Goal: Task Accomplishment & Management: Use online tool/utility

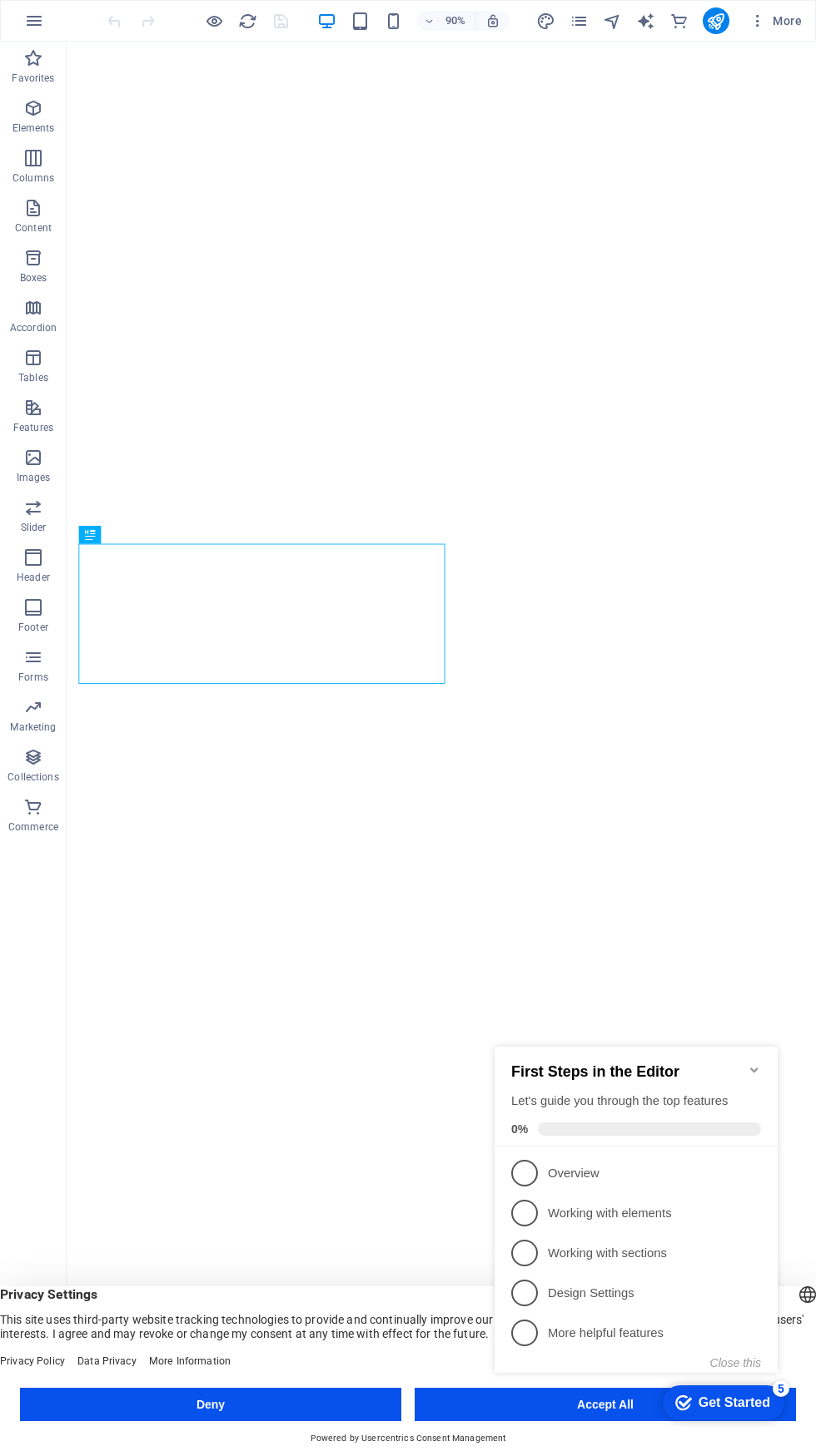
click div "checkmark Get Started 5 First Steps in the Editor Let's guide you through the t…"
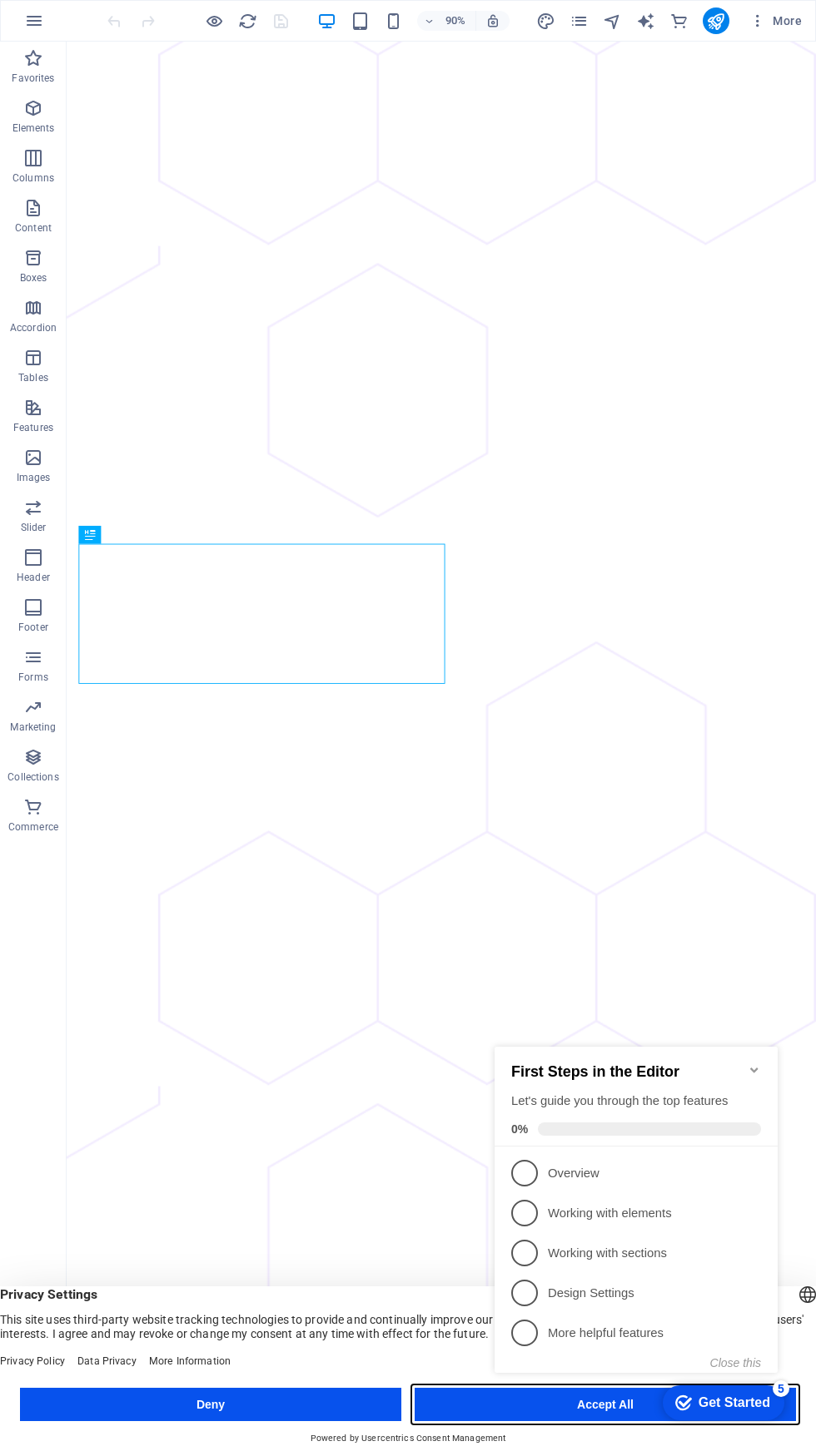
click at [465, 1390] on button "Accept All" at bounding box center [605, 1405] width 381 height 33
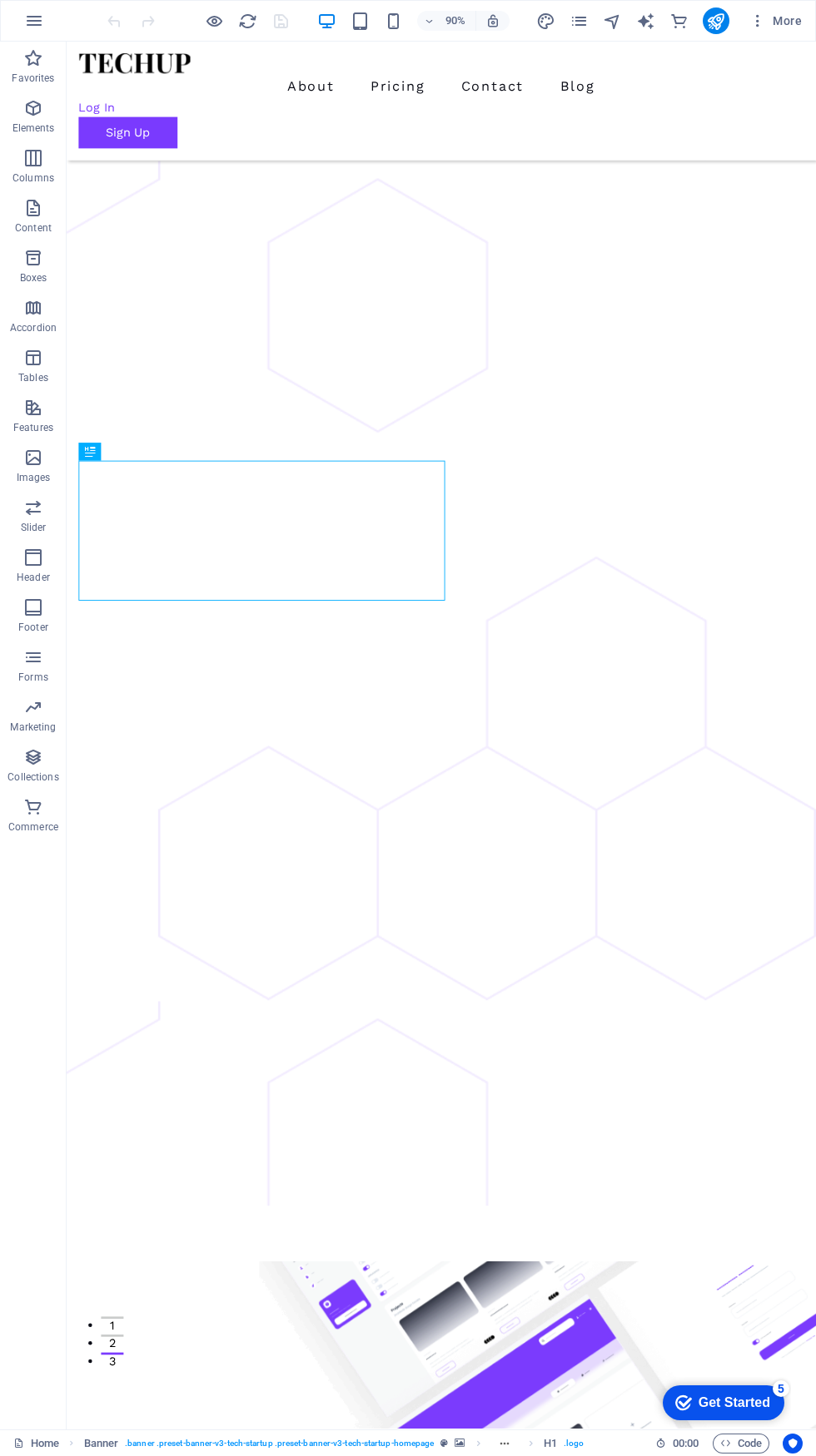
scroll to position [79, 0]
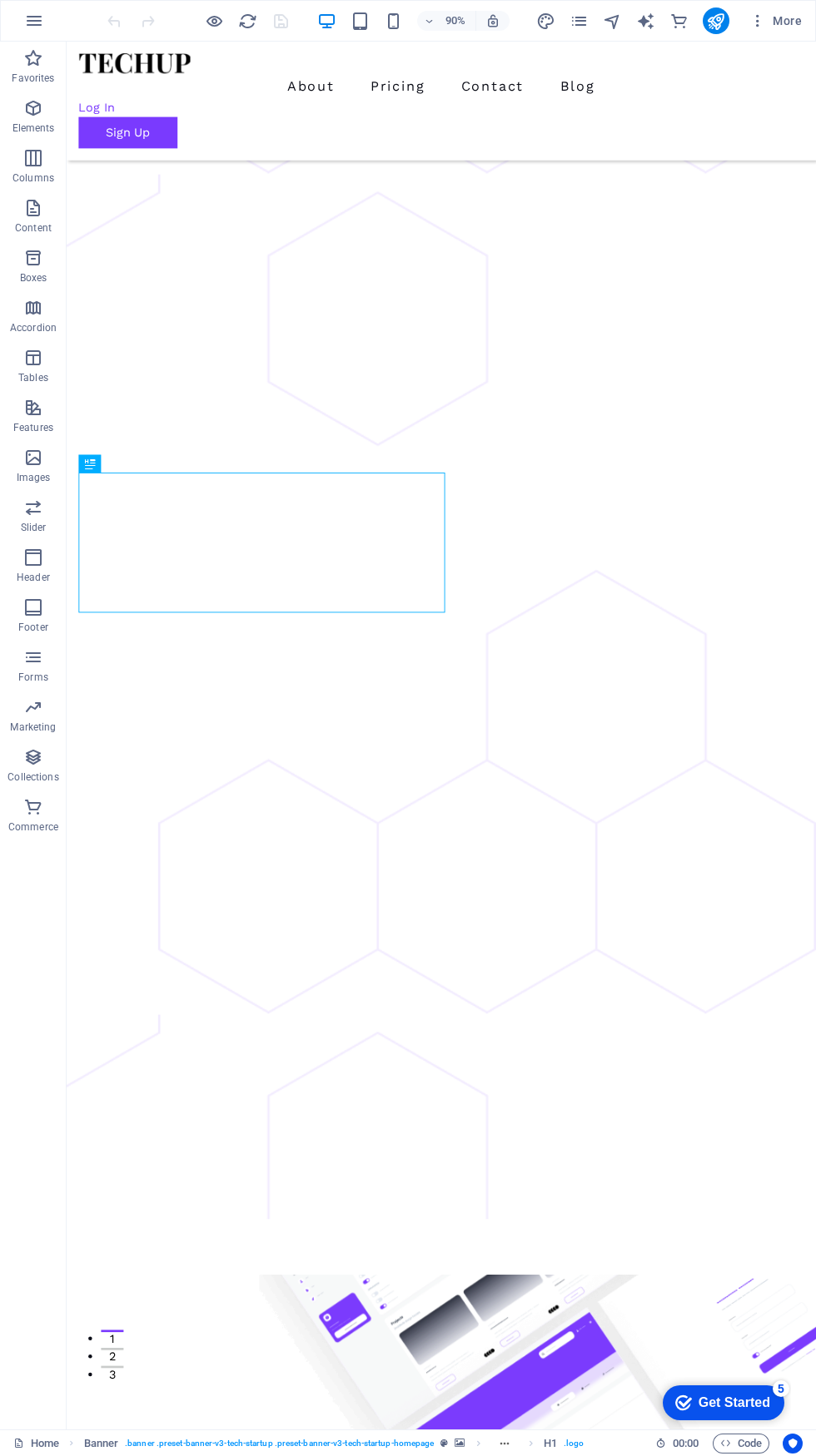
click at [724, 1405] on div "Get Started" at bounding box center [734, 1403] width 71 height 15
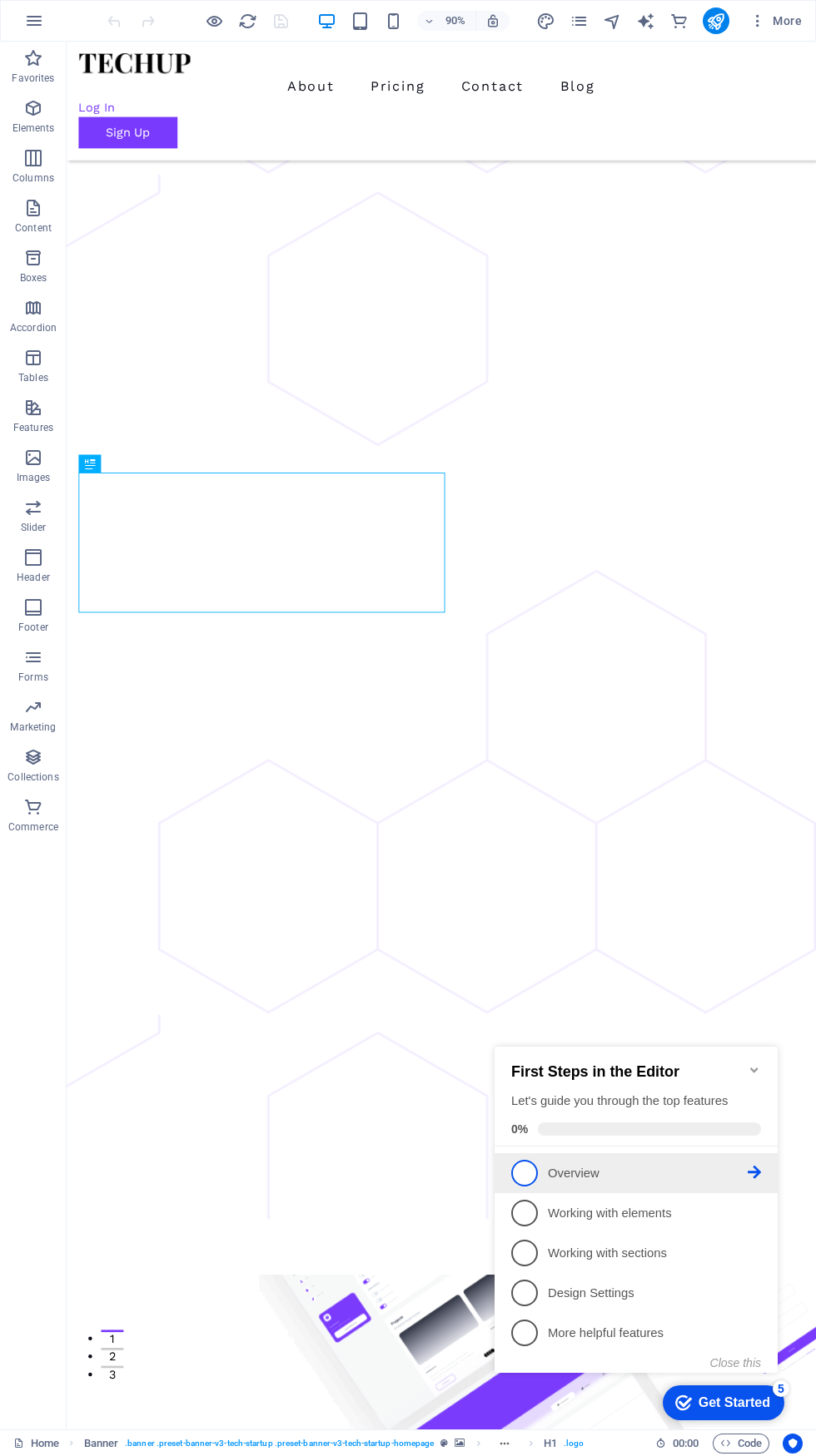
click at [558, 1170] on p "Overview - incomplete" at bounding box center [647, 1174] width 200 height 17
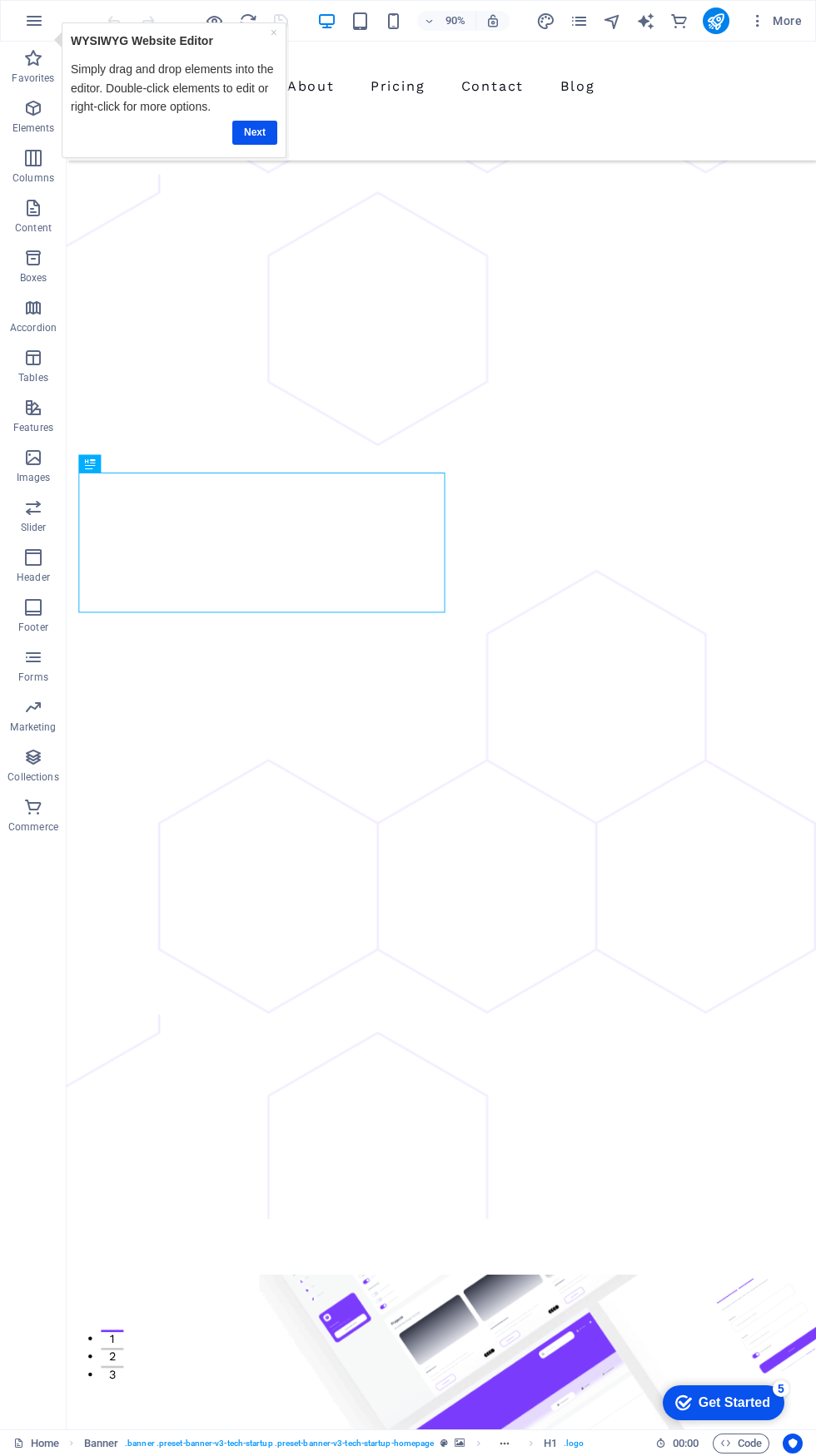
scroll to position [0, 0]
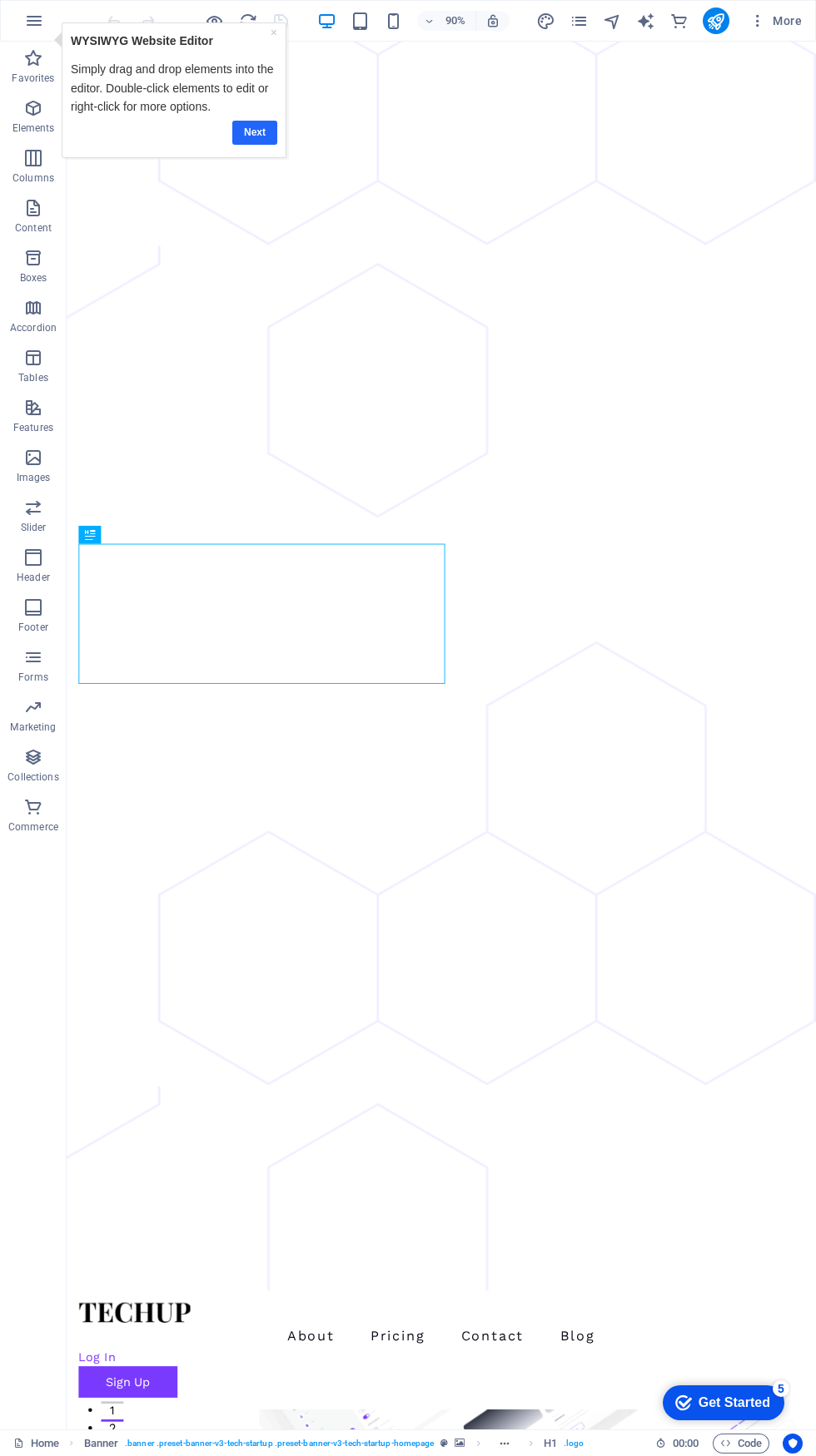
click at [263, 133] on link "Next" at bounding box center [255, 133] width 45 height 24
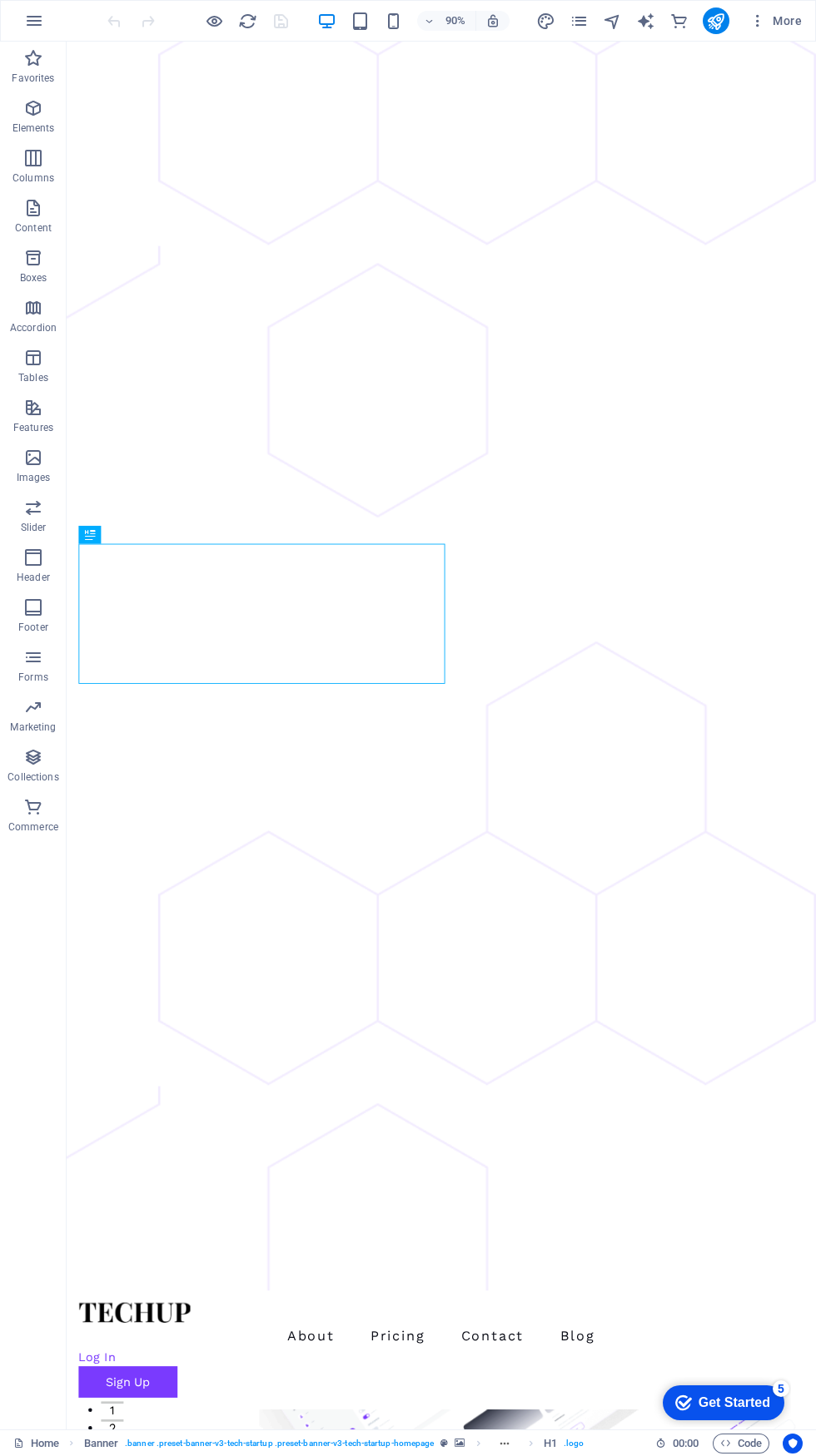
click at [741, 1390] on div "checkmark Get Started 5" at bounding box center [723, 1403] width 122 height 35
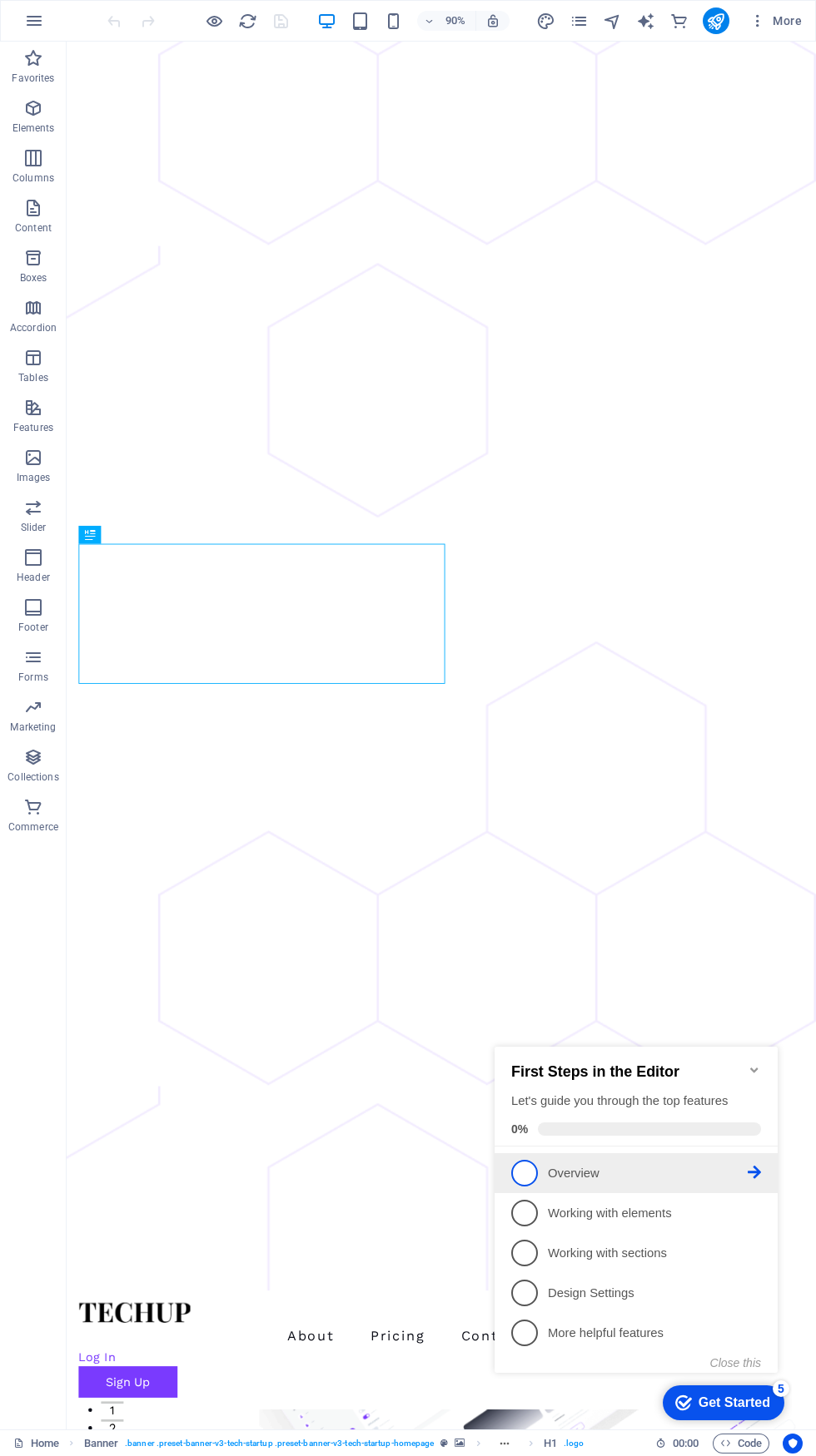
click at [589, 1171] on p "Overview - incomplete" at bounding box center [647, 1174] width 200 height 17
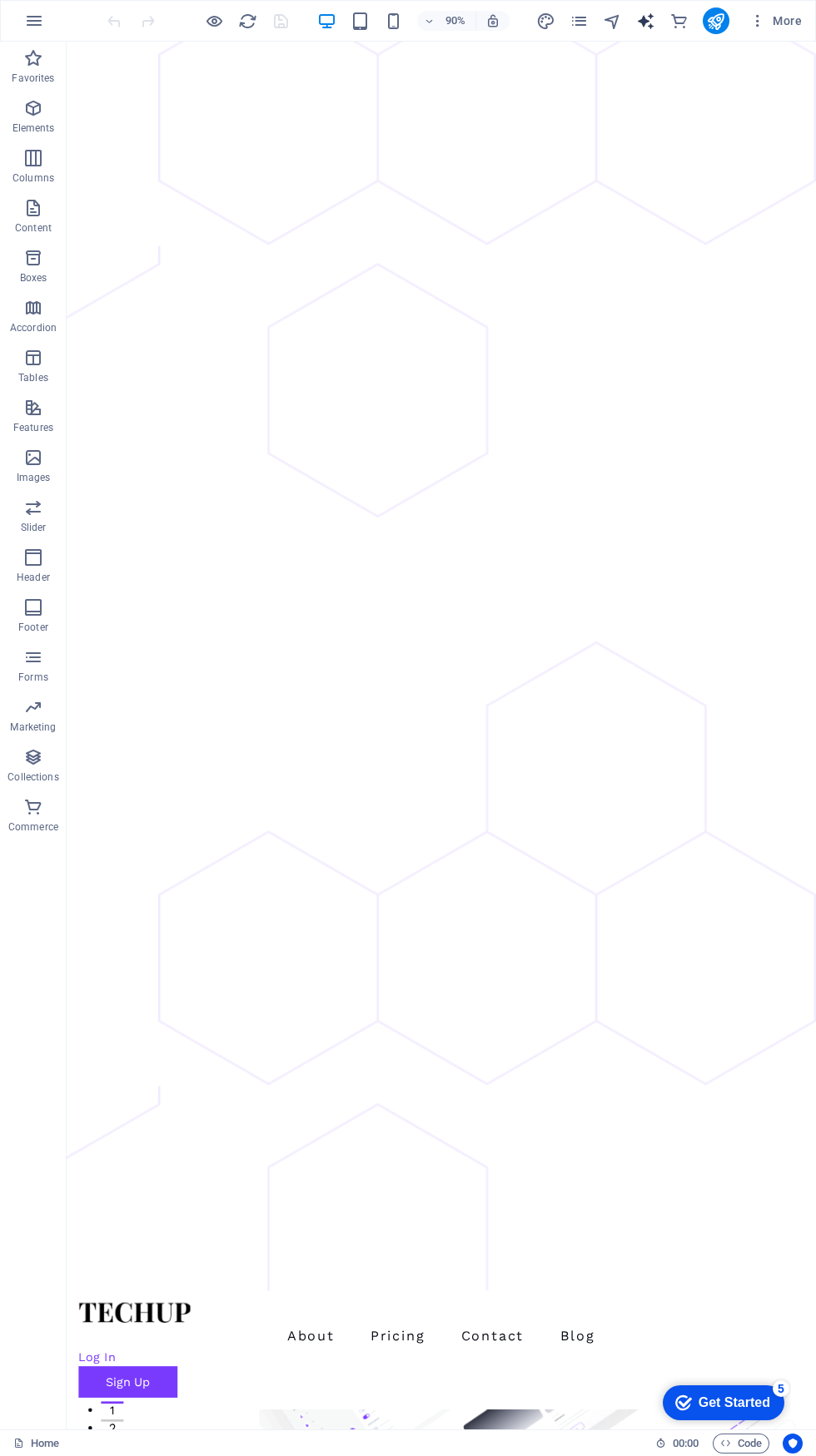
click at [646, 22] on icon "text_generator" at bounding box center [645, 21] width 19 height 19
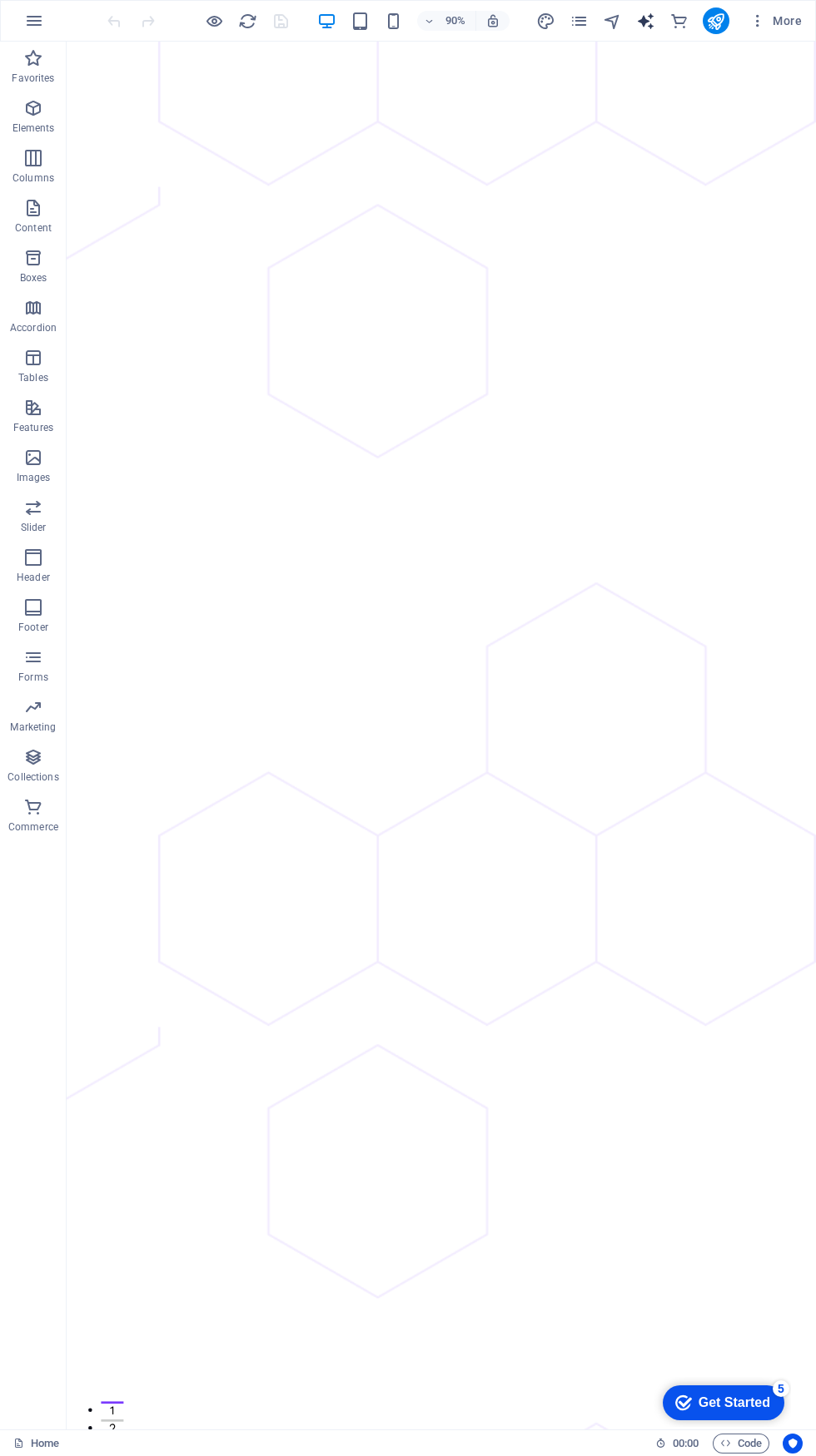
select select "English"
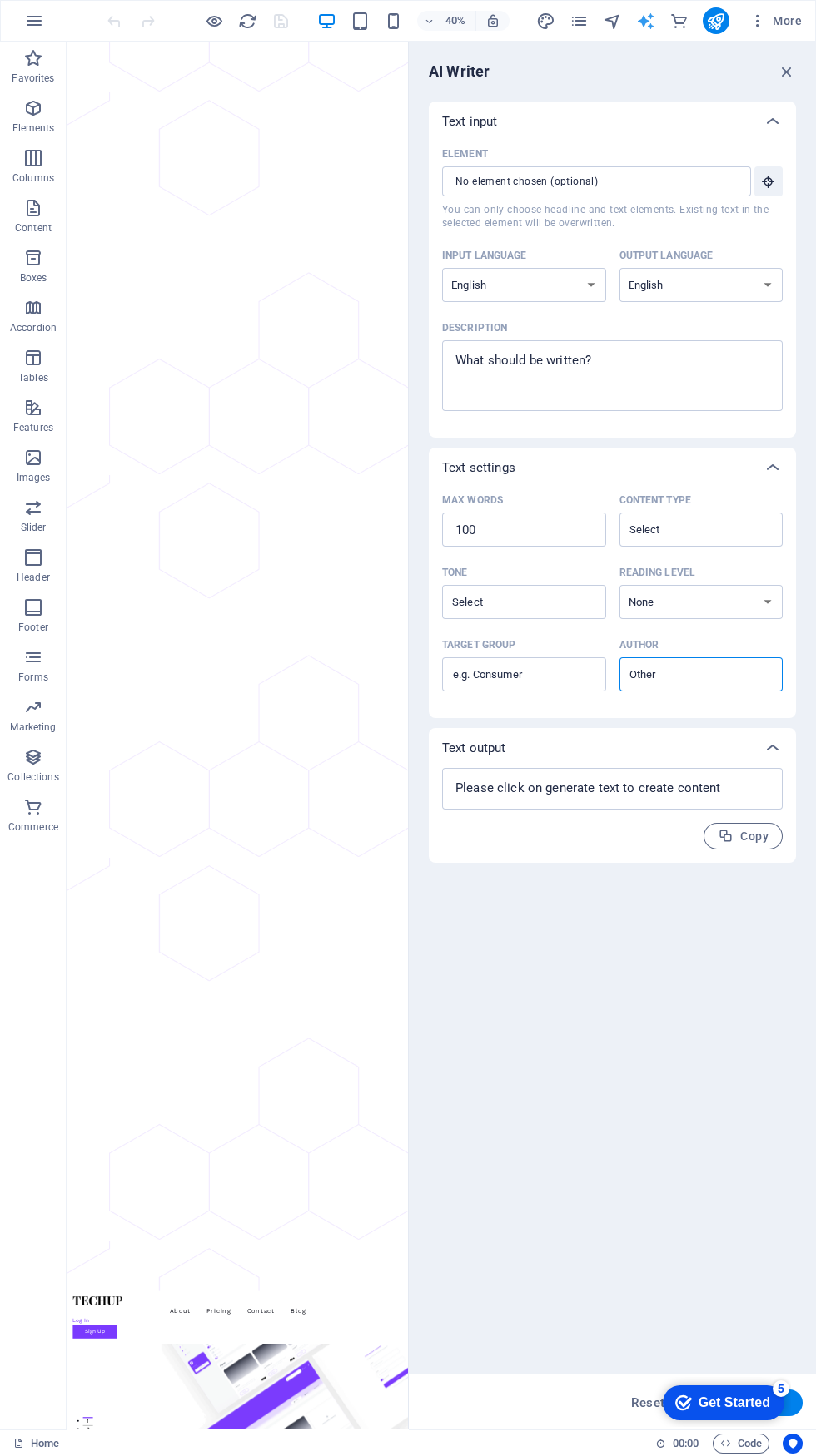
type textarea "x"
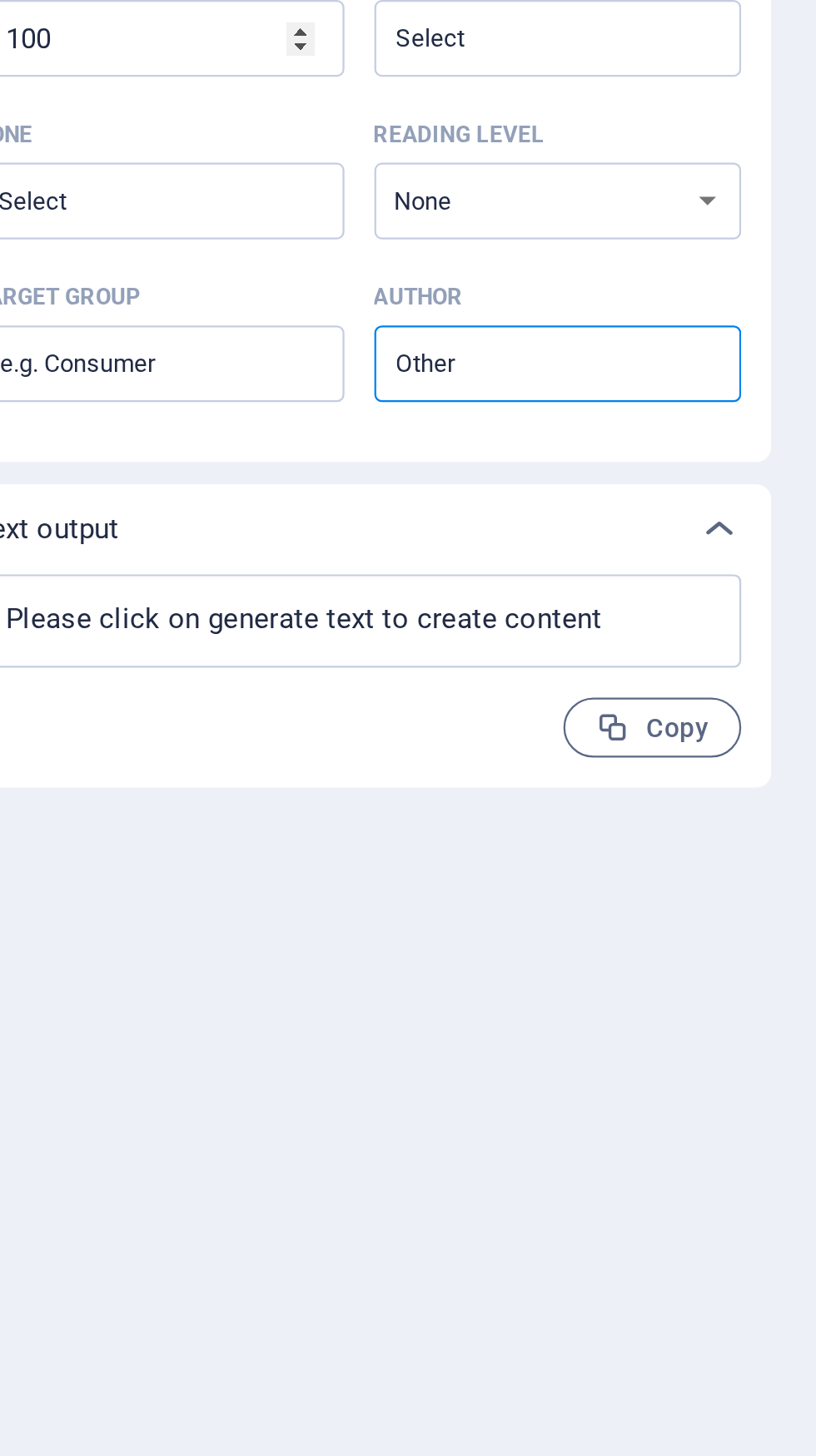
type textarea "x"
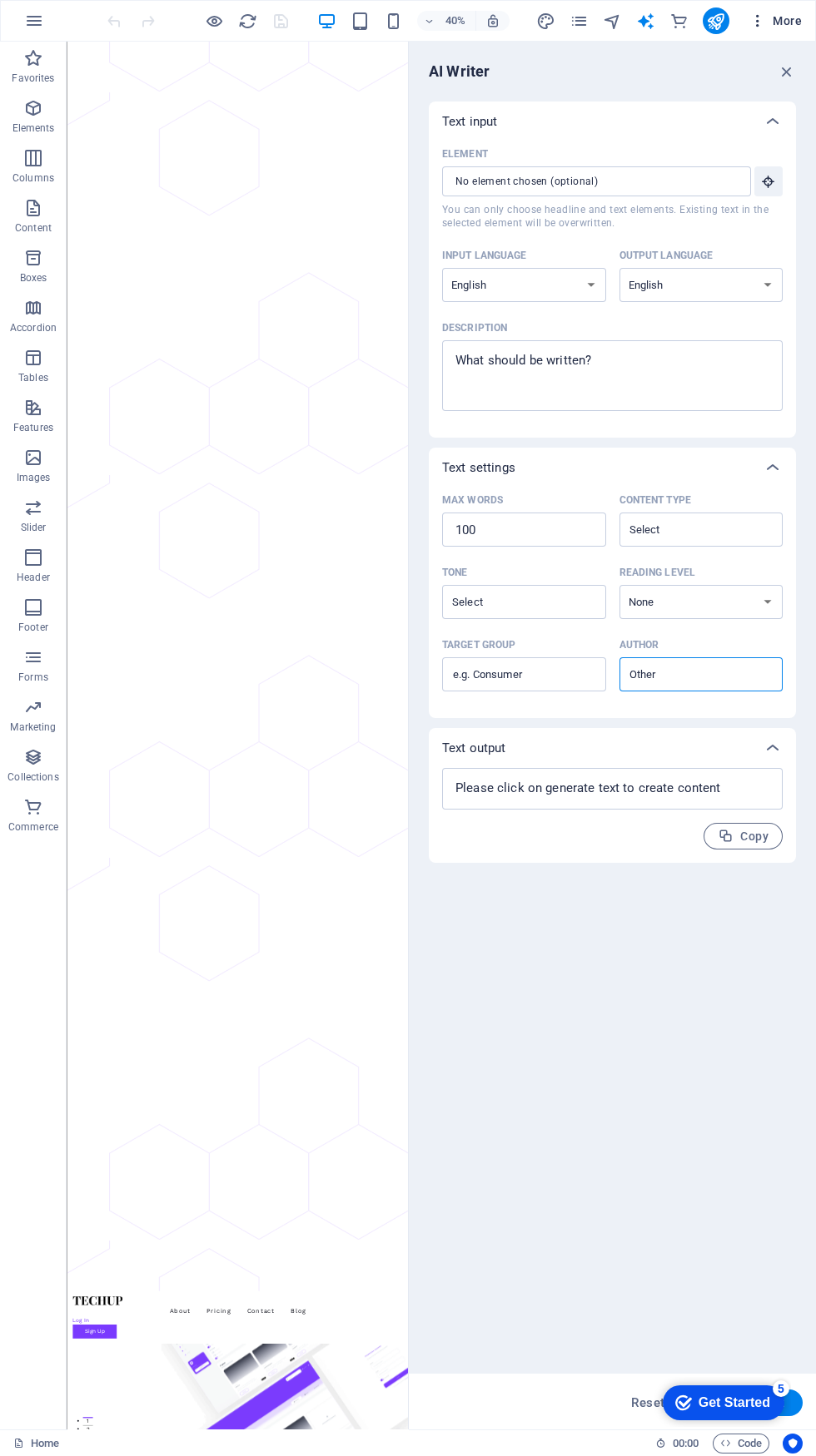
click at [776, 21] on span "More" at bounding box center [775, 21] width 52 height 16
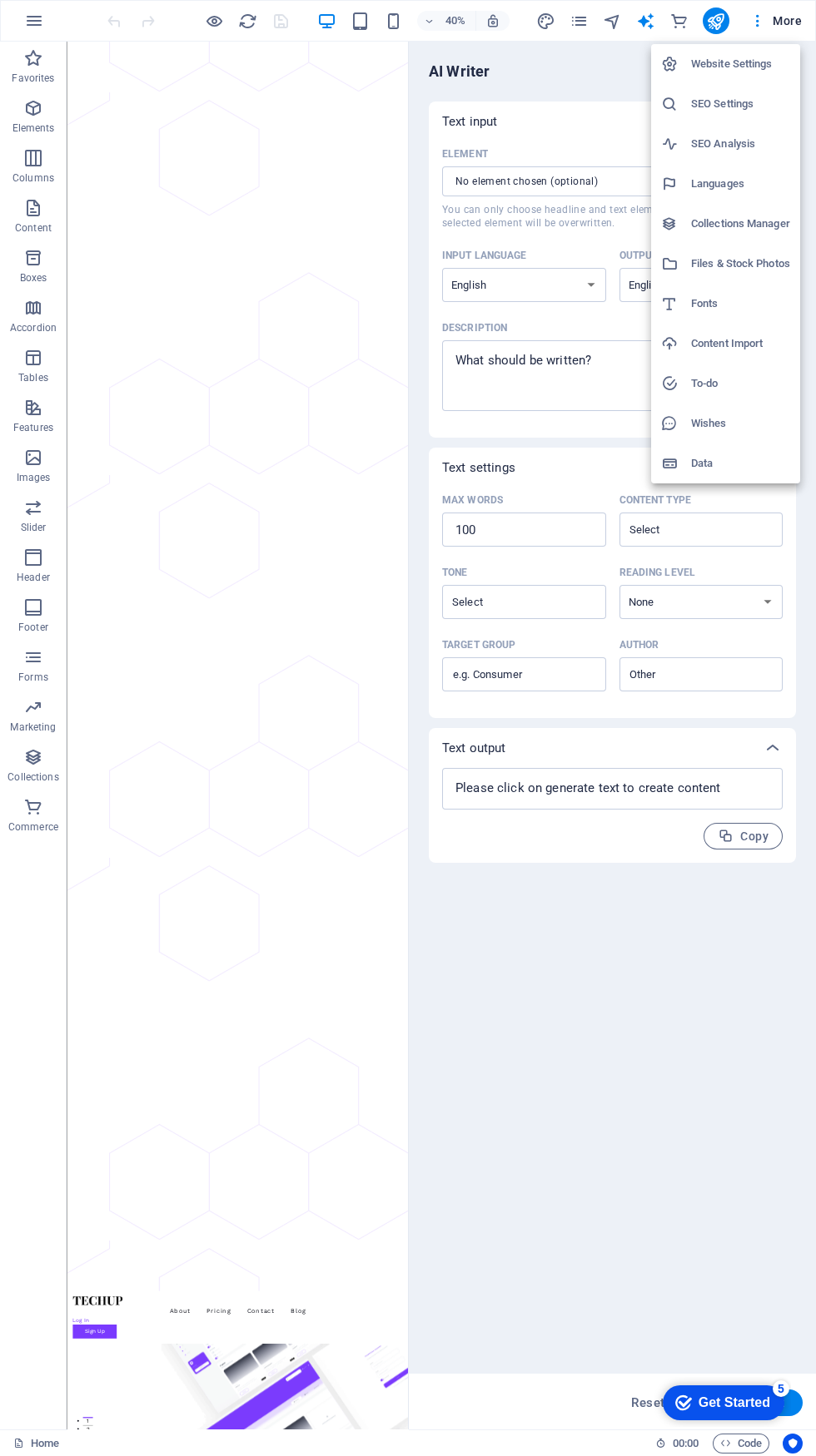
click at [744, 148] on h6 "SEO Analysis" at bounding box center [740, 143] width 99 height 20
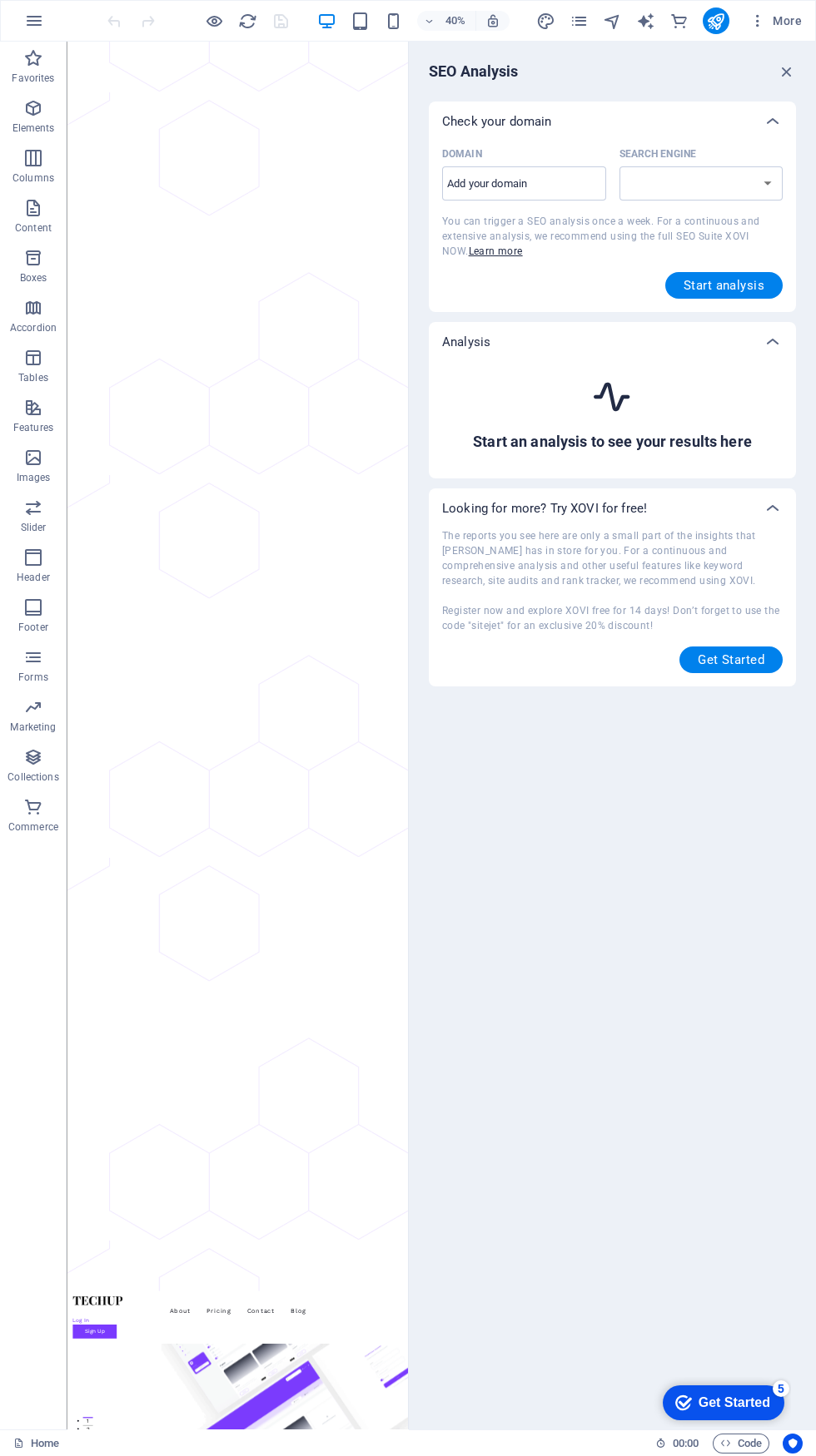
select select "google.com"
click at [758, 196] on select "google.de google.at google.es google.co.uk google.fr google.it google.ch google…" at bounding box center [701, 184] width 164 height 34
click at [34, 21] on icon "button" at bounding box center [33, 21] width 20 height 20
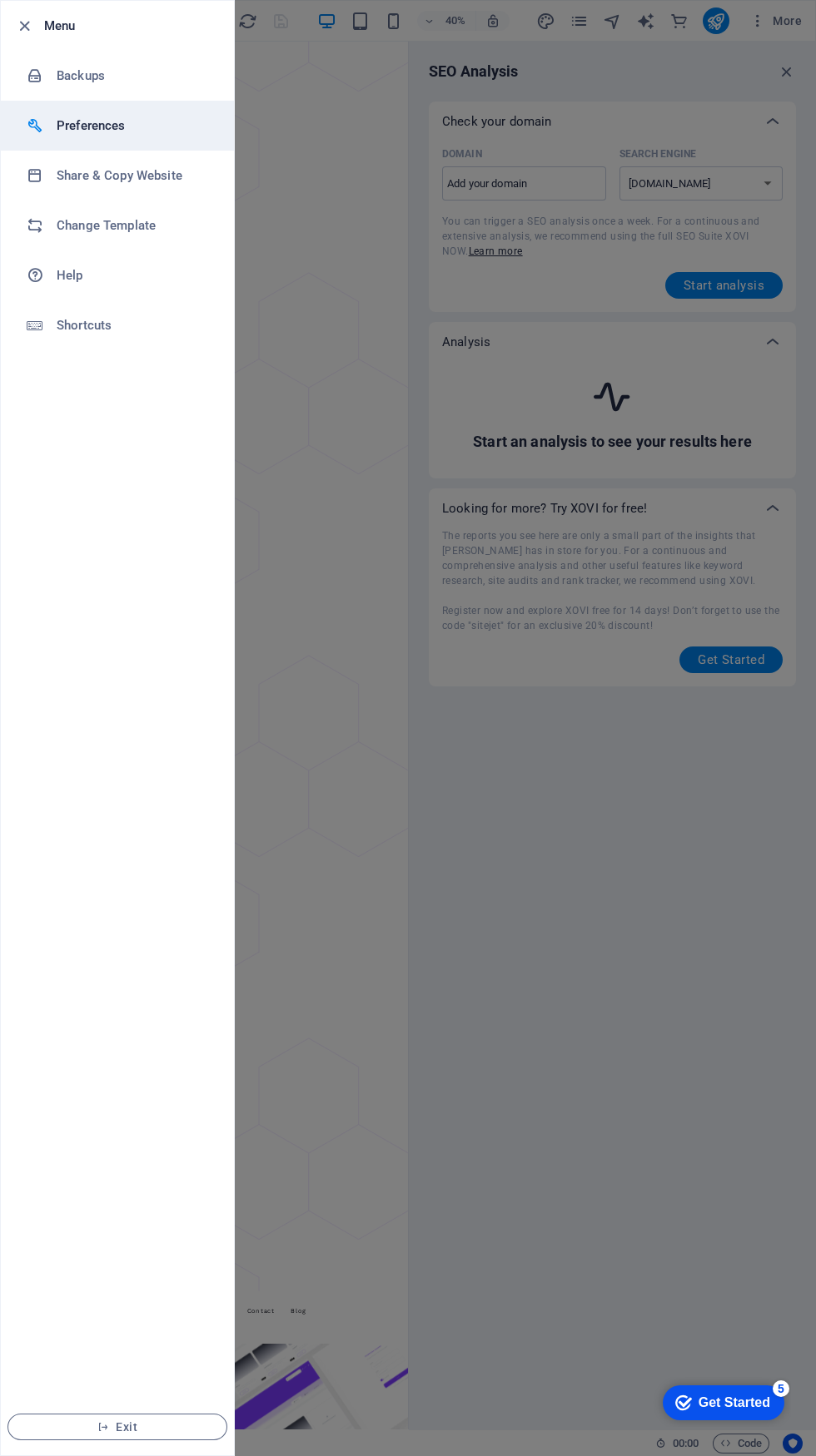
click at [82, 132] on h6 "Preferences" at bounding box center [133, 125] width 154 height 20
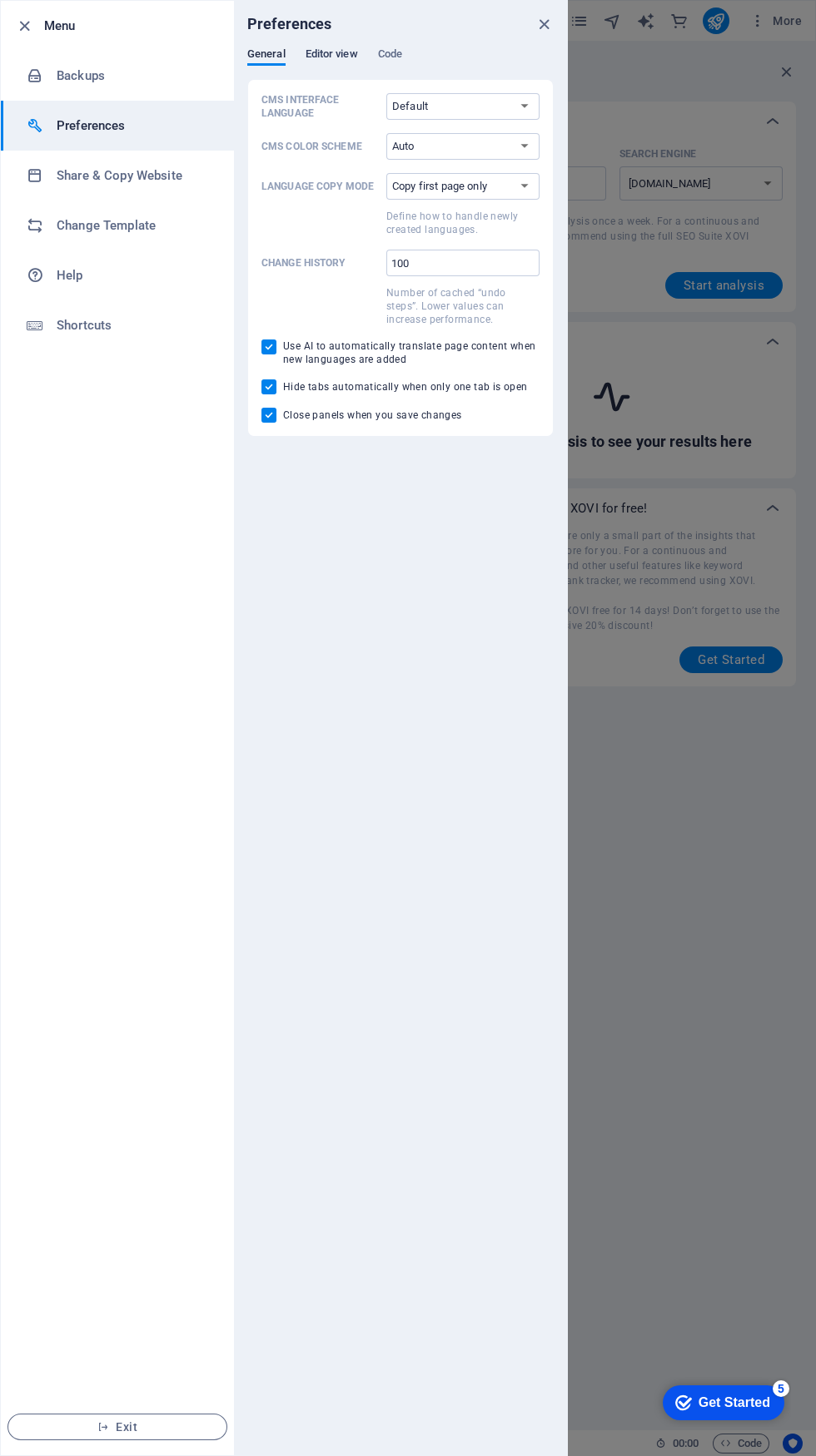
click at [357, 56] on span "Editor view" at bounding box center [331, 55] width 52 height 23
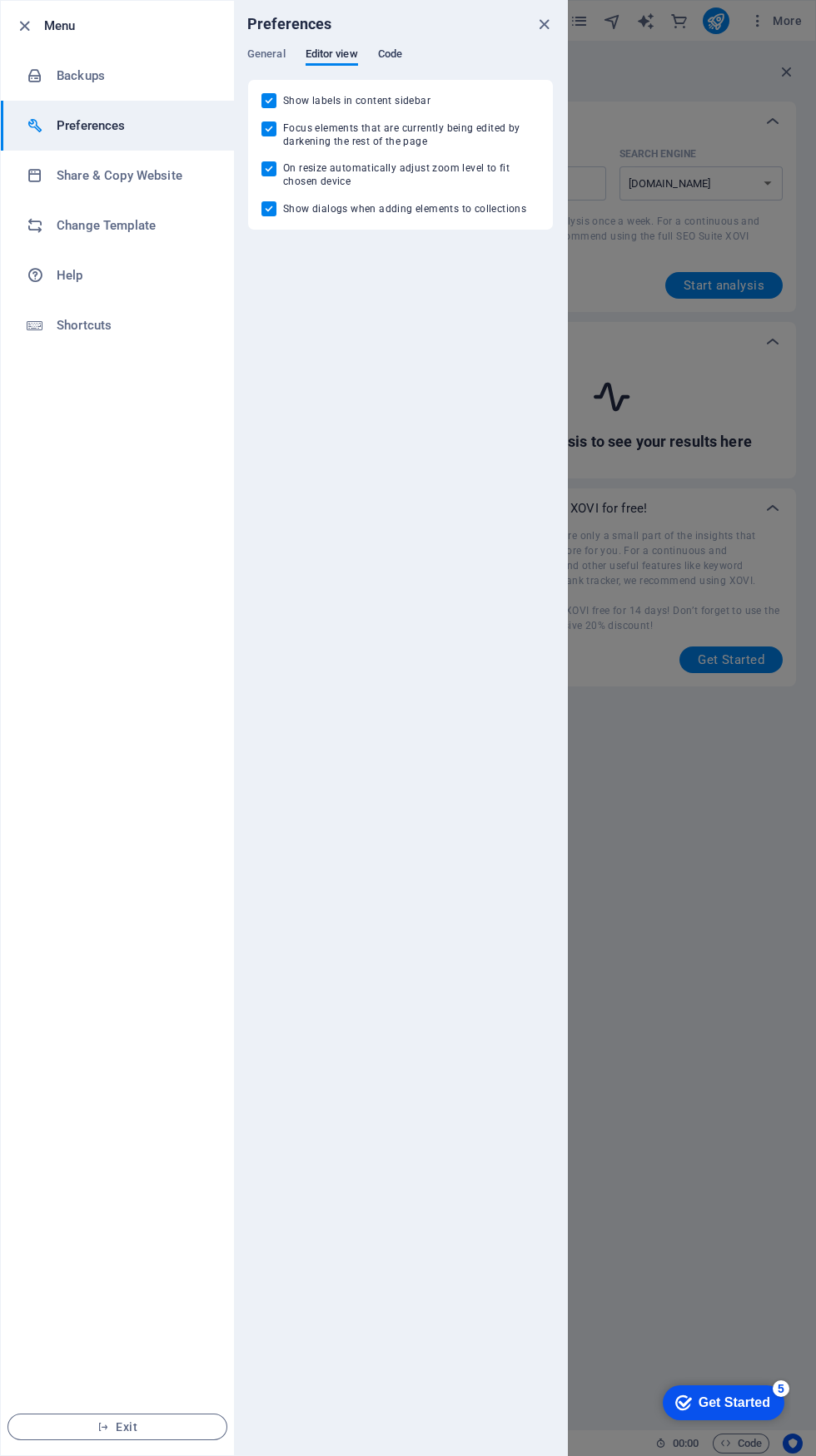
click at [401, 55] on span "Code" at bounding box center [390, 55] width 24 height 23
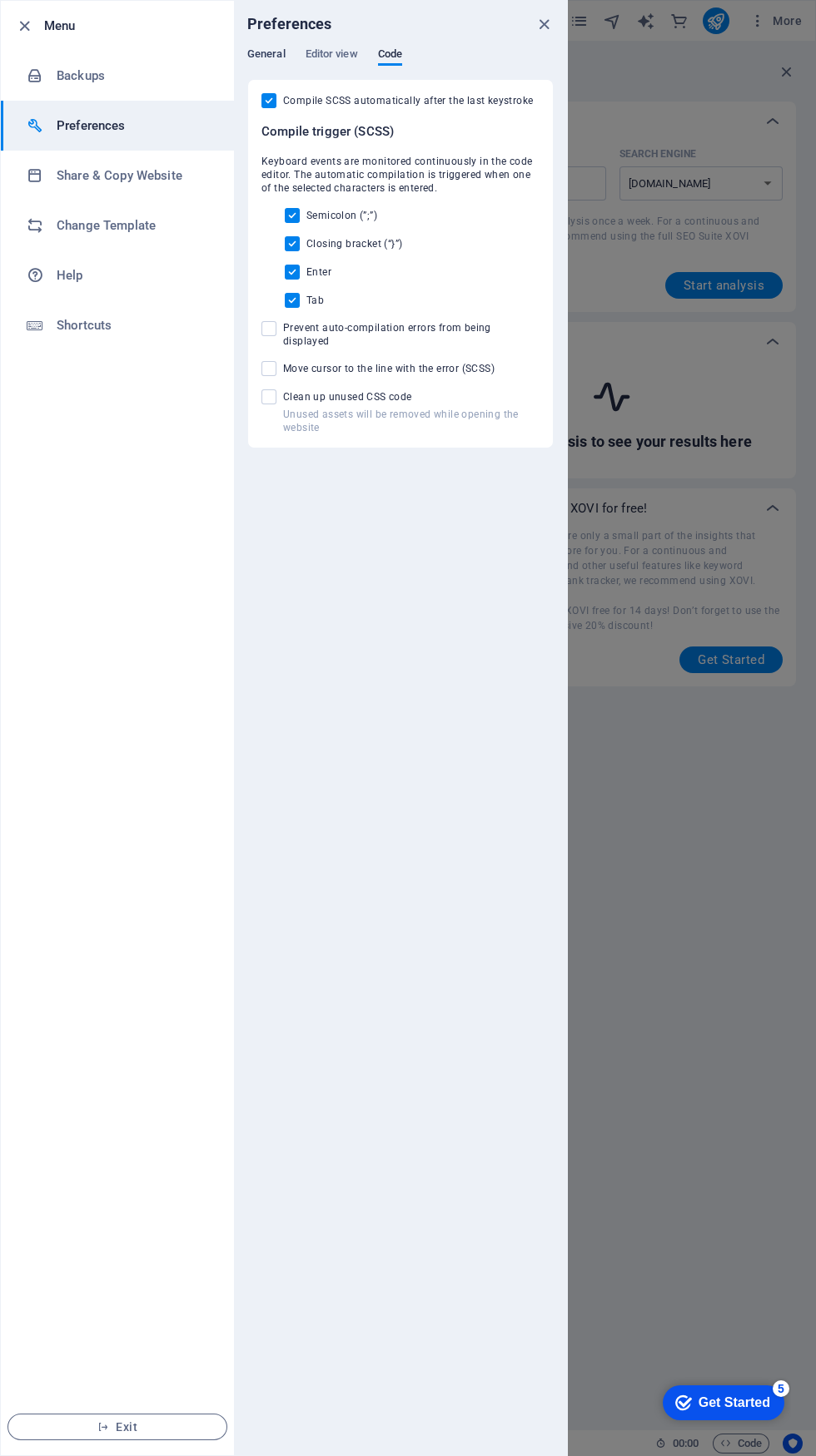
click at [276, 57] on span "General" at bounding box center [266, 55] width 39 height 23
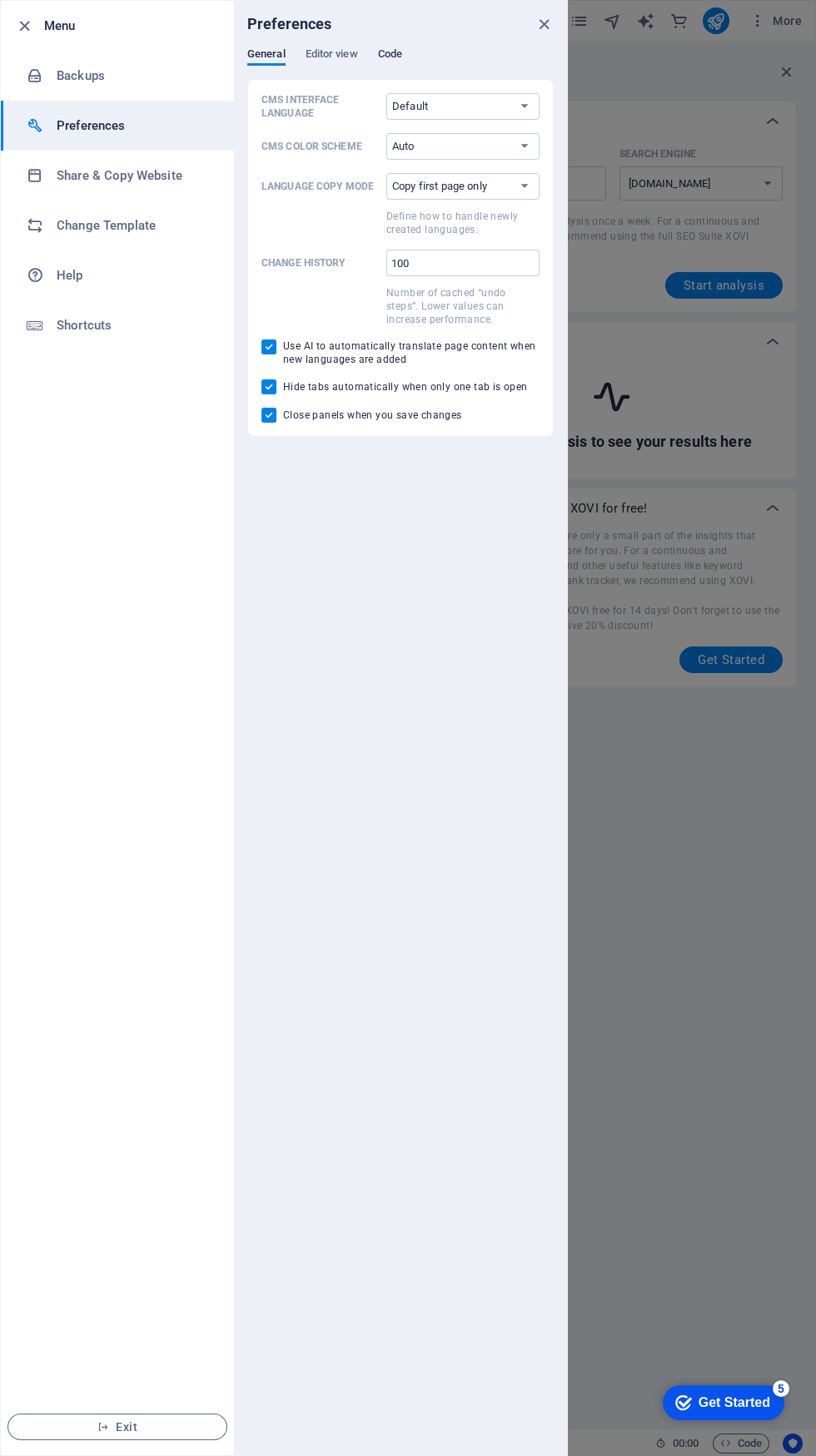
click at [394, 55] on span "Code" at bounding box center [390, 55] width 24 height 23
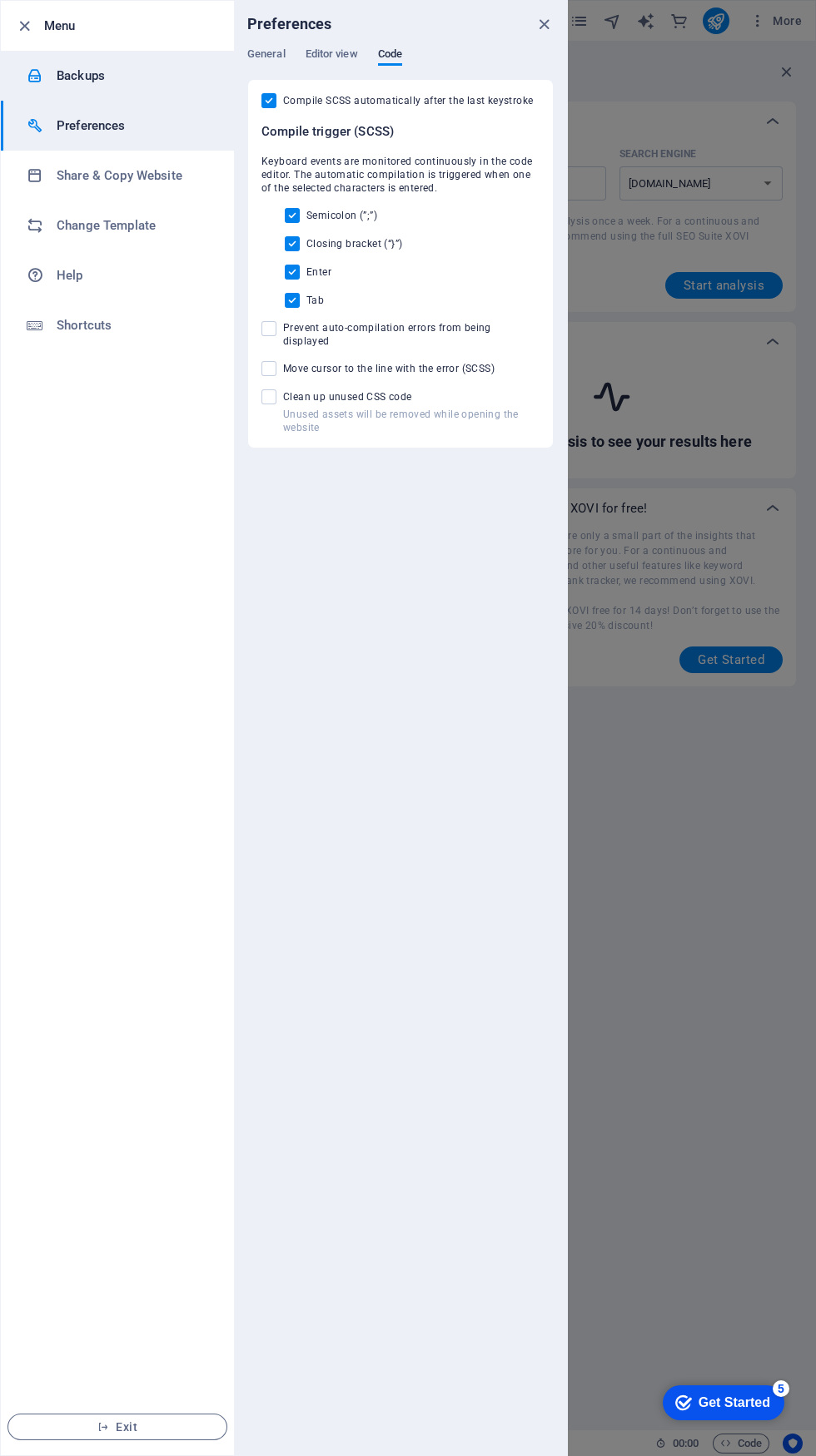
click at [91, 74] on h6 "Backups" at bounding box center [133, 76] width 154 height 20
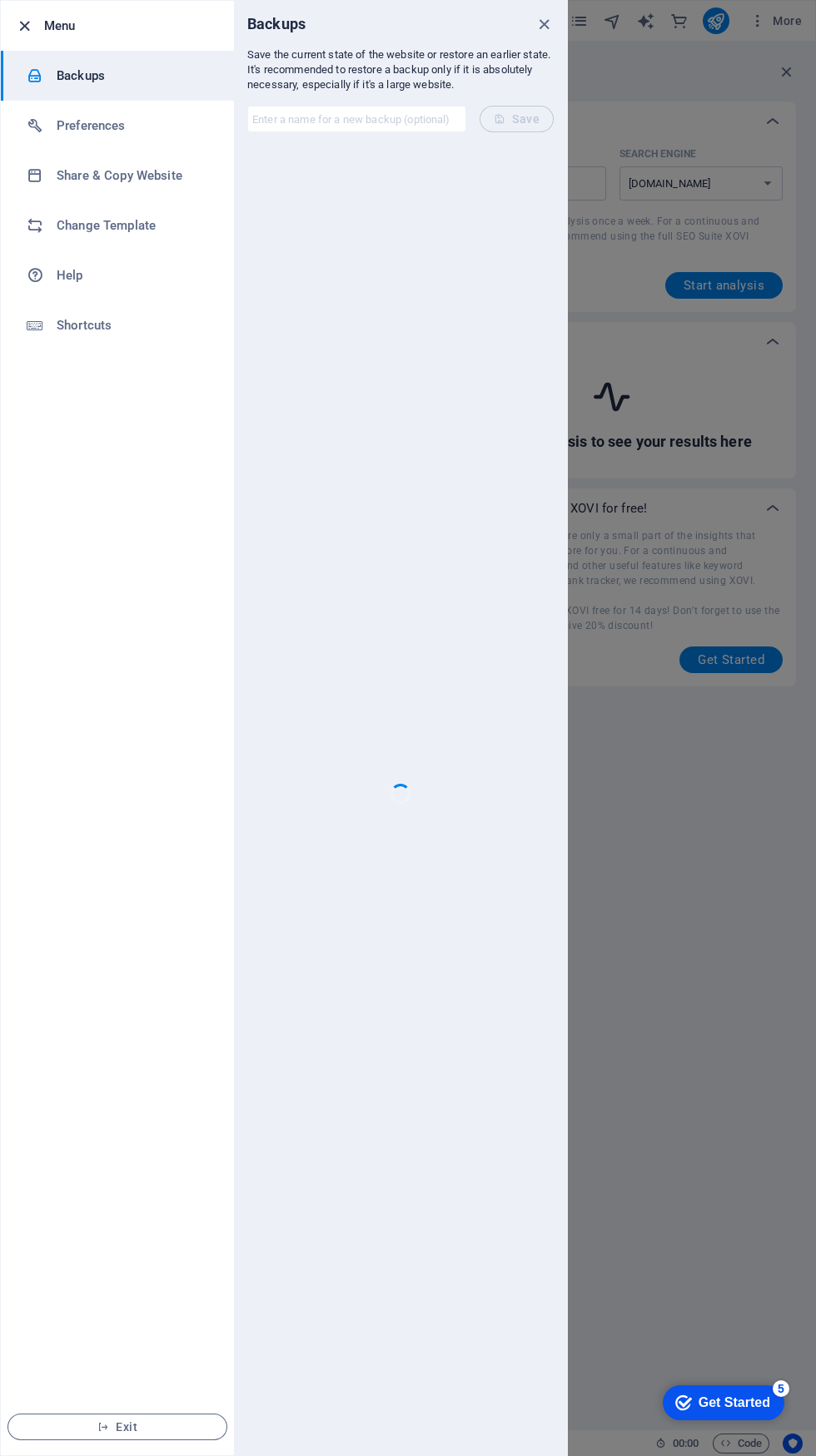
click at [20, 27] on icon "button" at bounding box center [24, 26] width 19 height 19
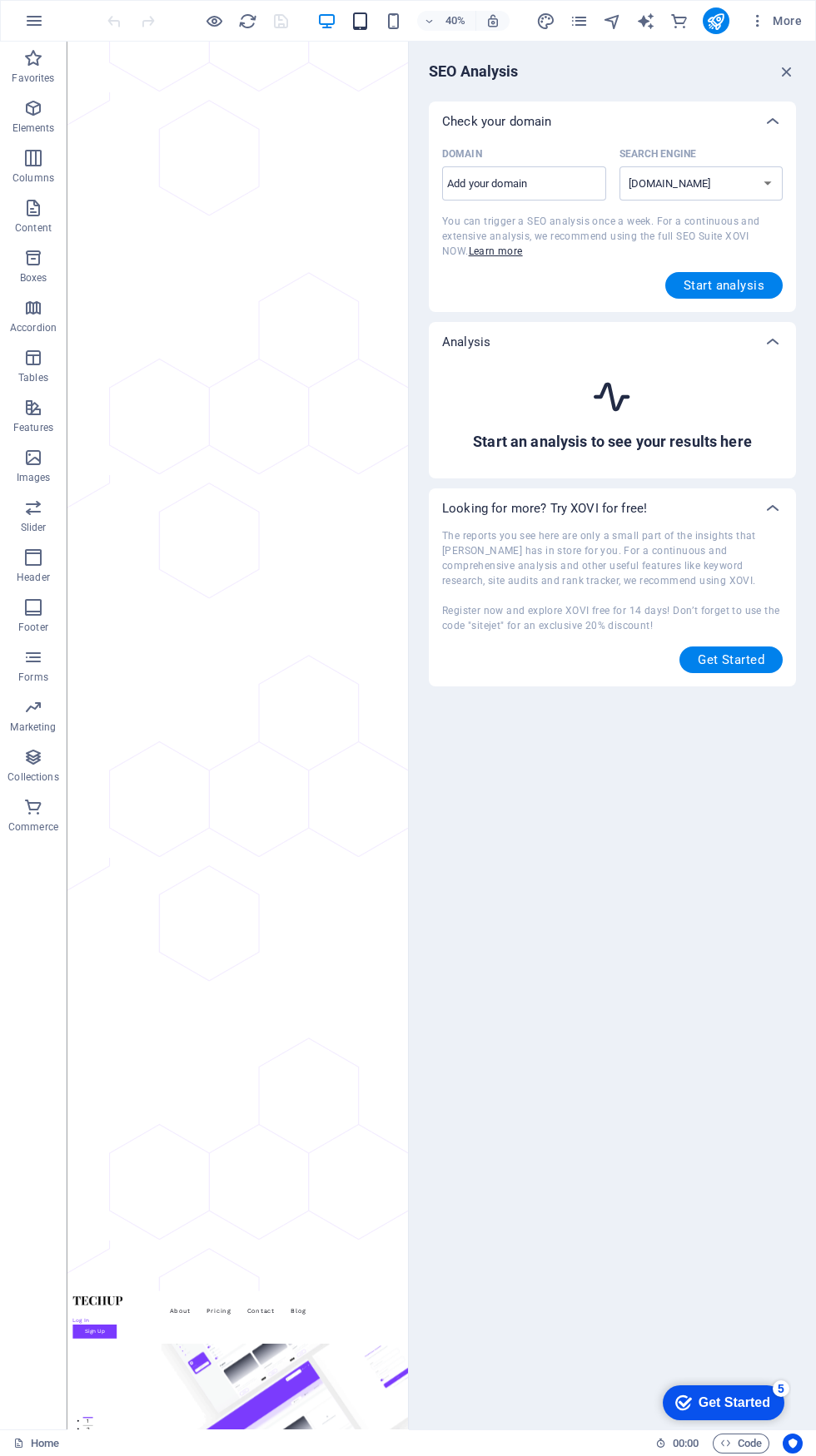
click at [360, 21] on icon "button" at bounding box center [360, 21] width 19 height 19
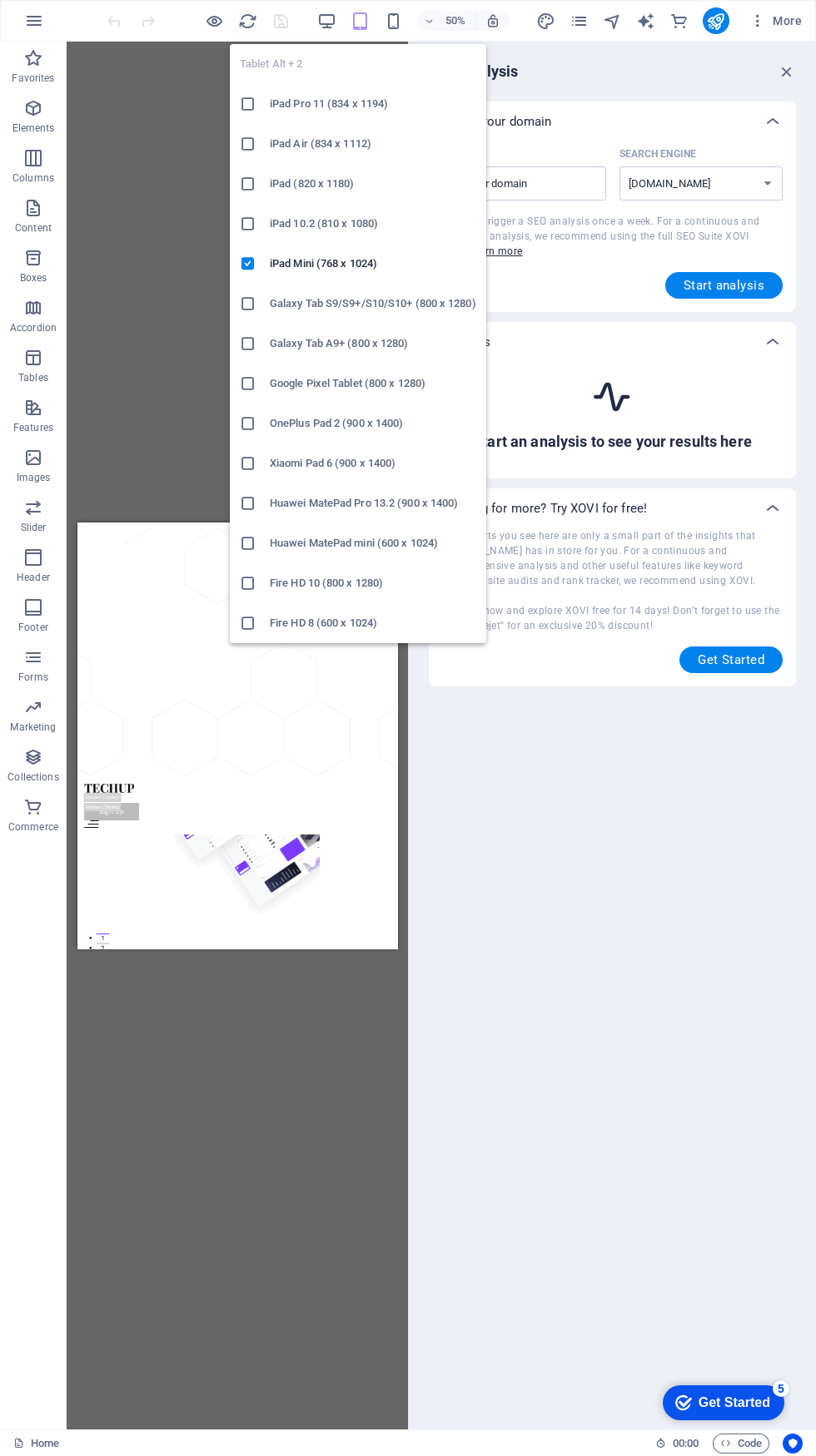
click at [361, 101] on h6 "iPad Pro 11 (834 x 1194)" at bounding box center [372, 104] width 207 height 20
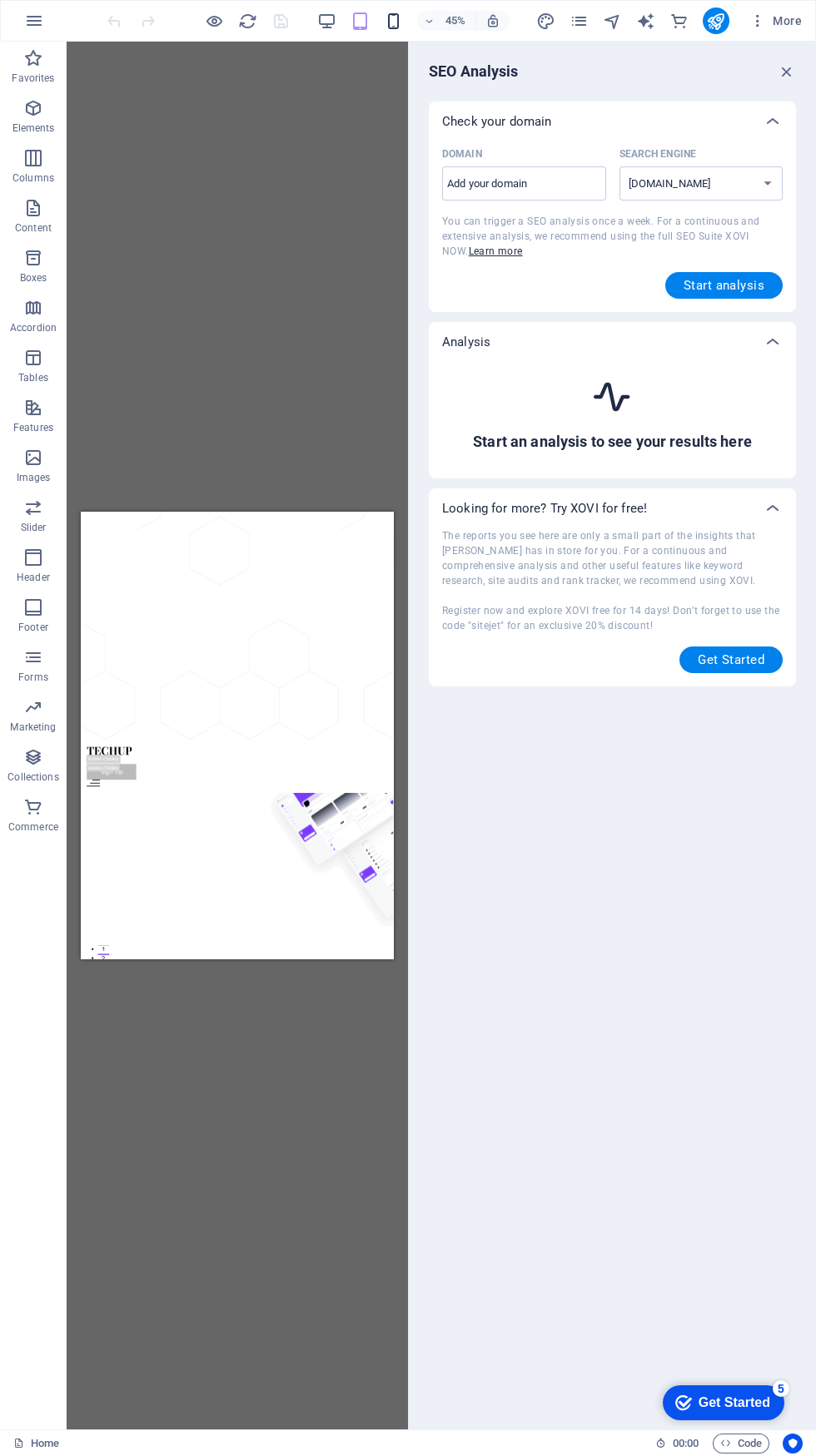
click at [394, 21] on icon "button" at bounding box center [393, 21] width 19 height 19
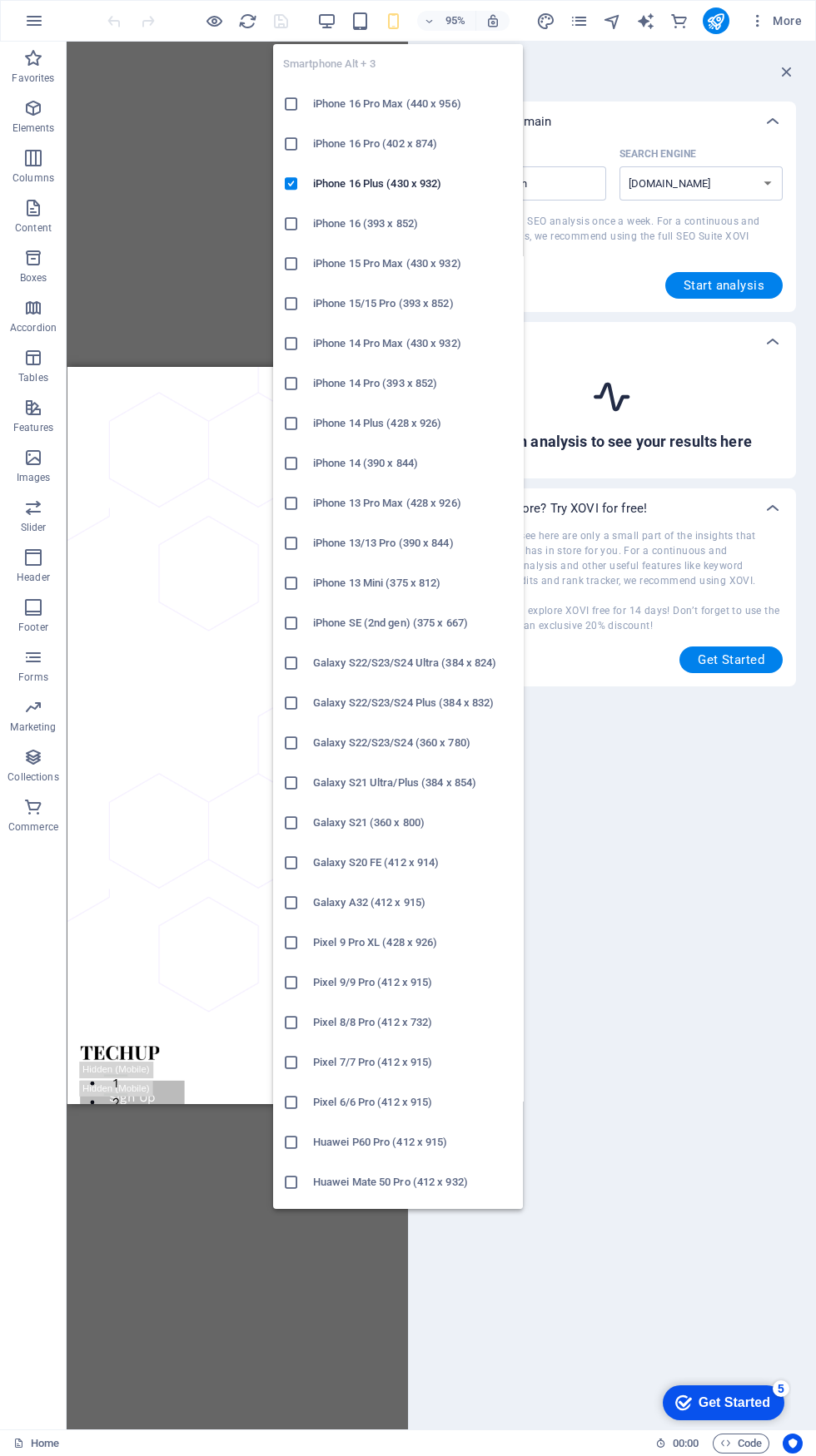
click at [373, 665] on h6 "Galaxy S22/S23/S24 Ultra (384 x 824)" at bounding box center [413, 662] width 200 height 20
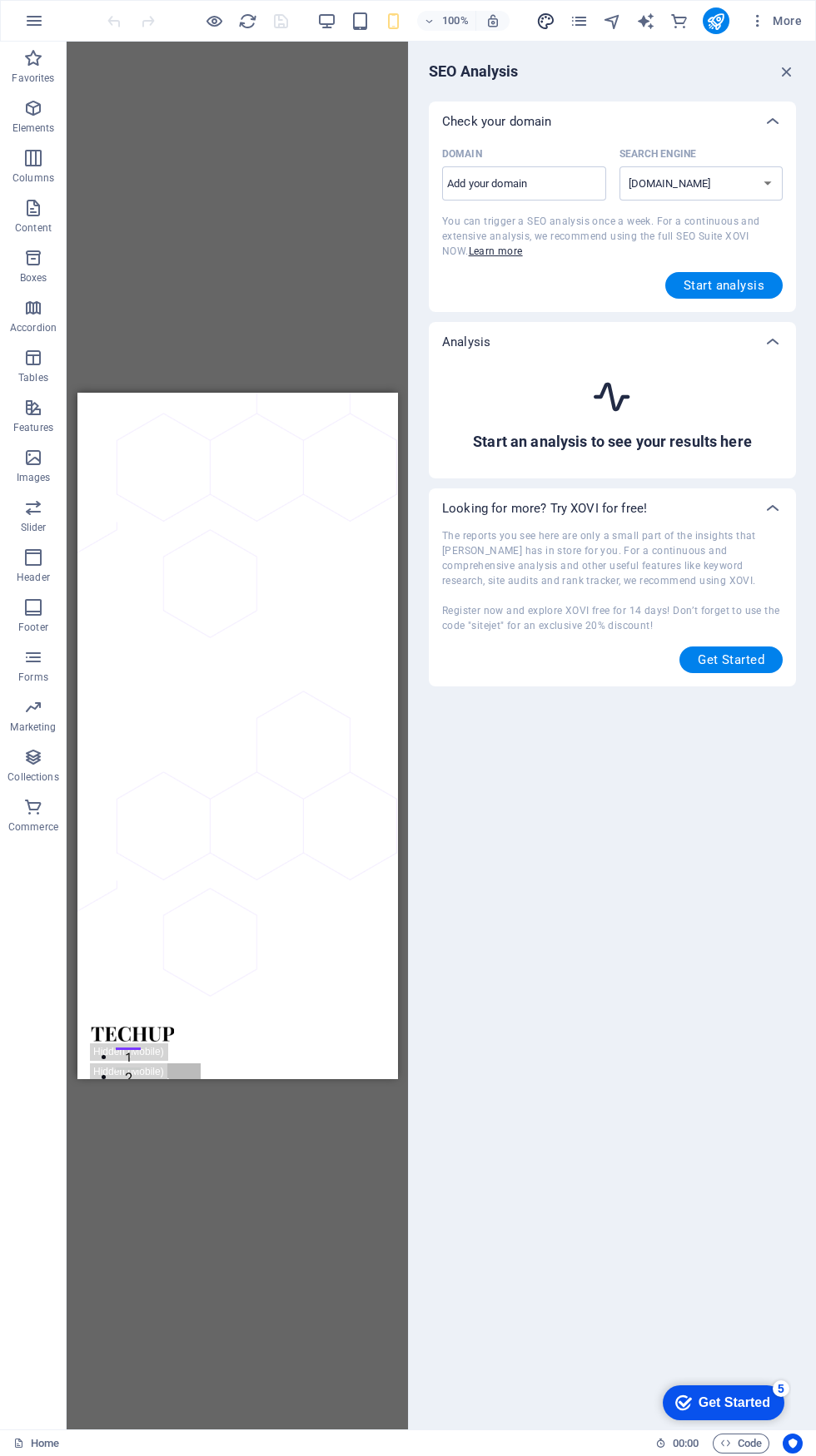
click at [553, 30] on icon "design" at bounding box center [546, 21] width 19 height 19
select select "px"
select select "400"
select select "px"
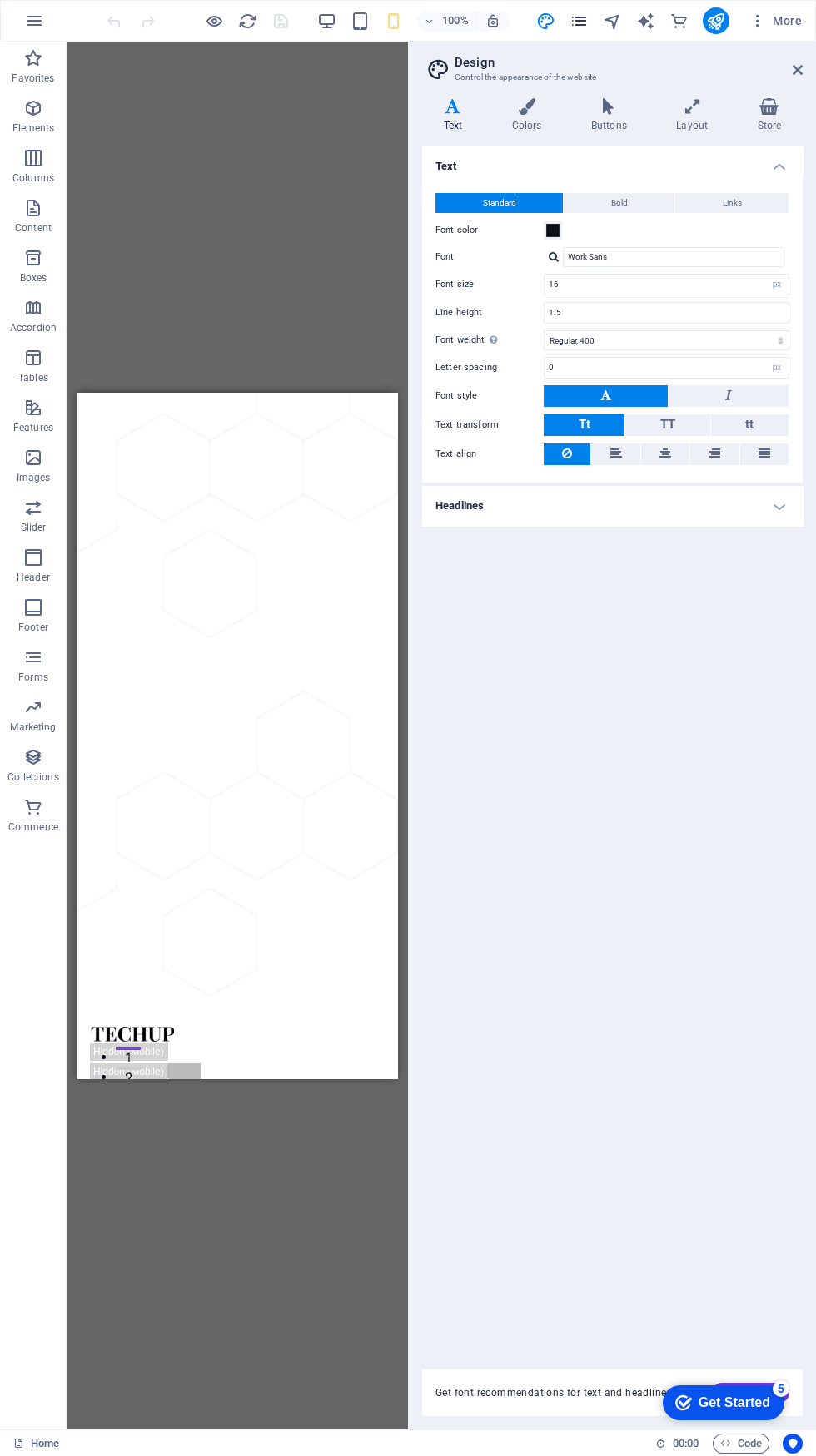
click at [579, 21] on icon "pages" at bounding box center [578, 21] width 19 height 19
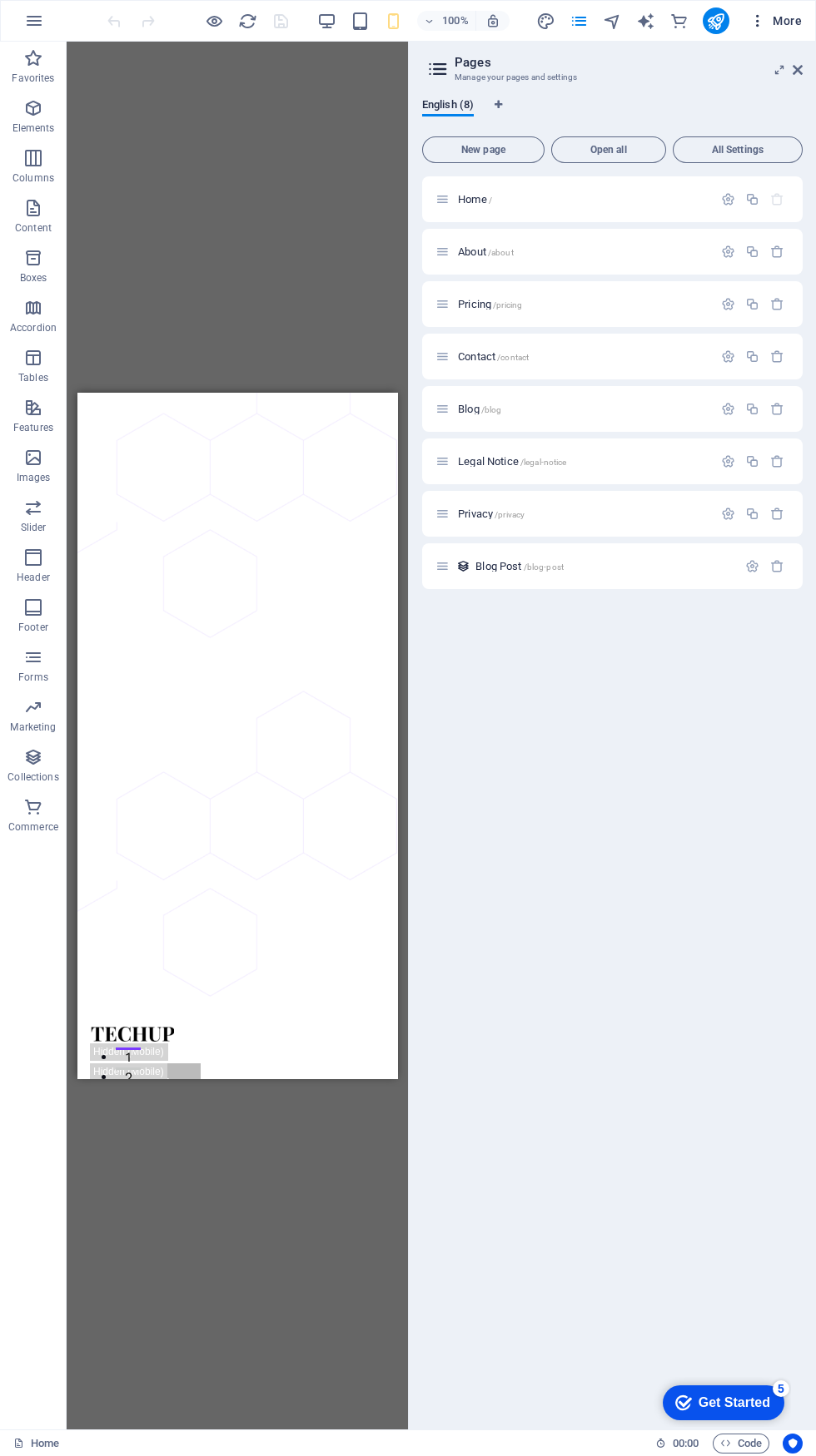
click at [758, 16] on icon "button" at bounding box center [757, 21] width 16 height 16
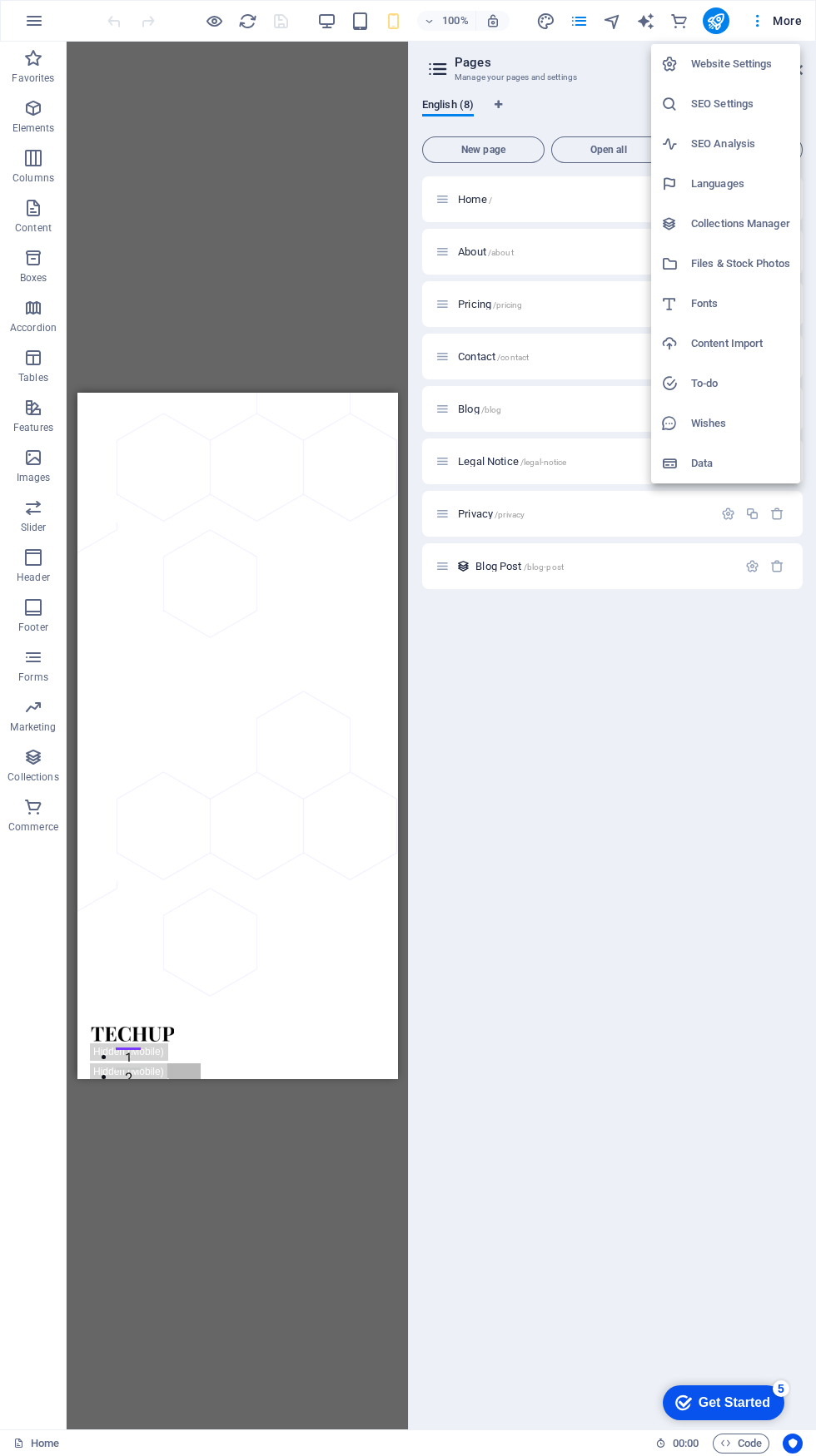
click at [716, 30] on div at bounding box center [408, 728] width 816 height 1456
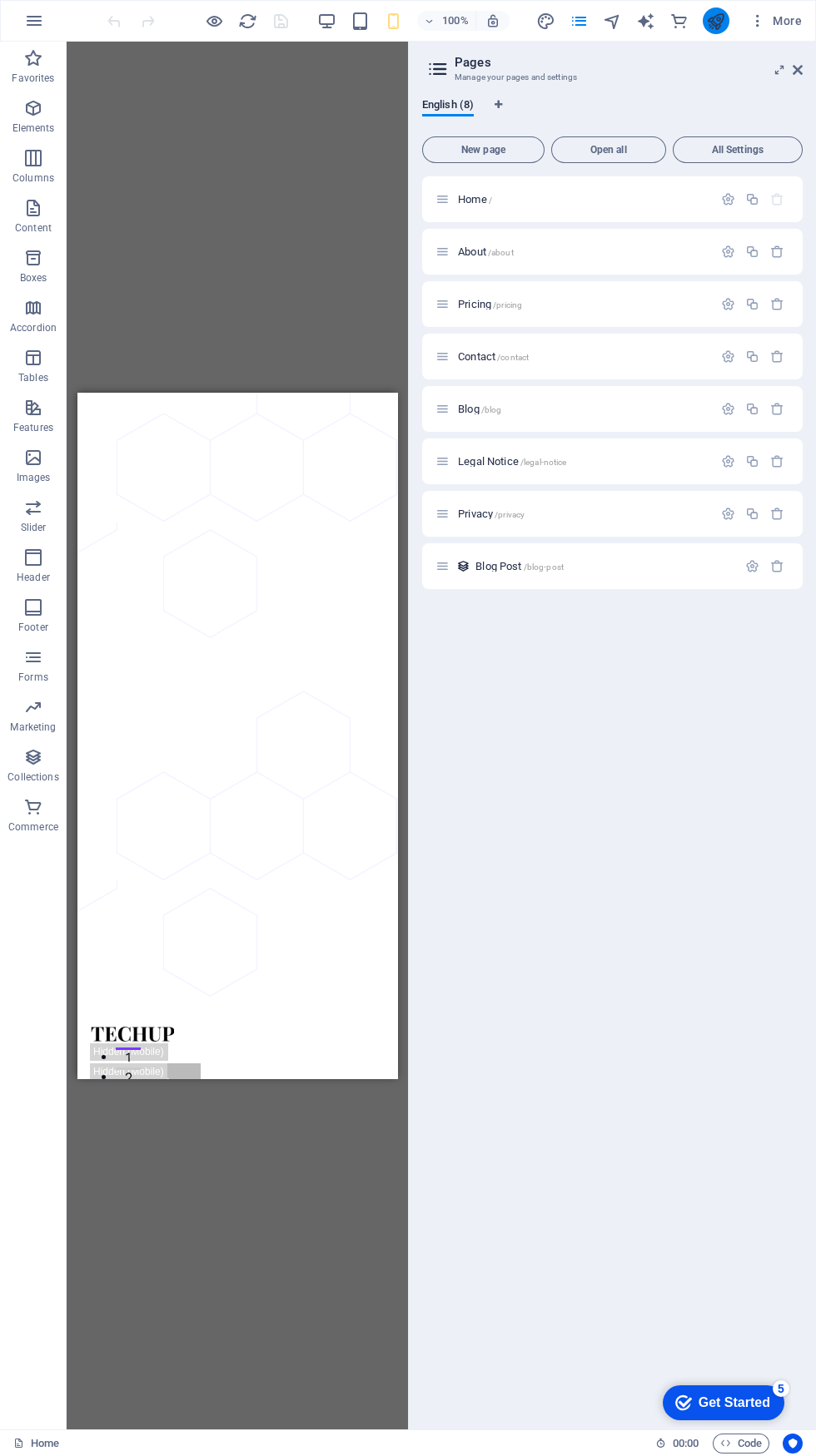
click at [716, 21] on icon "publish" at bounding box center [715, 21] width 19 height 19
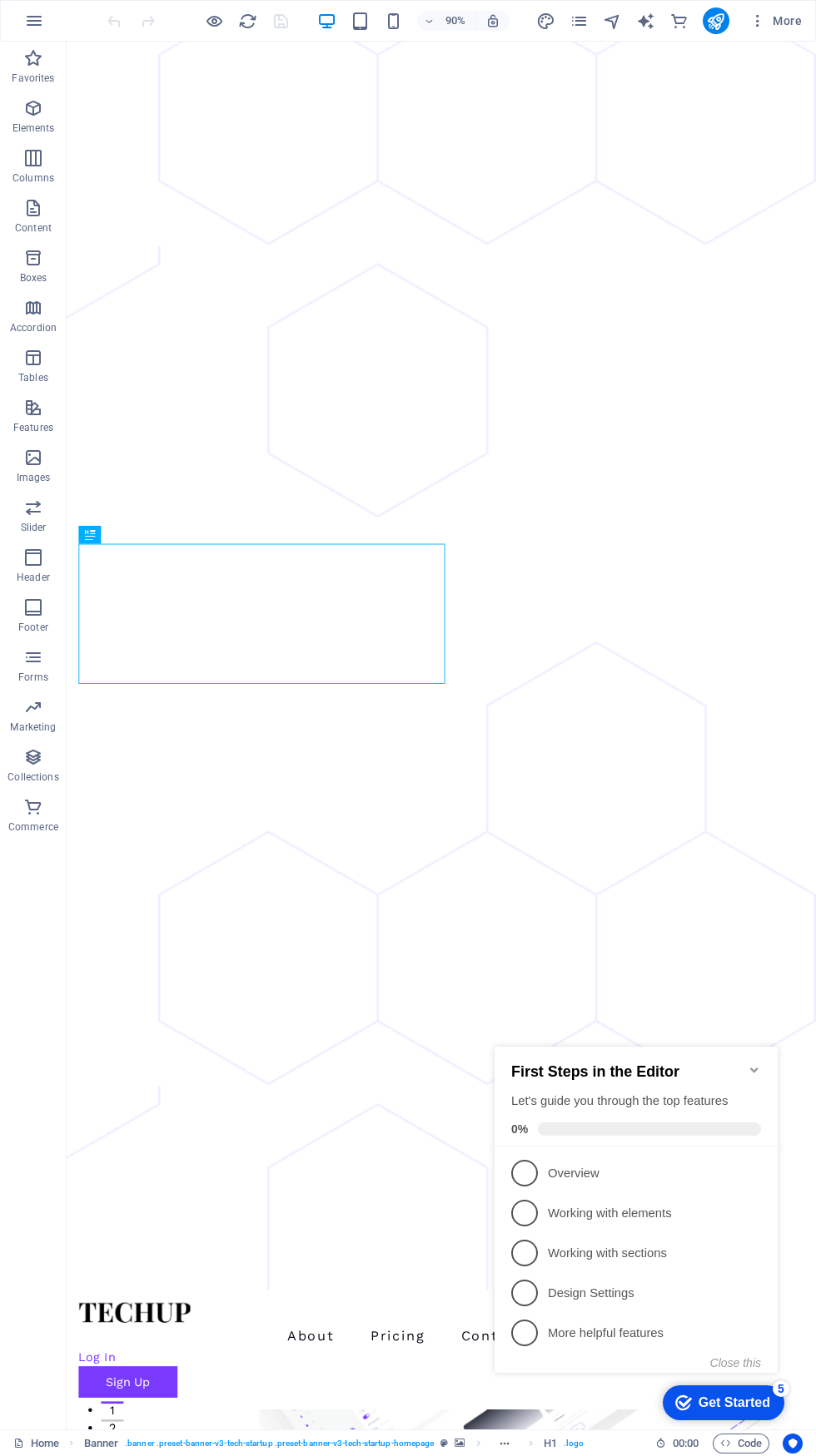
click at [296, 1455] on nav "About Pricing Contact Blog" at bounding box center [482, 1479] width 806 height 28
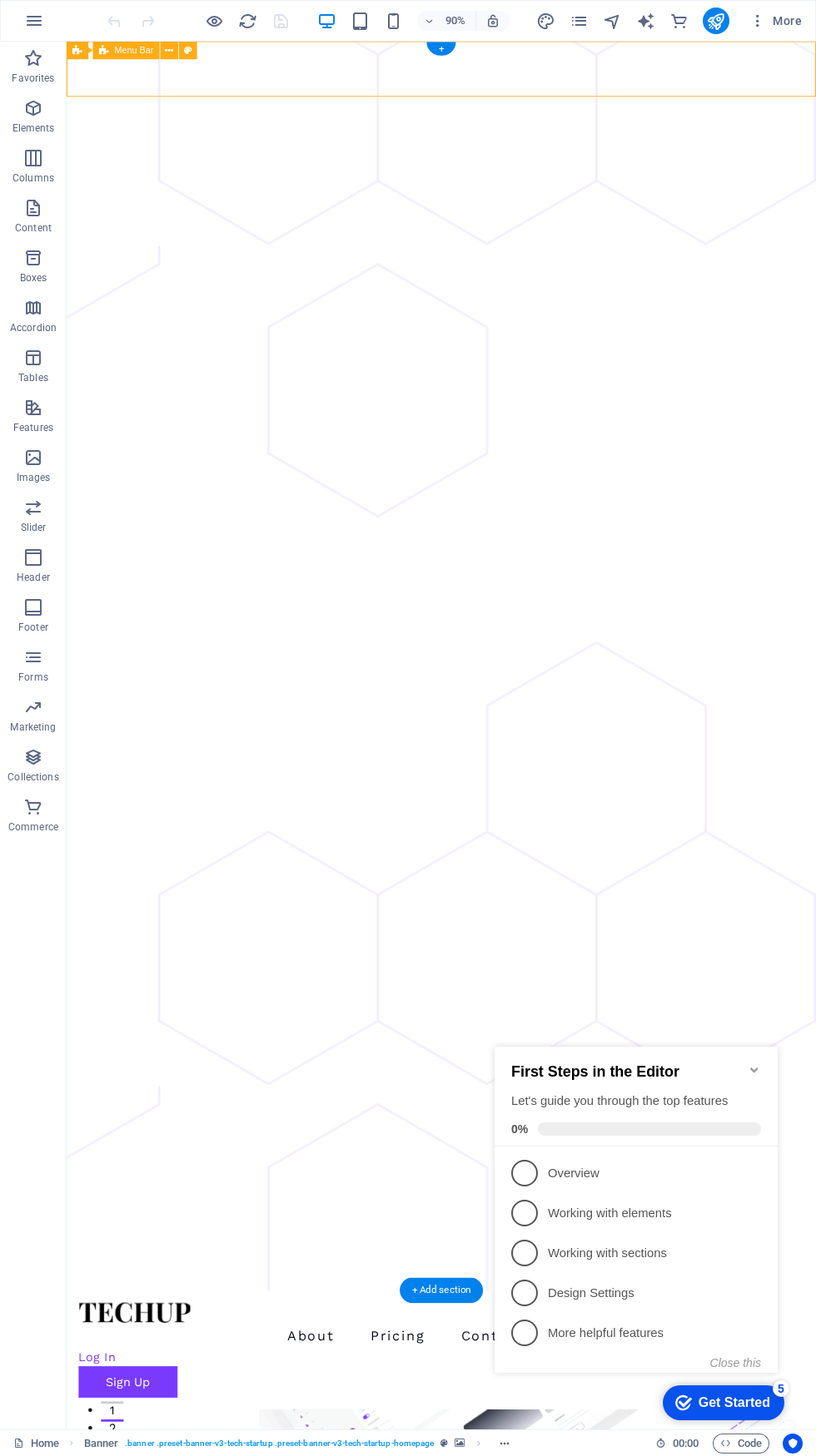
click at [138, 1443] on div at bounding box center [482, 1454] width 806 height 22
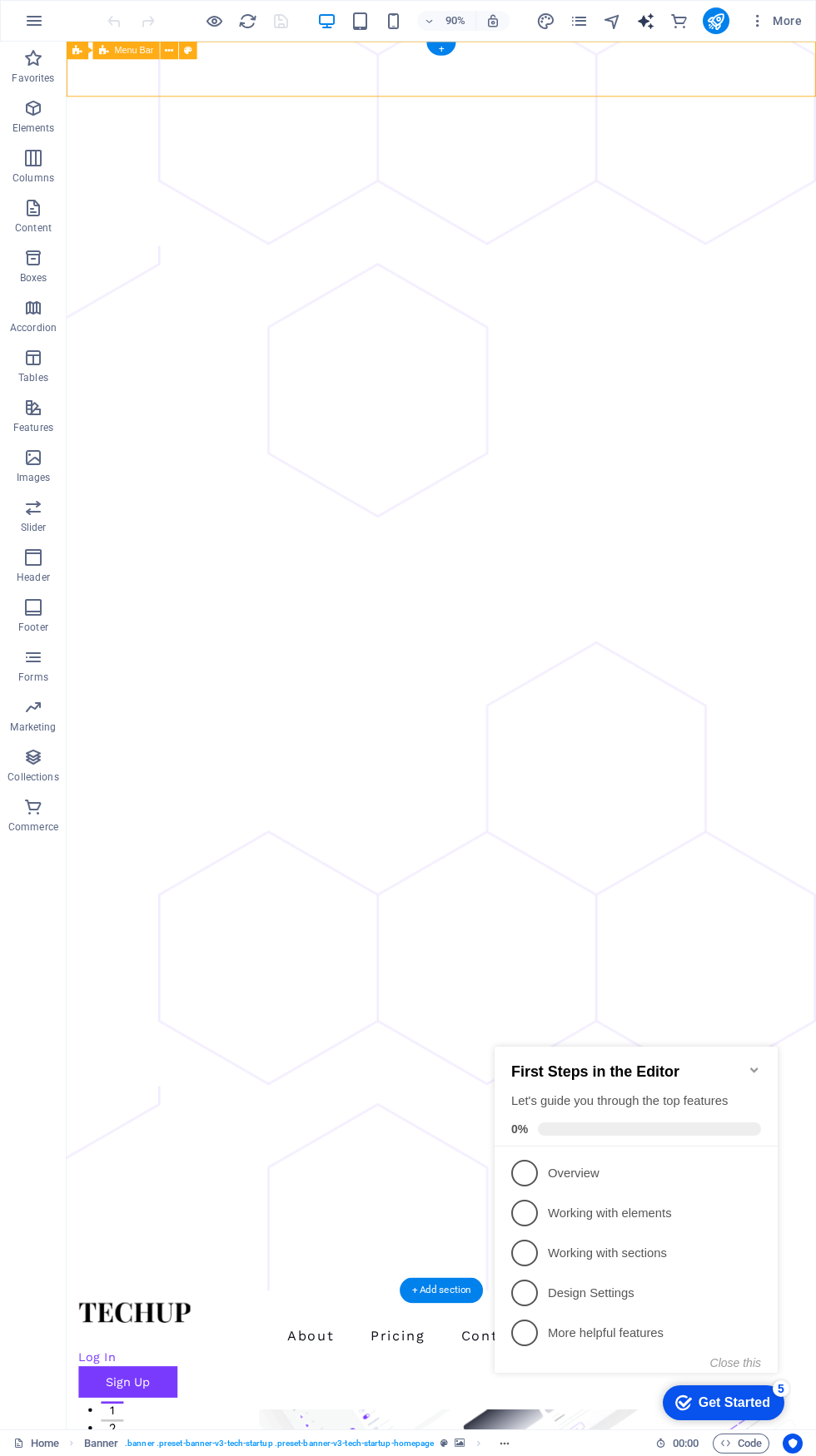
click at [640, 25] on icon "text_generator" at bounding box center [645, 21] width 19 height 19
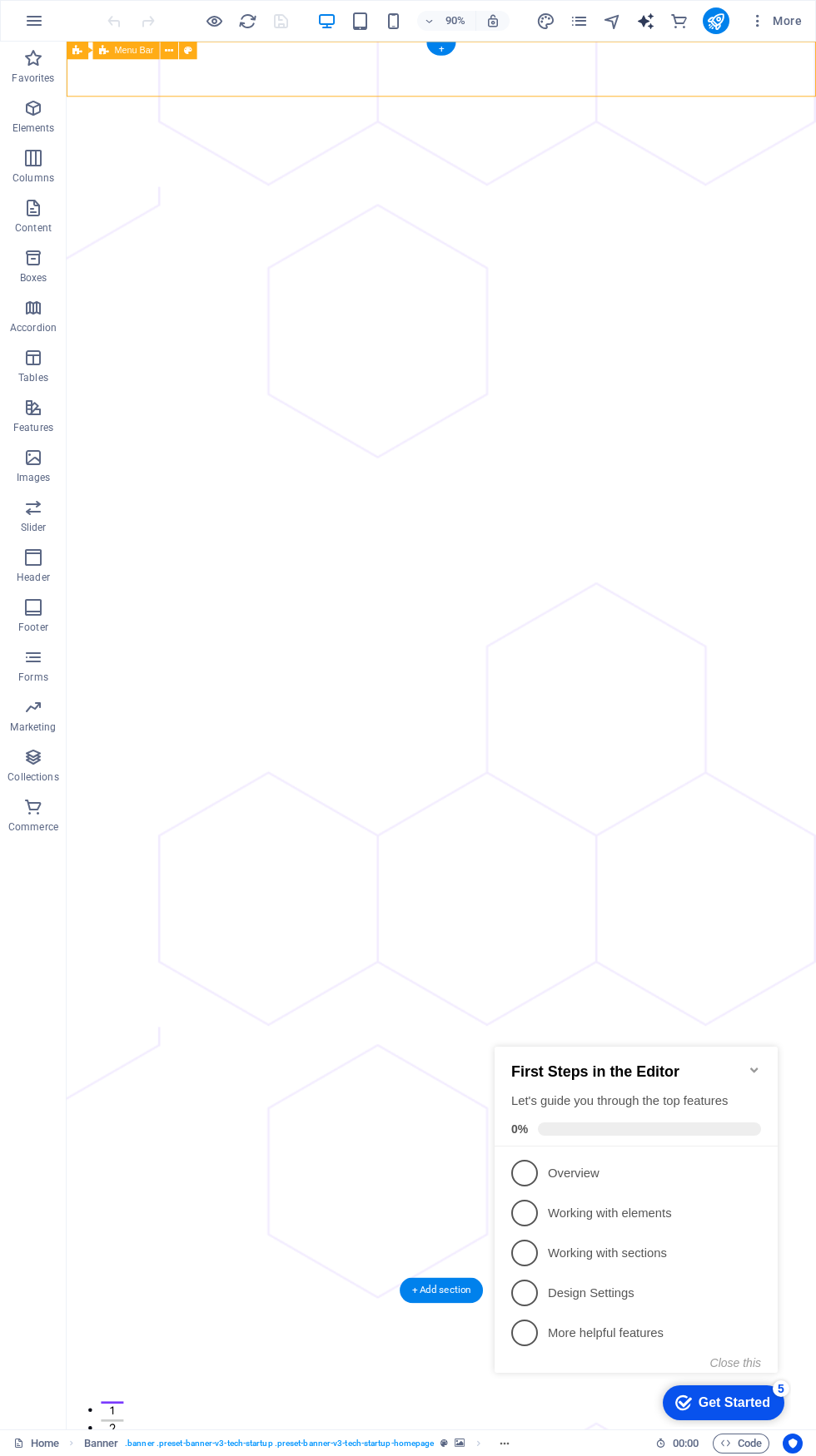
select select "English"
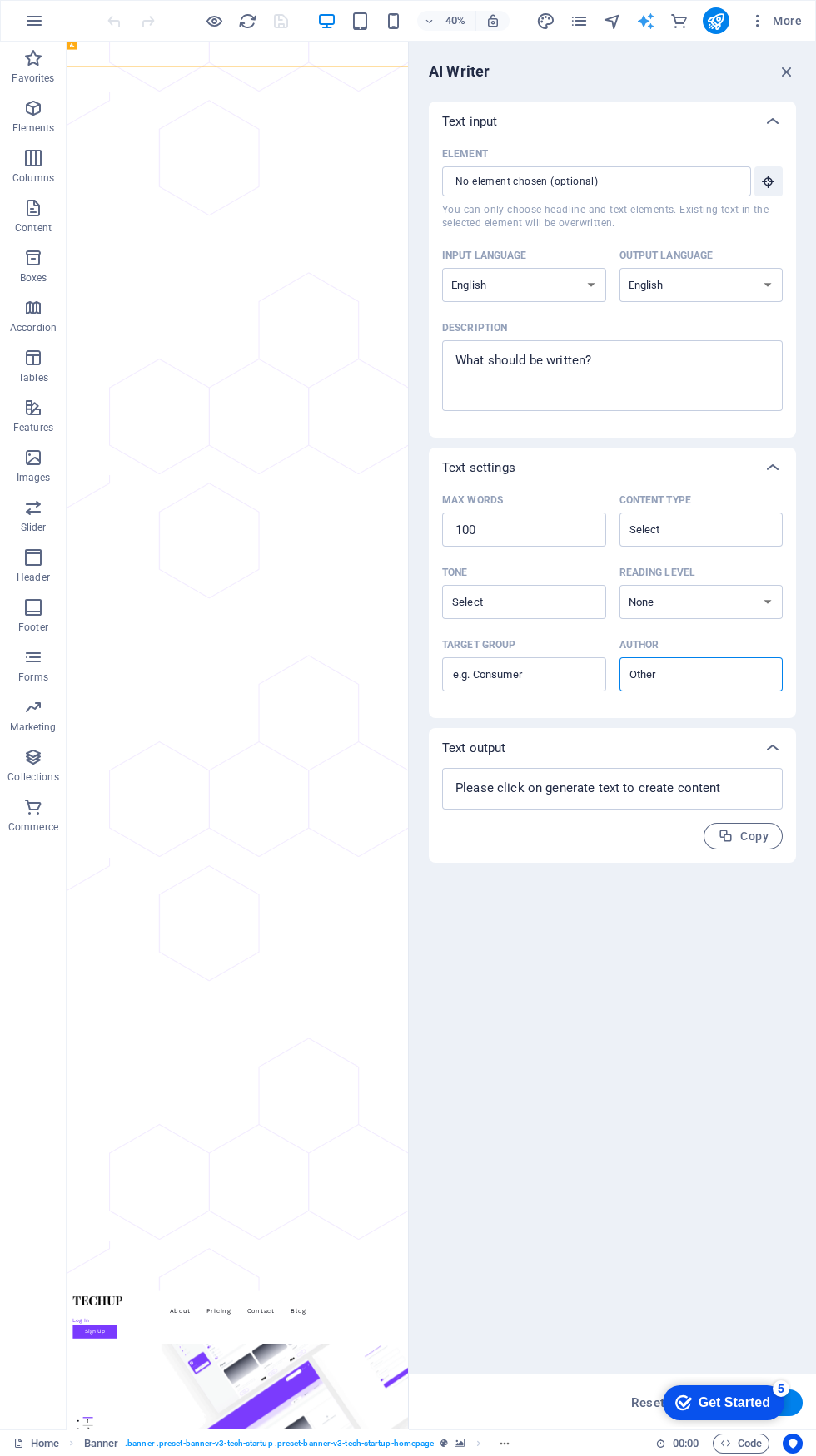
type textarea "x"
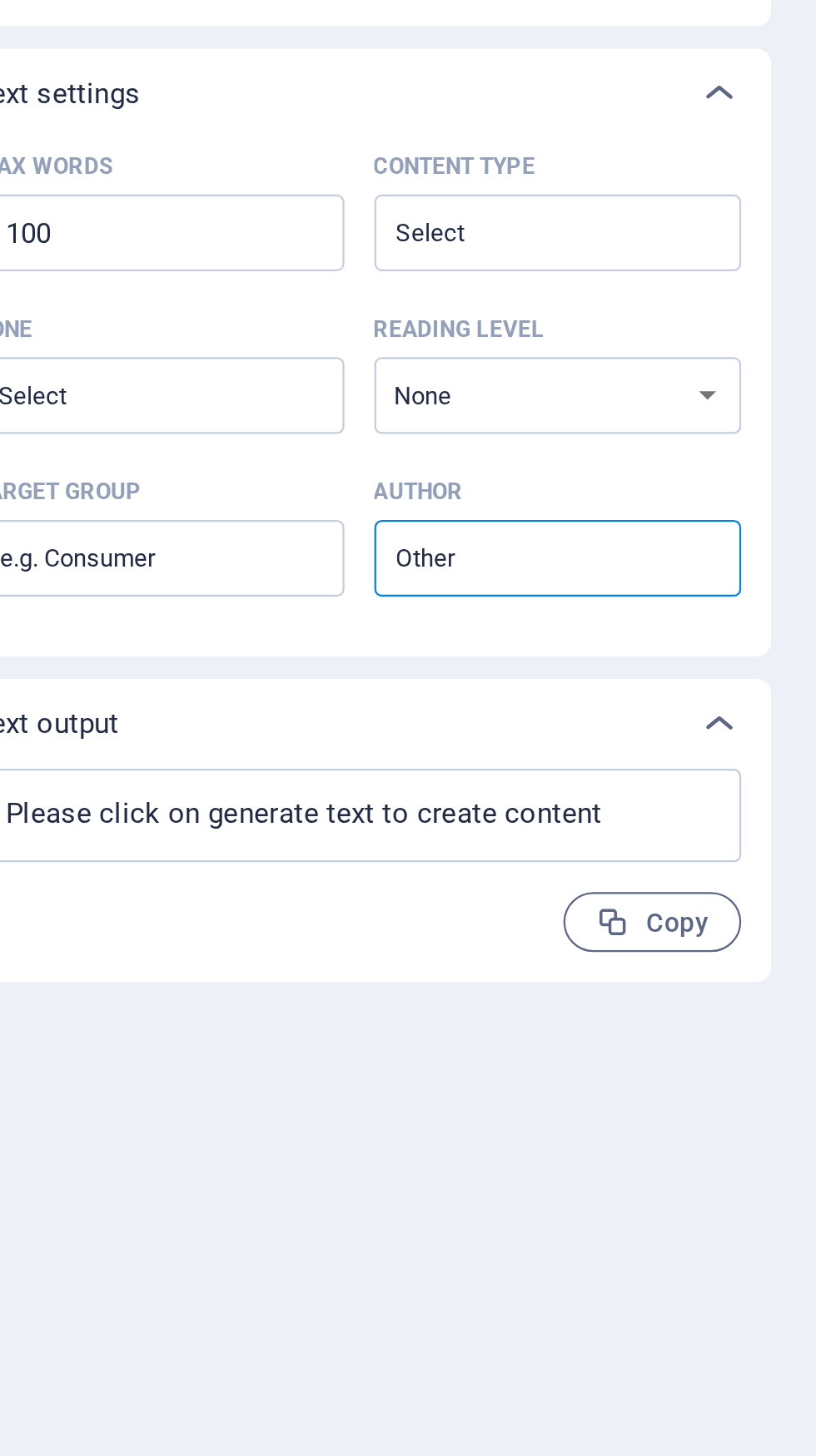
type textarea "x"
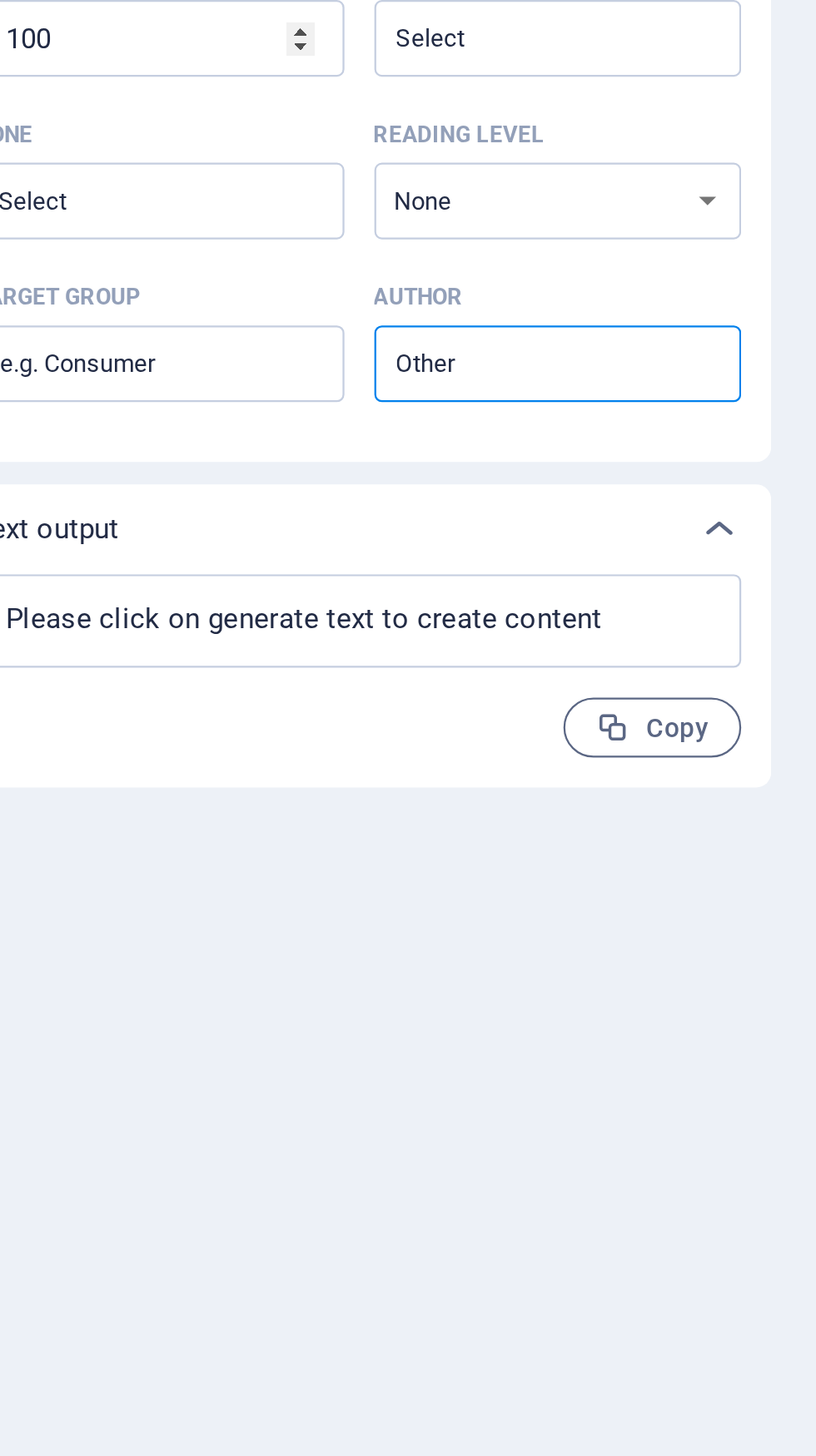
type textarea "x"
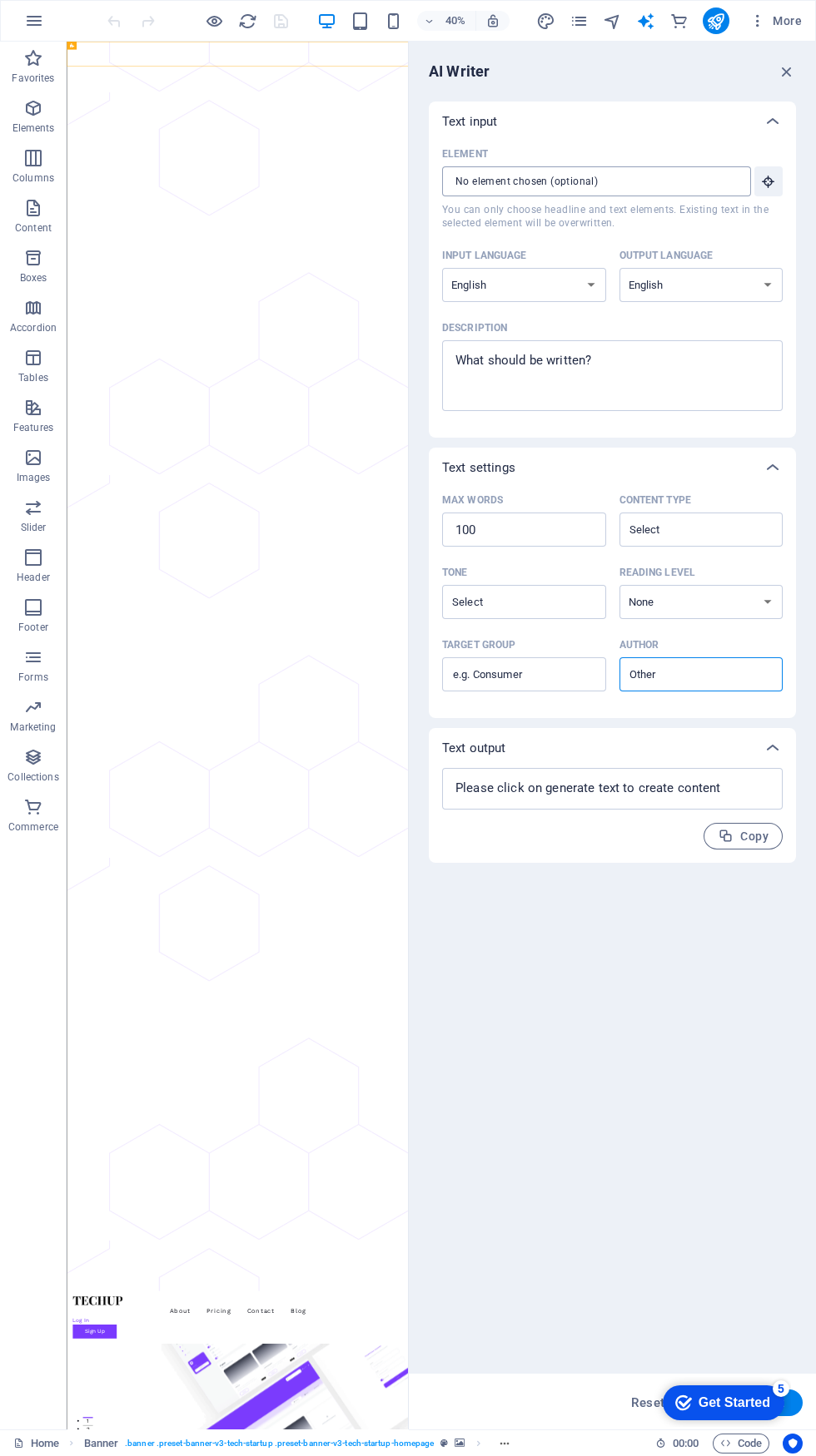
click at [678, 181] on input "Element ​ You can only choose headline and text elements. Existing text in the …" at bounding box center [590, 181] width 297 height 30
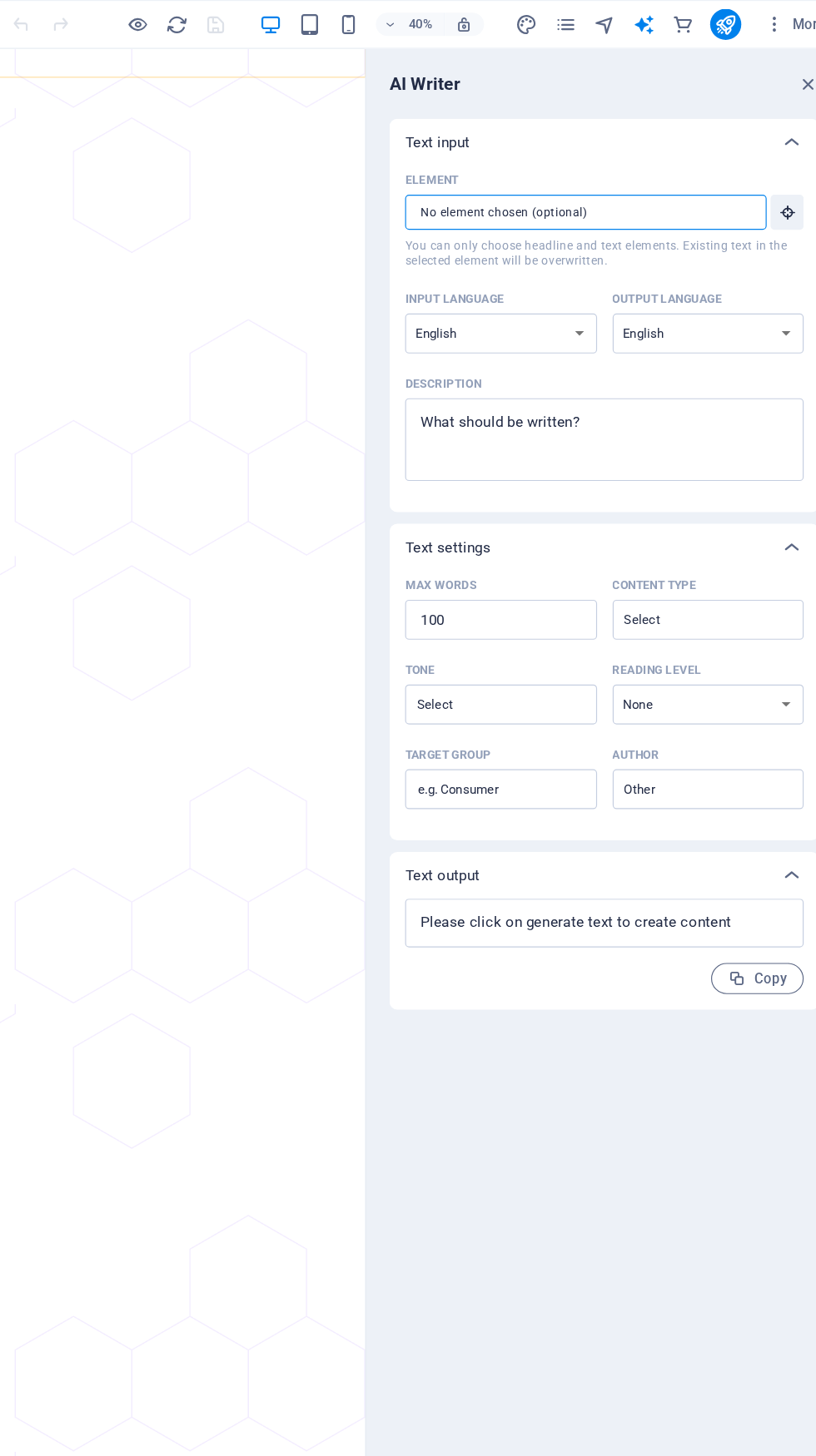
type textarea "x"
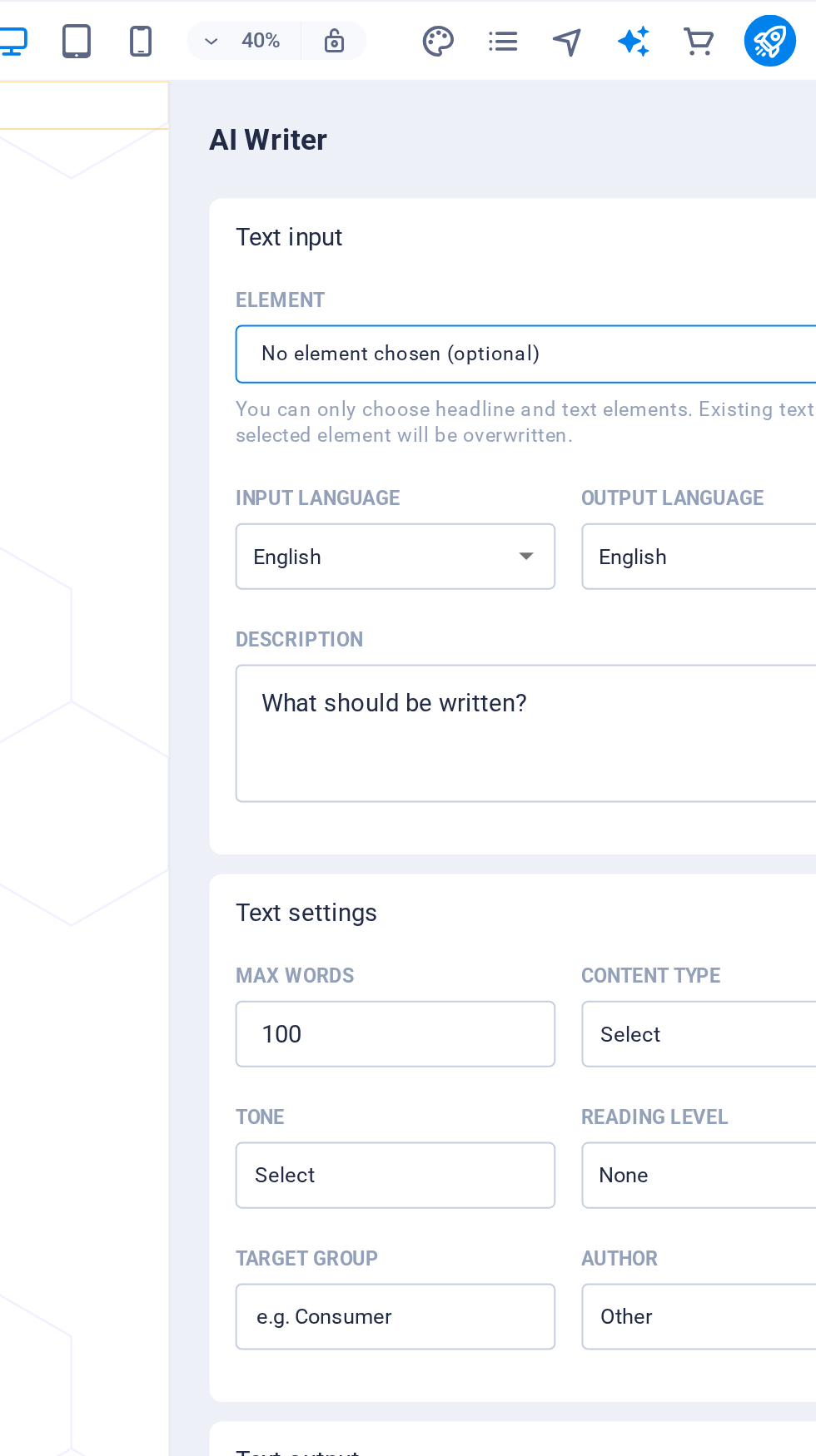
type textarea "x"
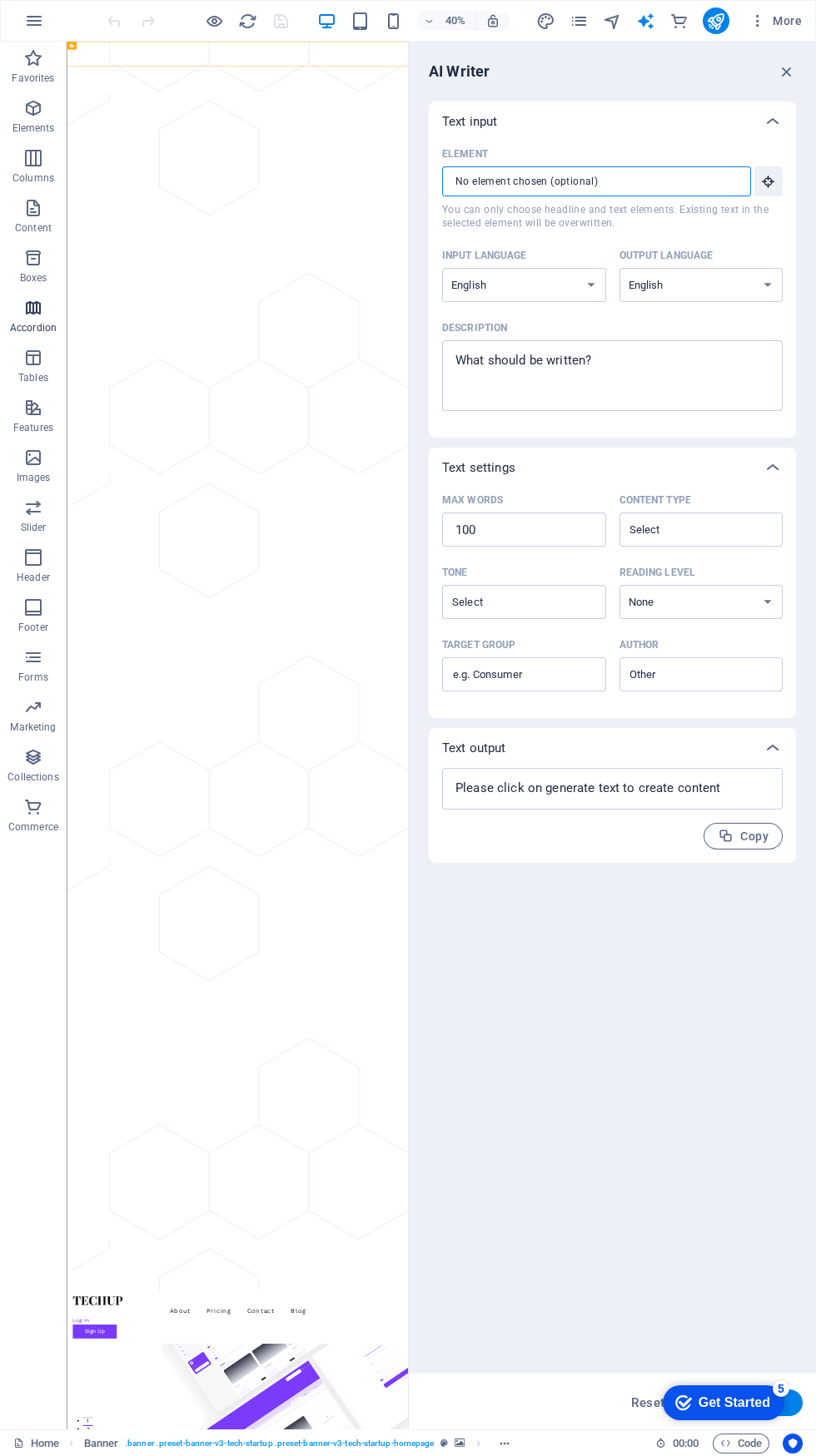
click at [35, 313] on icon "button" at bounding box center [33, 307] width 20 height 20
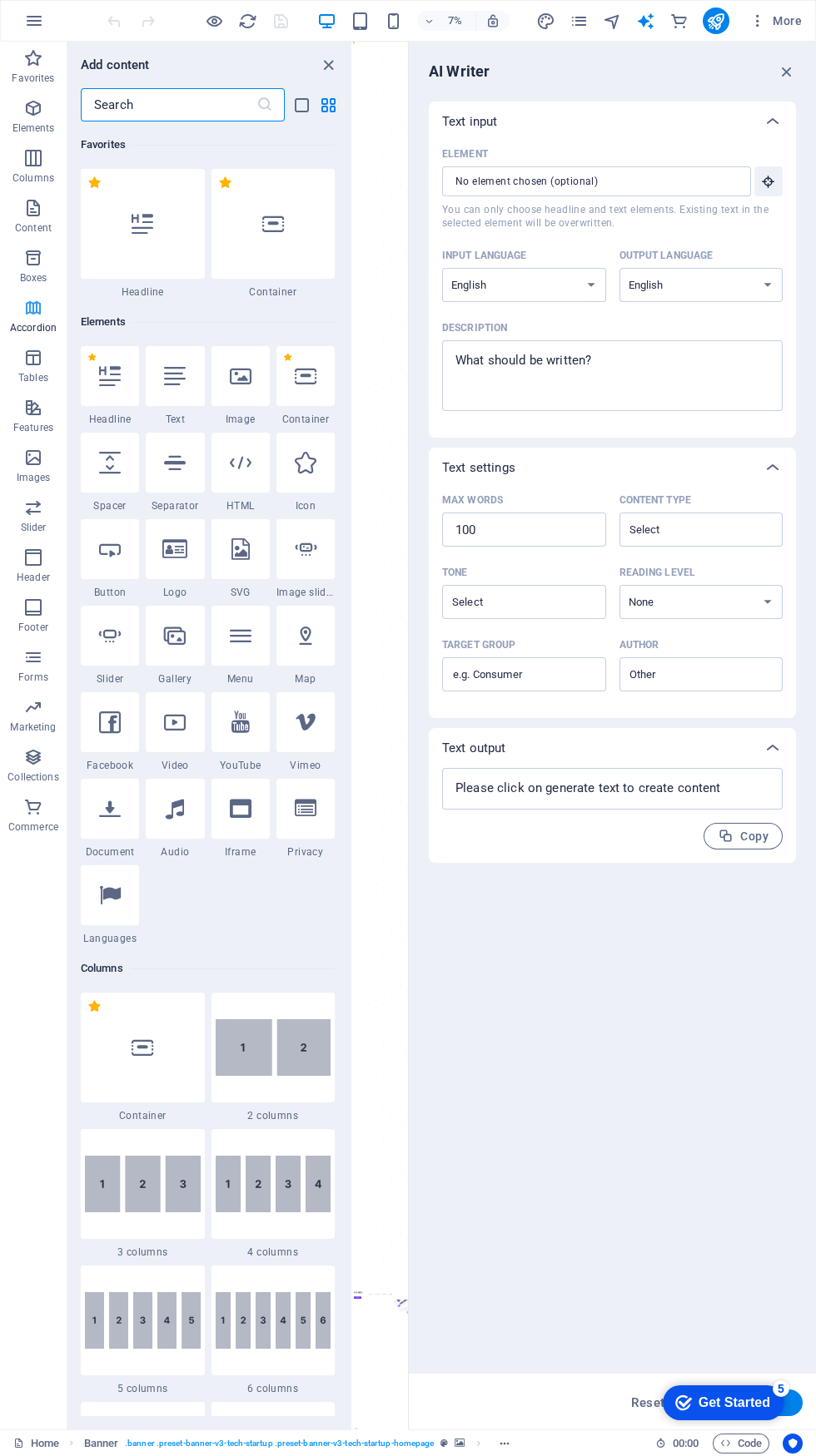
type textarea "x"
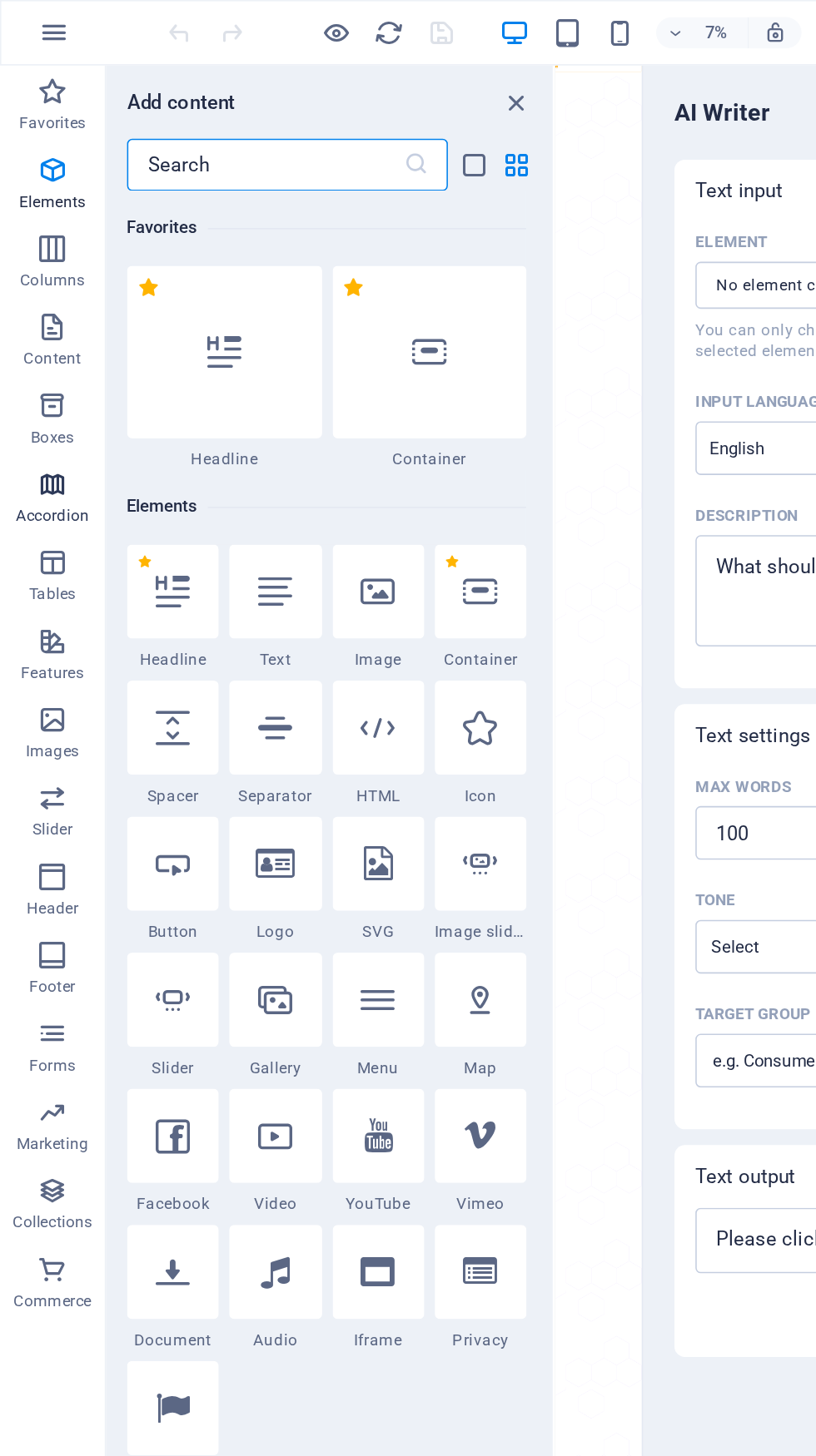
scroll to position [5313, 0]
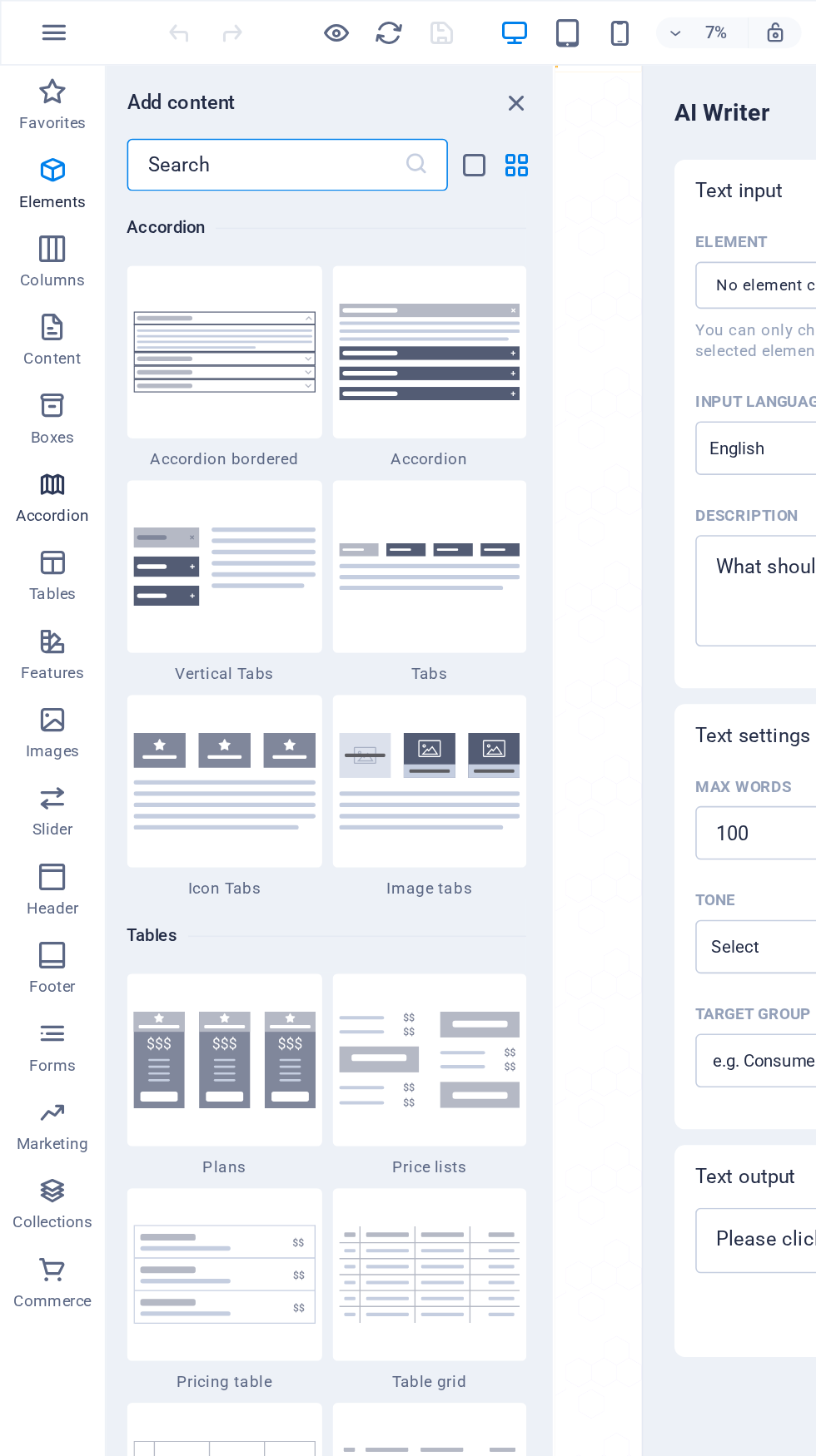
type textarea "x"
click at [319, 70] on icon "close panel" at bounding box center [328, 65] width 19 height 19
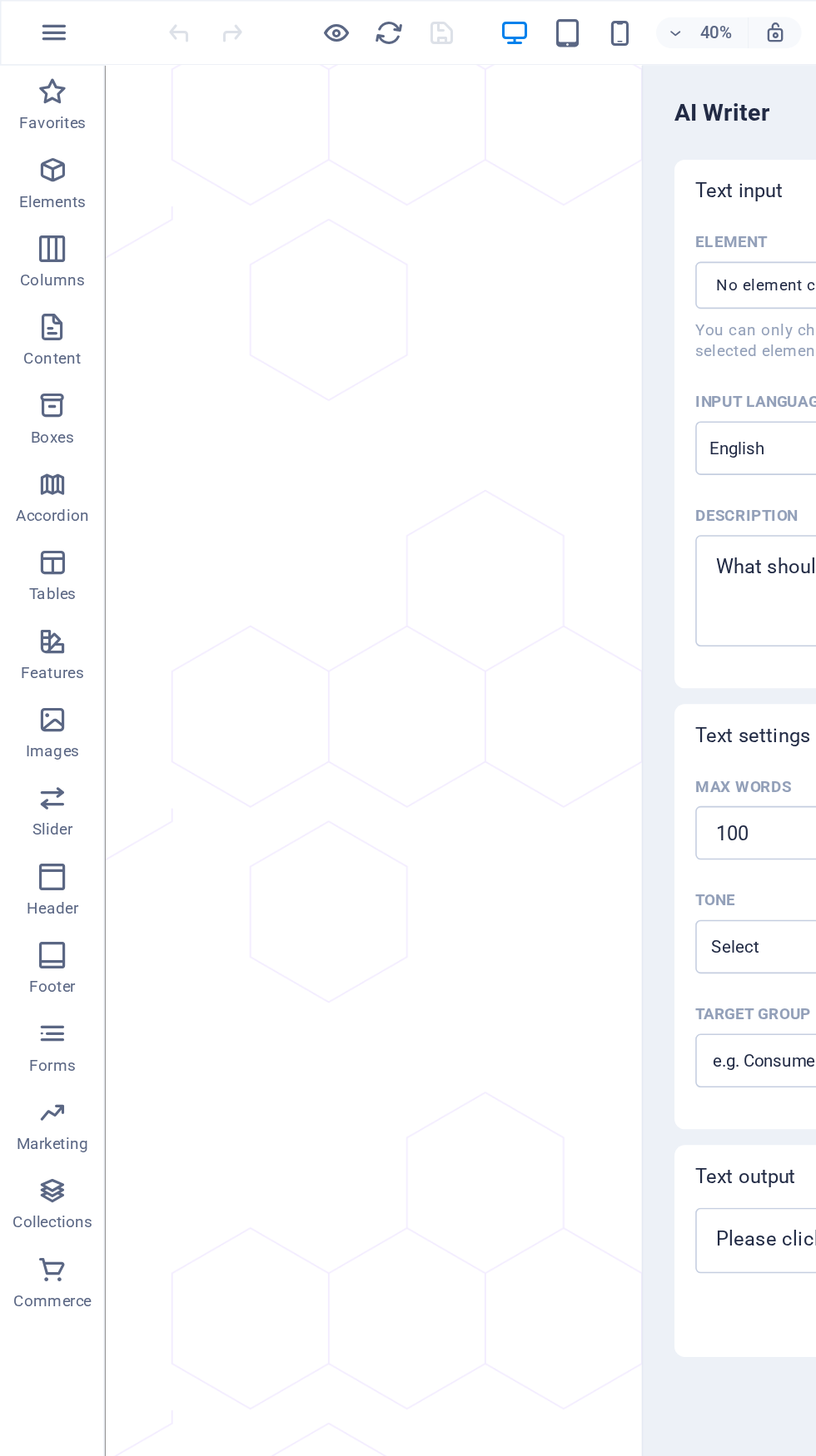
type textarea "x"
click at [38, 407] on icon "button" at bounding box center [33, 408] width 20 height 20
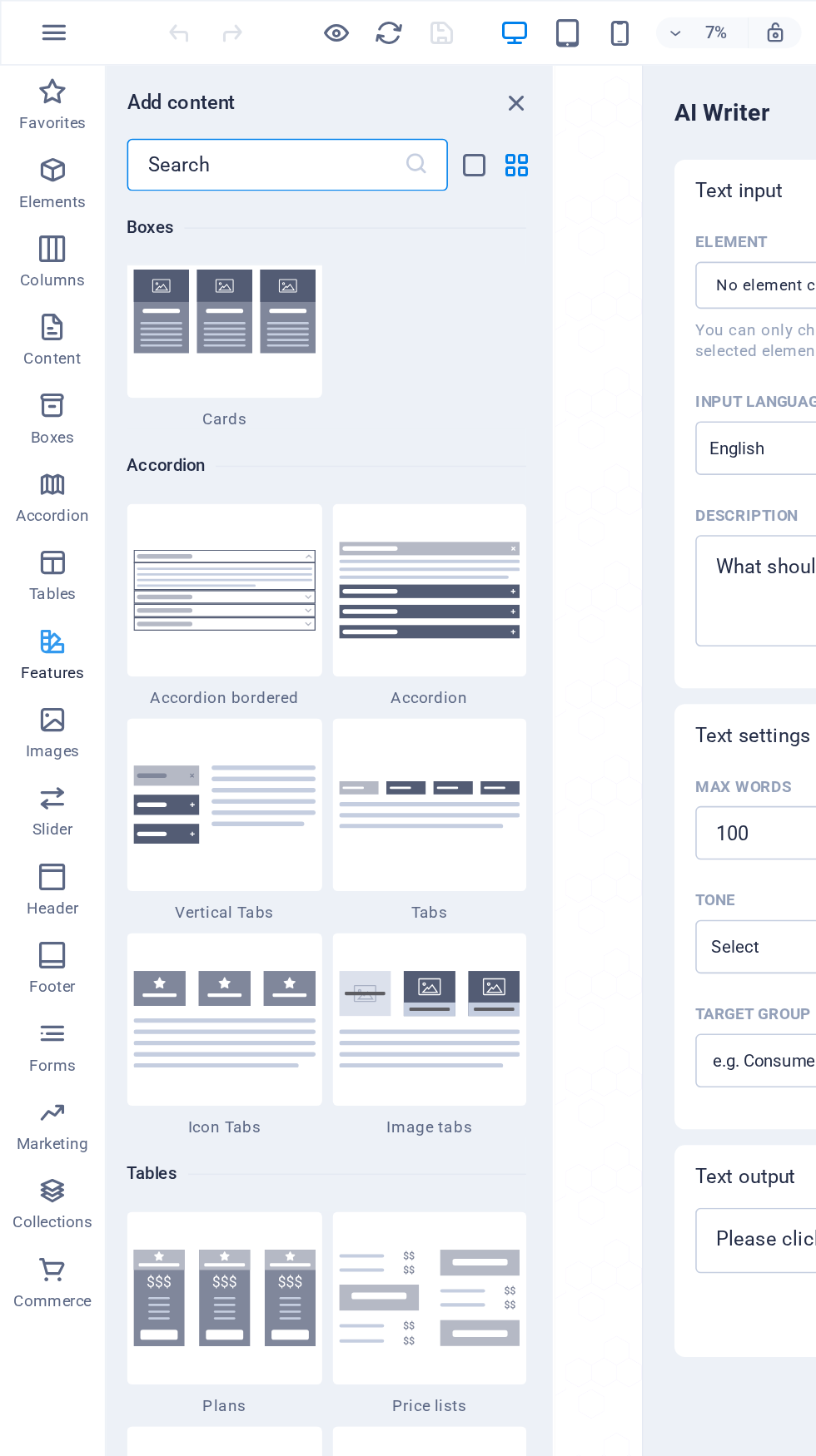
type textarea "x"
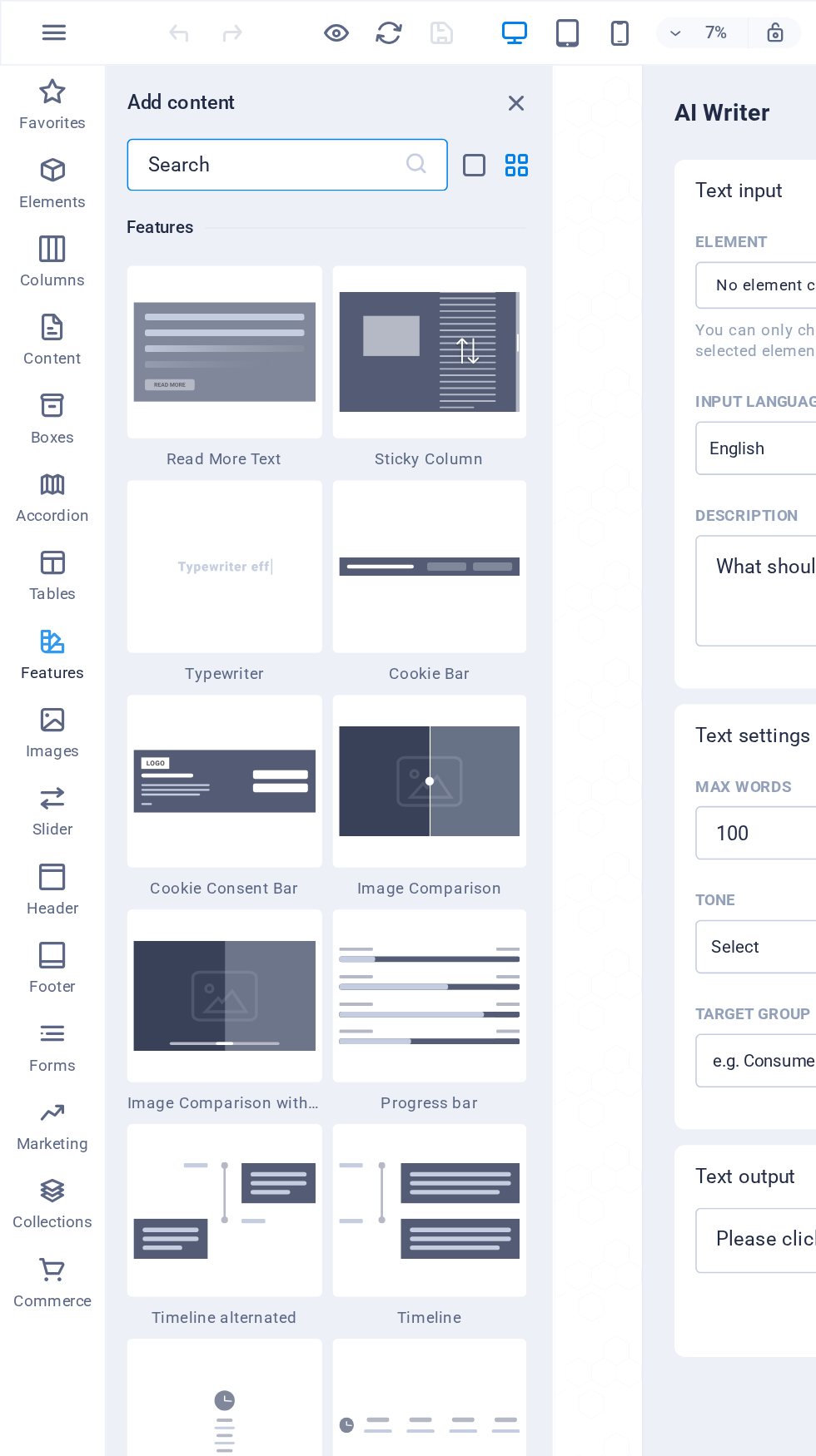
type textarea "x"
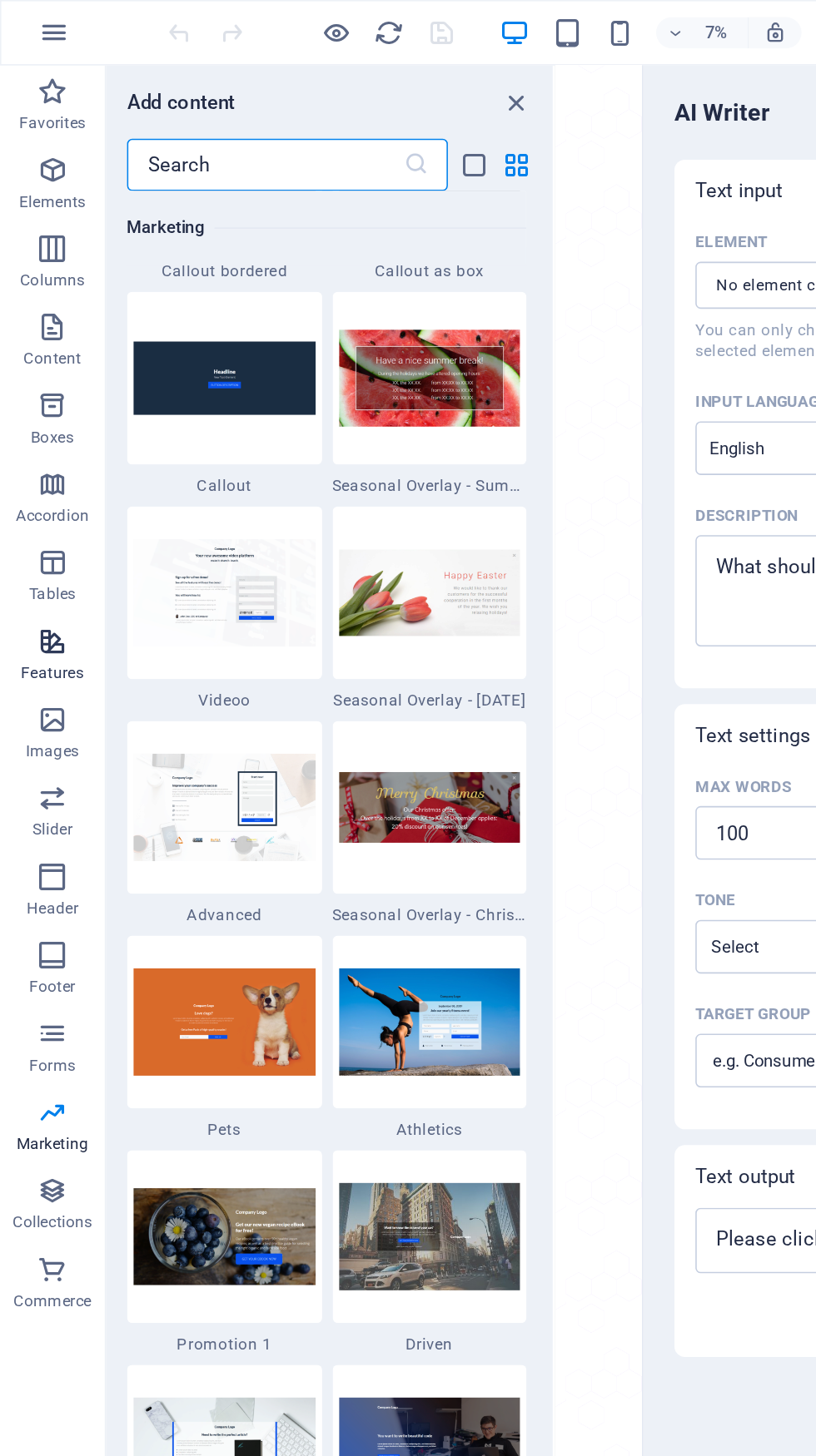
scroll to position [13818, 0]
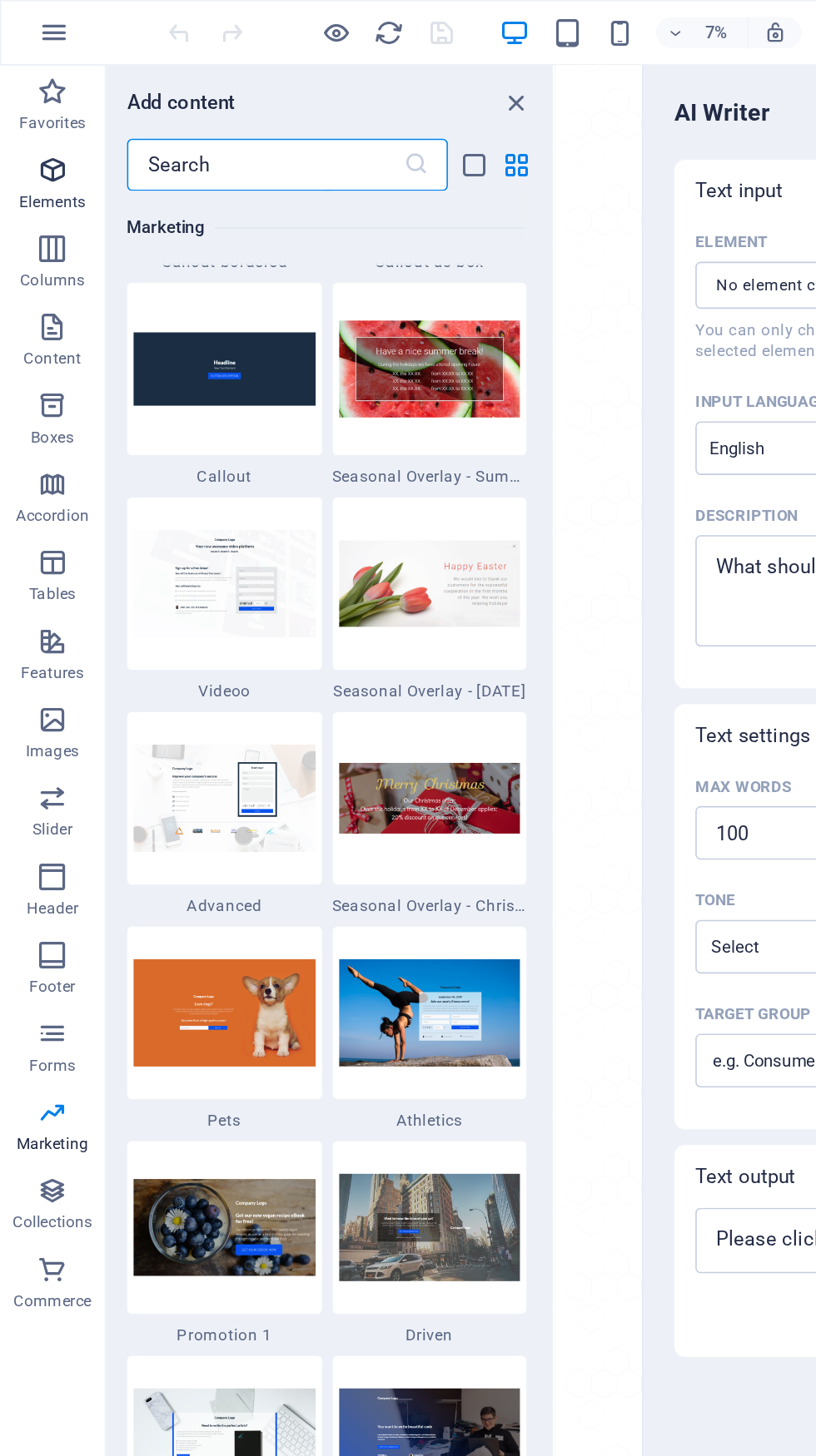
click at [36, 119] on span "Elements" at bounding box center [33, 118] width 67 height 40
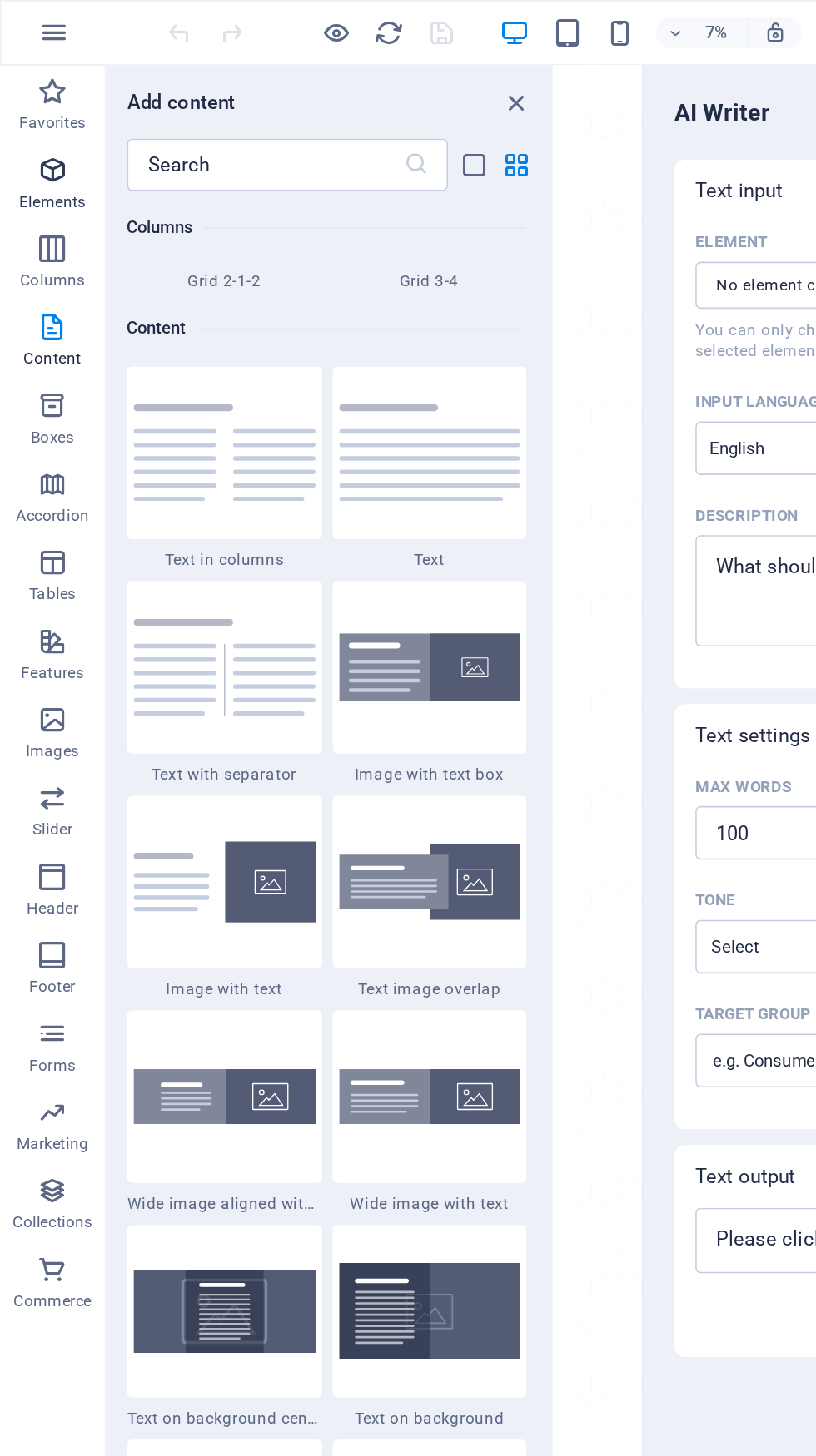
scroll to position [2849, 0]
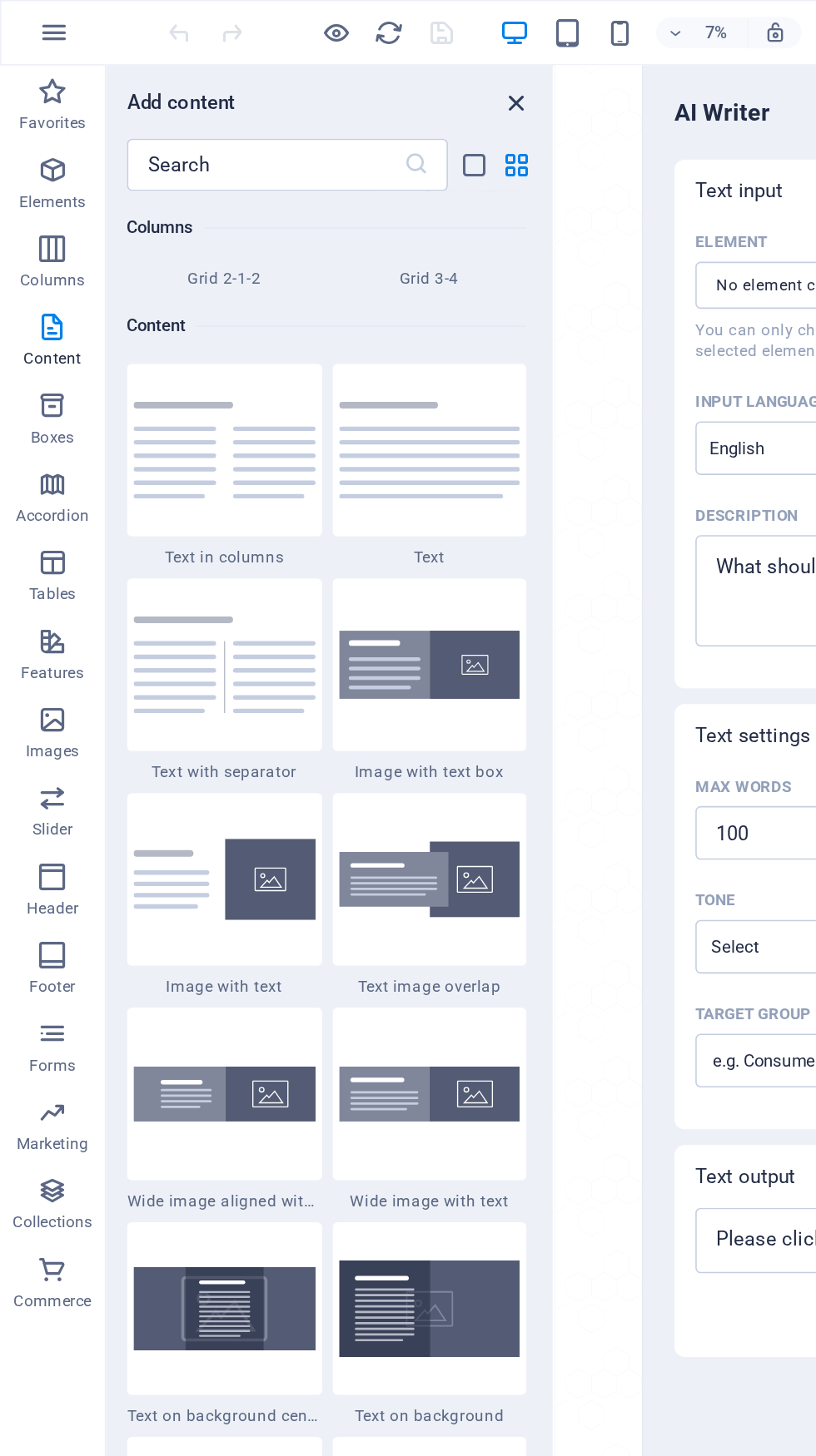
click at [323, 72] on icon "close panel" at bounding box center [328, 65] width 19 height 19
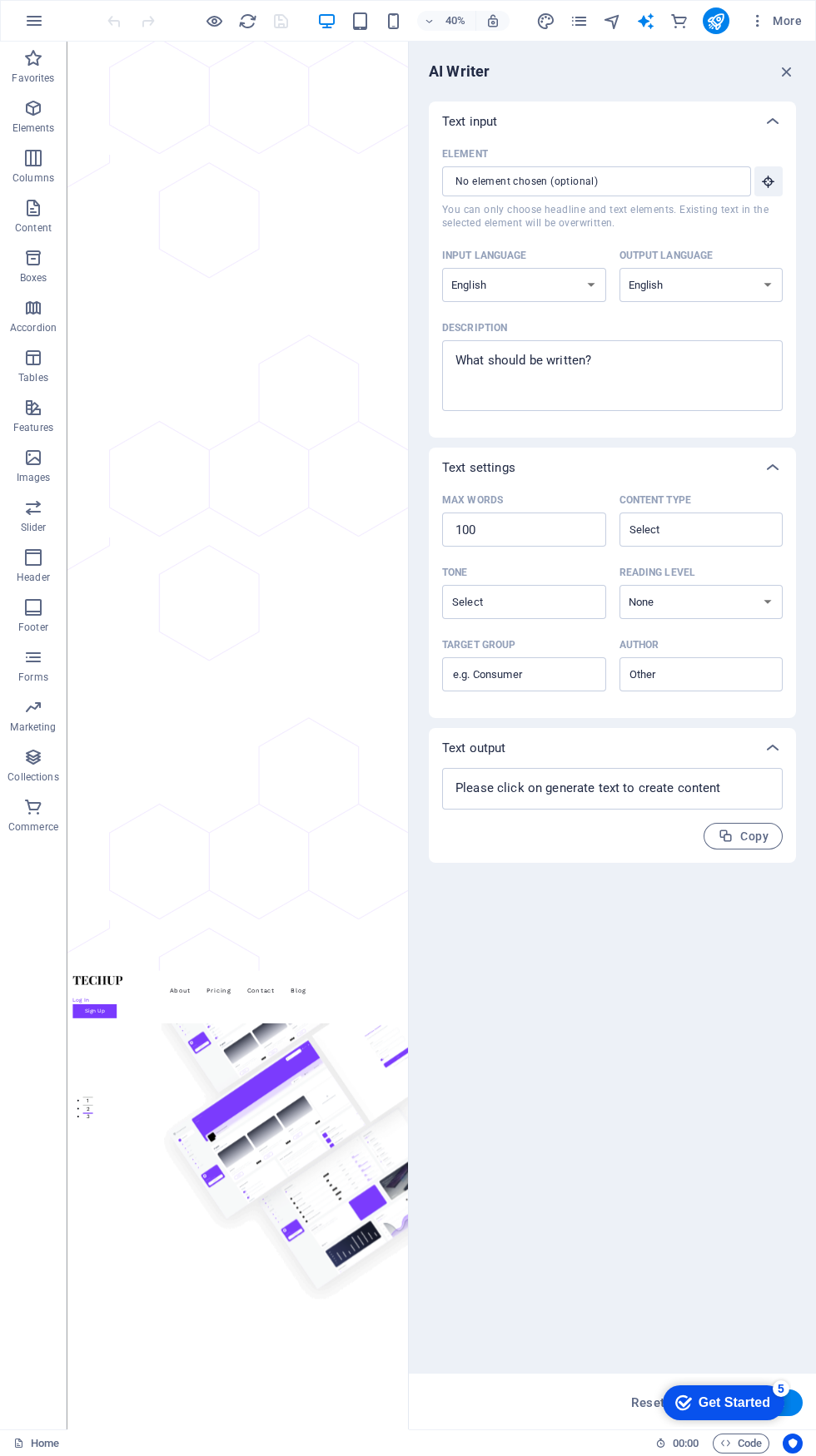
scroll to position [797, 0]
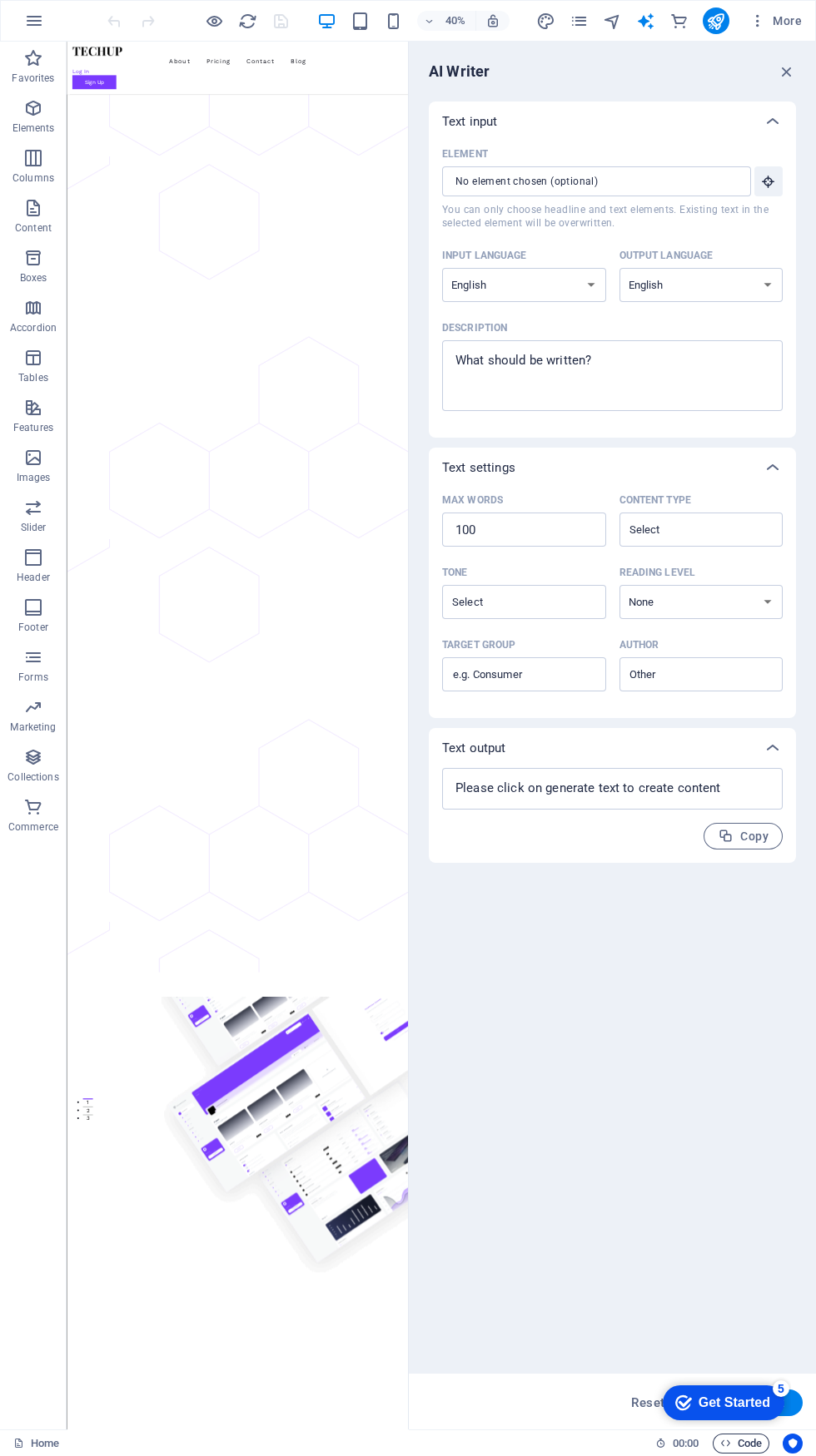
click at [741, 1440] on span "Code" at bounding box center [740, 1443] width 41 height 20
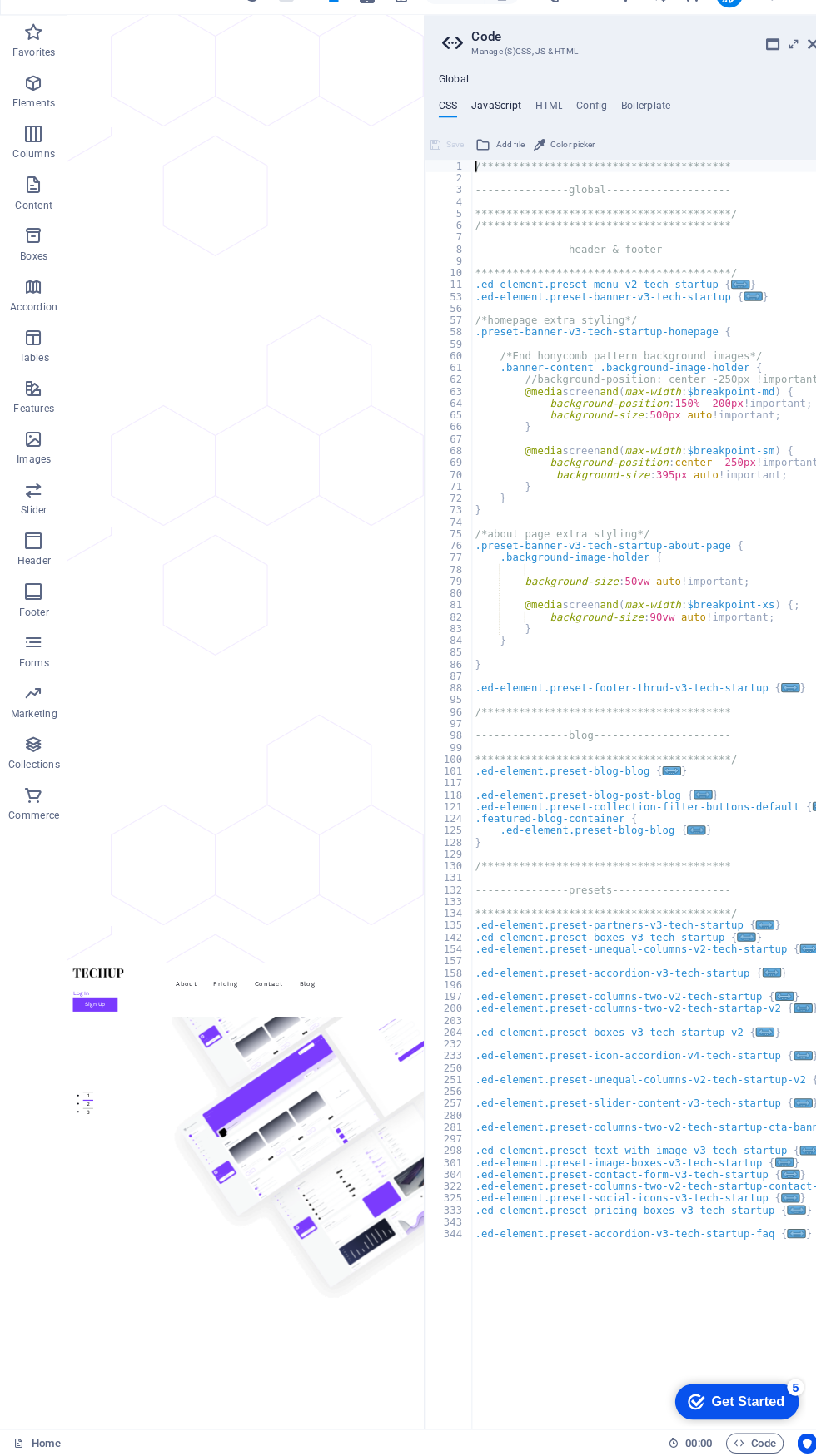
click at [495, 134] on h4 "JavaScript" at bounding box center [486, 133] width 49 height 18
type textarea "/* JS for preset "Menu V2" */"
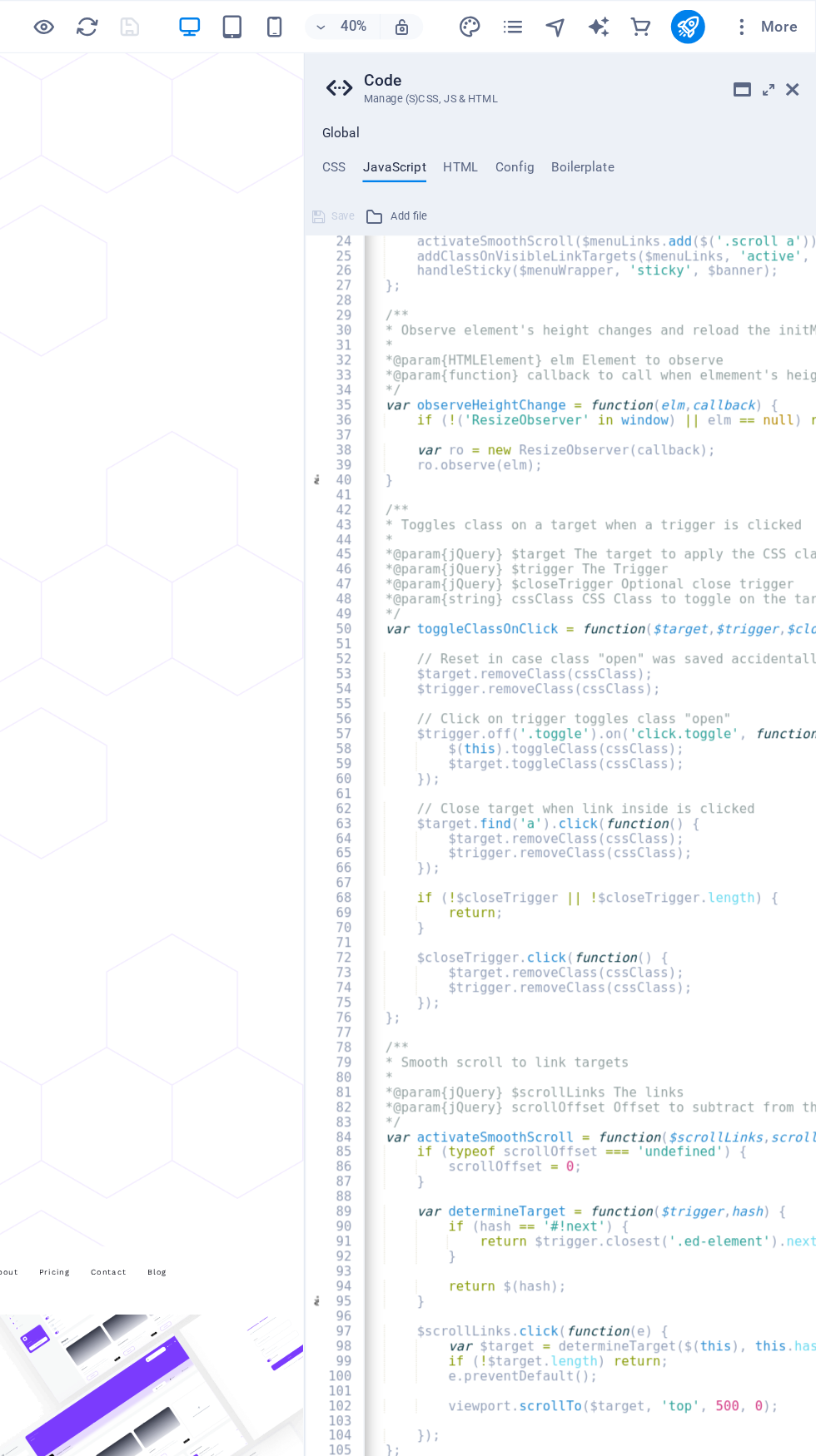
scroll to position [365, 0]
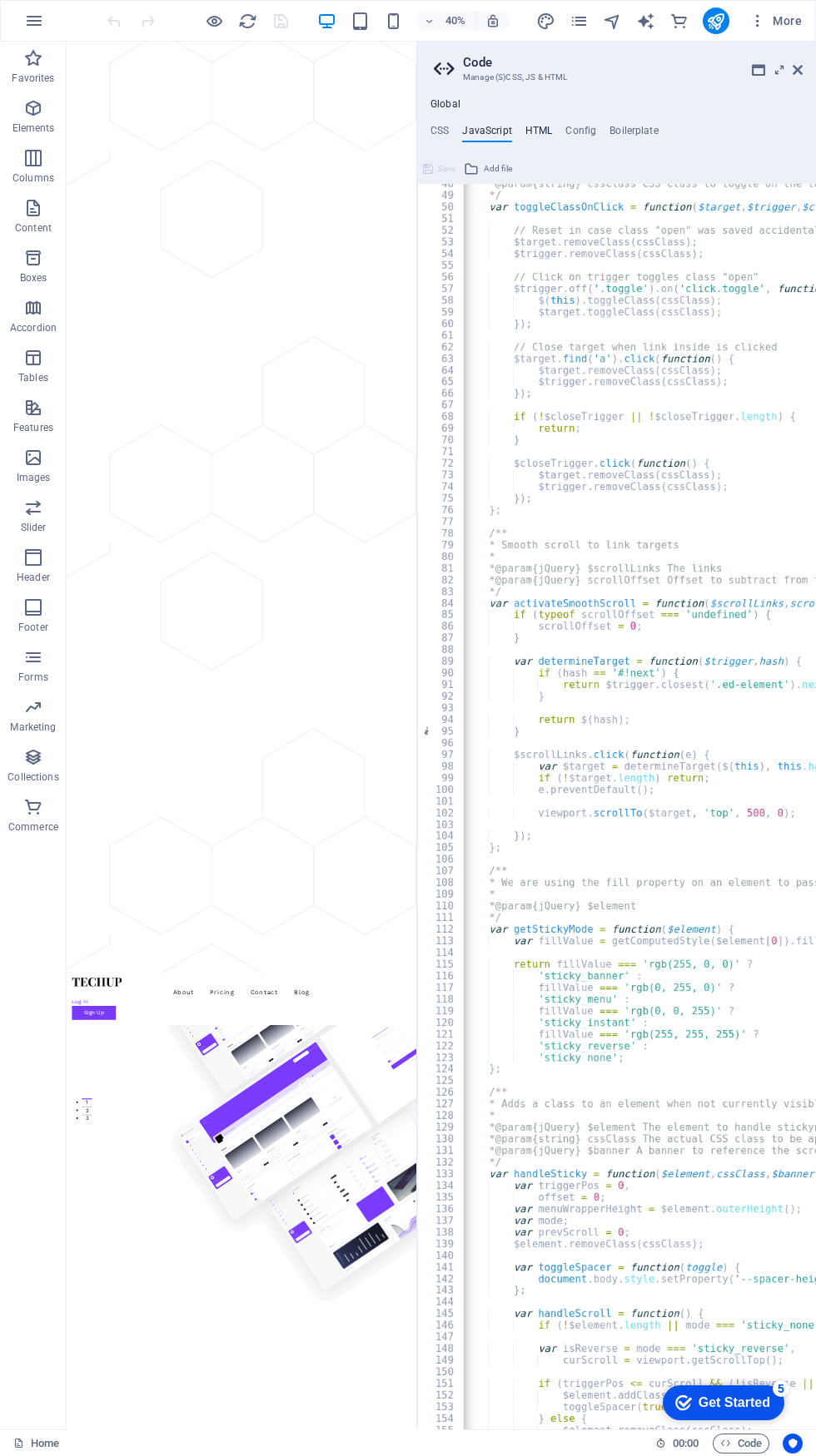
click at [546, 136] on h4 "HTML" at bounding box center [539, 133] width 27 height 18
type textarea "{{content}}"
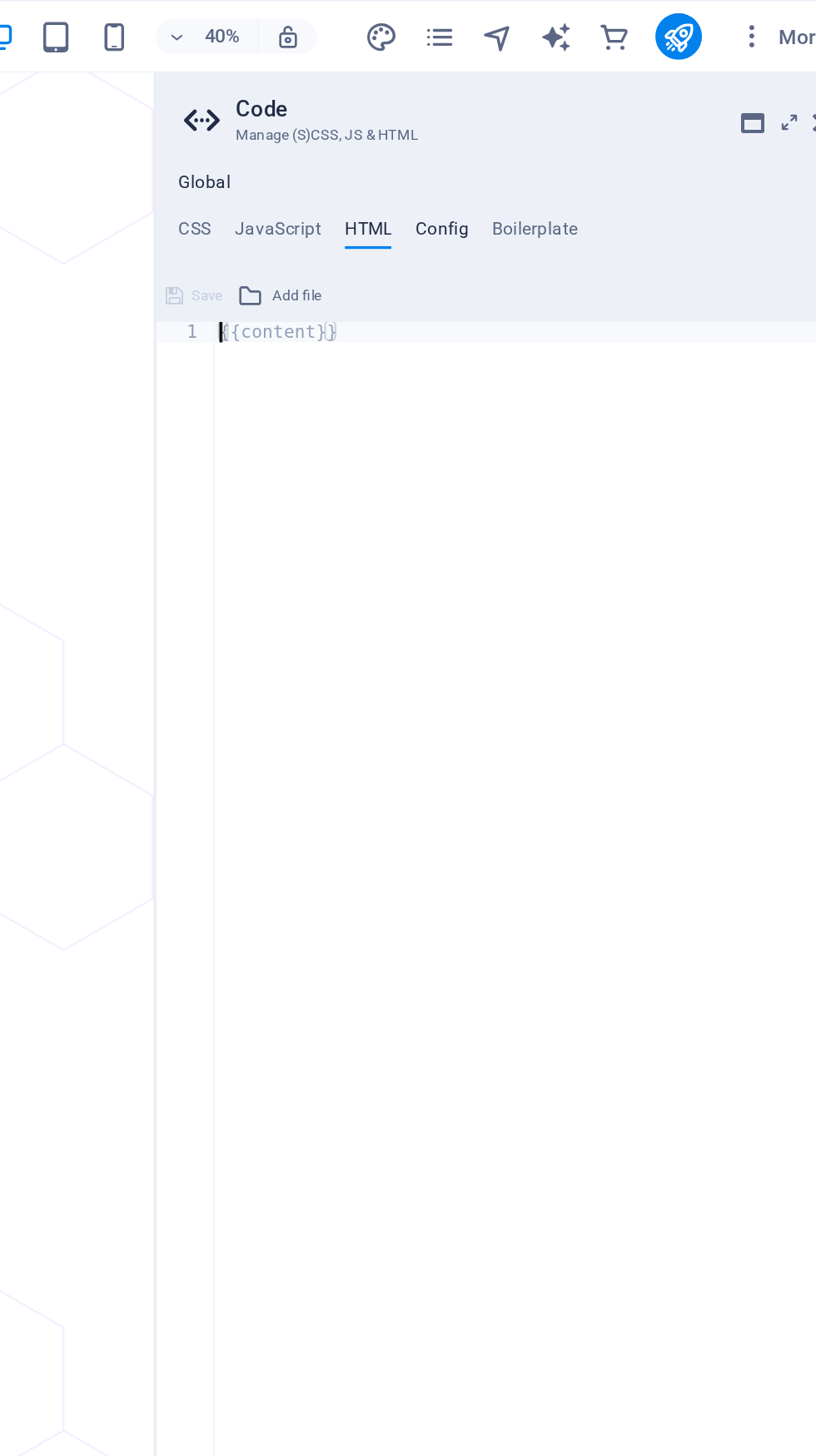
click at [571, 136] on h4 "Config" at bounding box center [581, 133] width 31 height 18
type textarea "$color-user-5: none;"
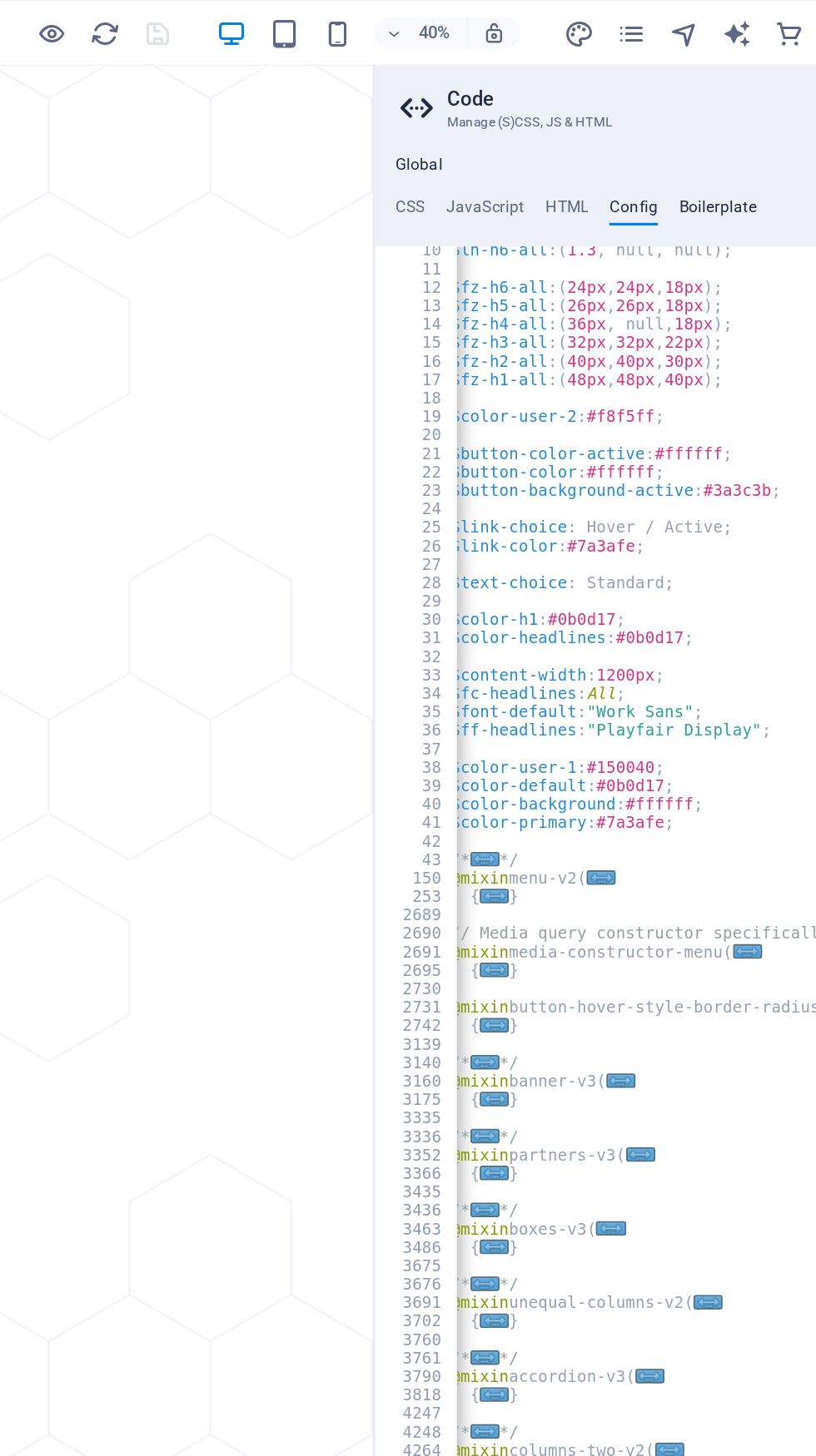
click at [639, 128] on h4 "Boilerplate" at bounding box center [633, 133] width 49 height 18
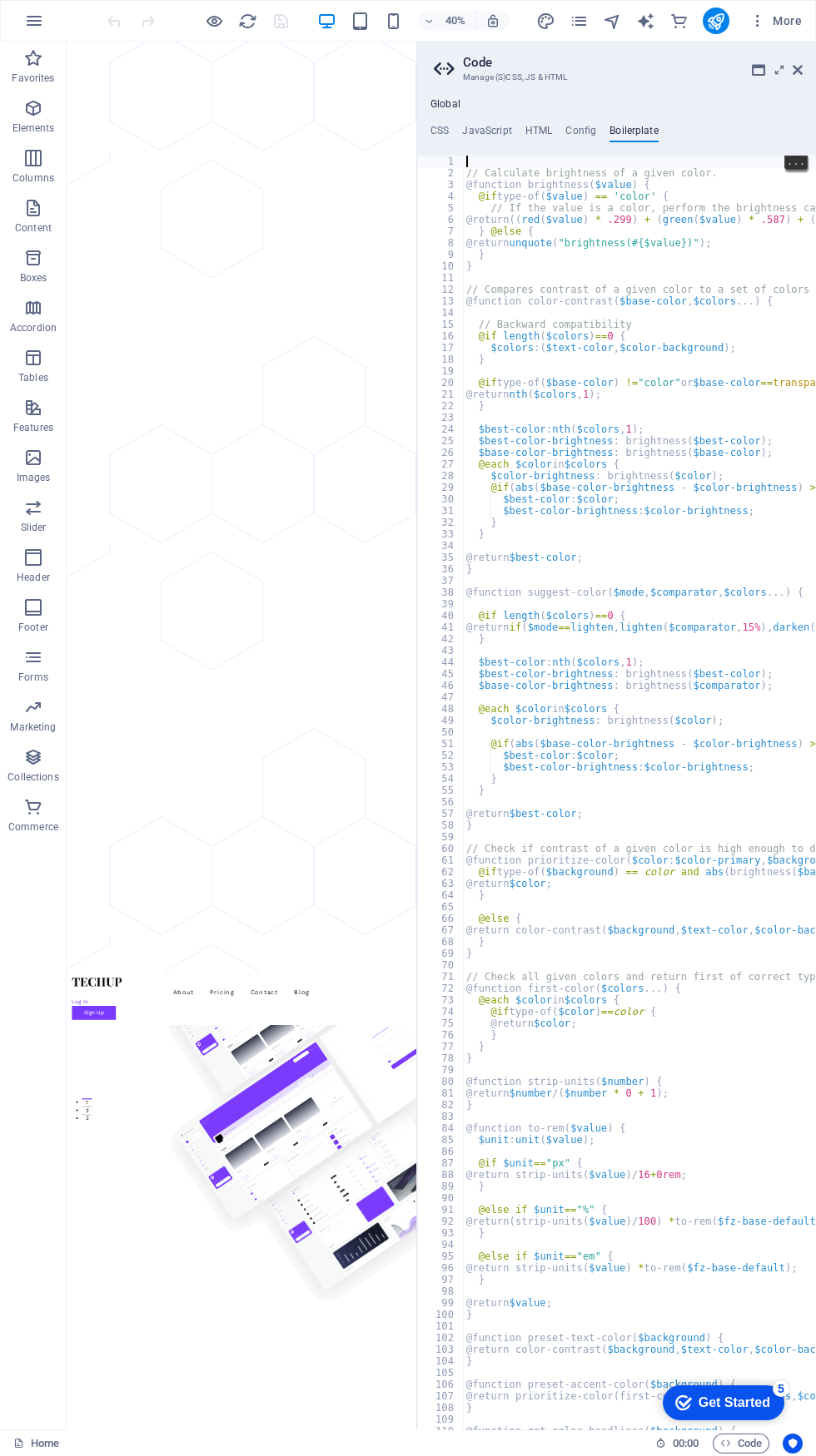
click at [731, 1397] on div "Get Started" at bounding box center [734, 1403] width 71 height 15
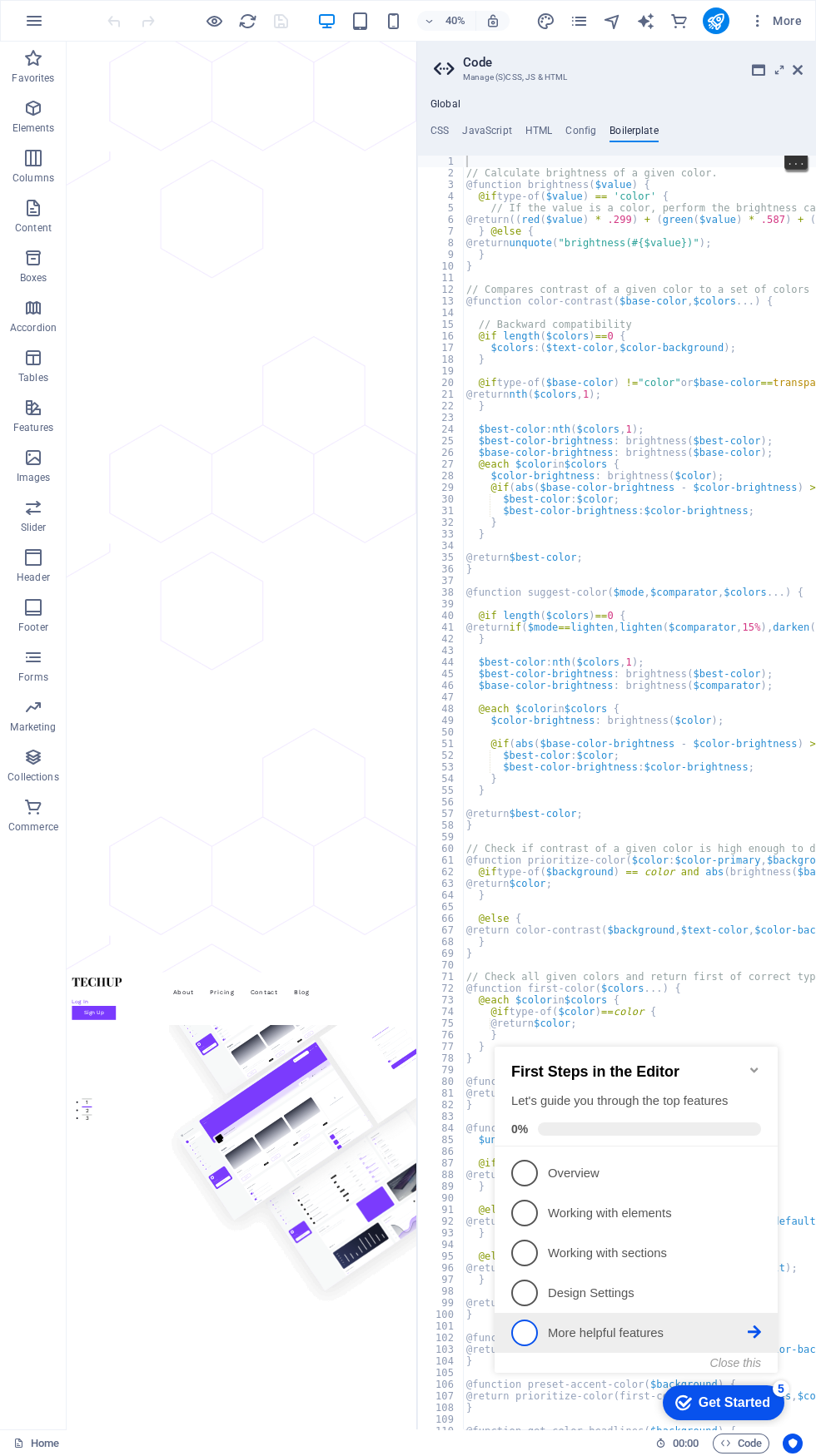
click at [632, 1331] on p "More helpful features - incomplete" at bounding box center [647, 1333] width 200 height 17
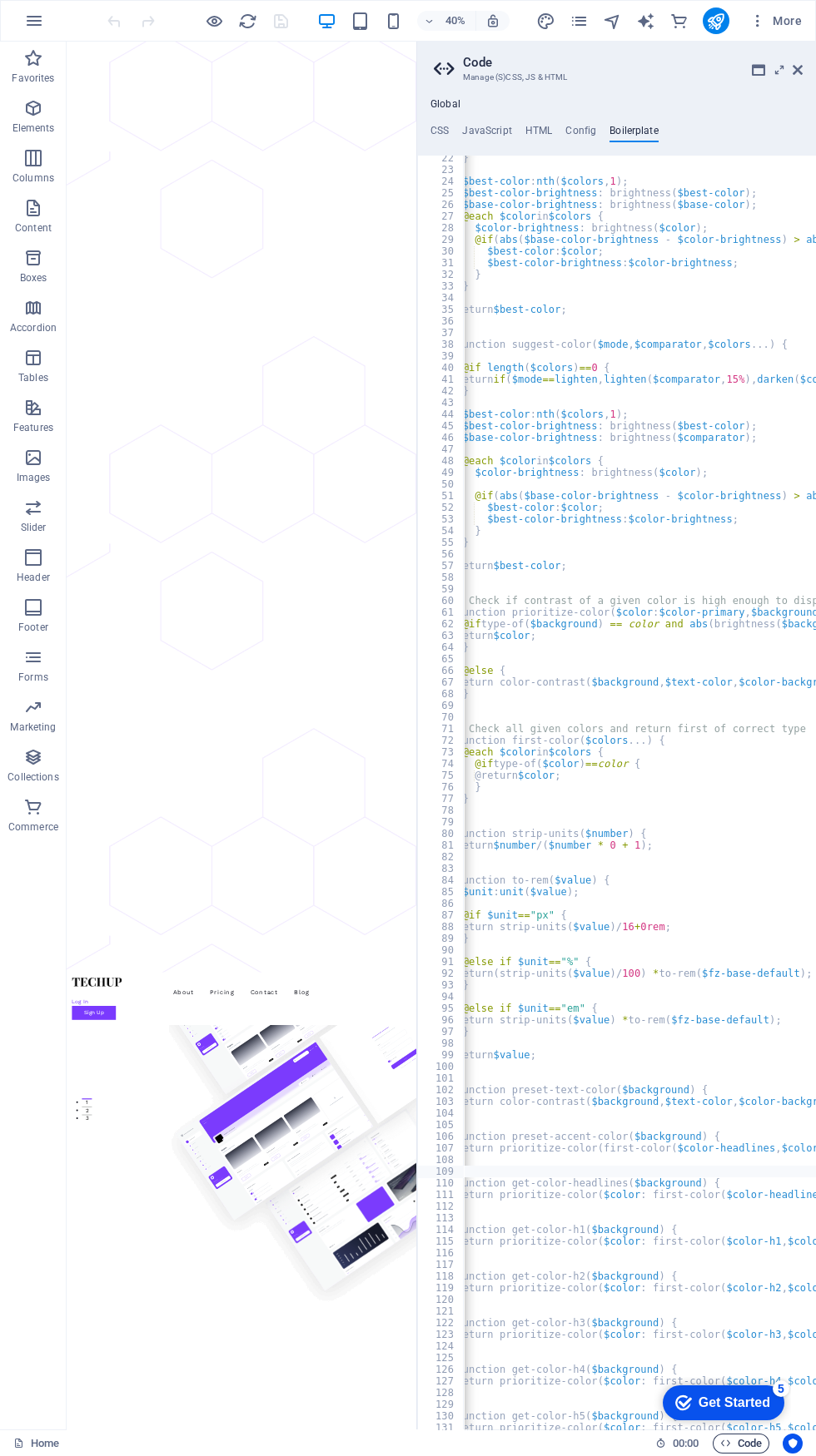
click at [740, 1440] on span "Code" at bounding box center [740, 1443] width 41 height 20
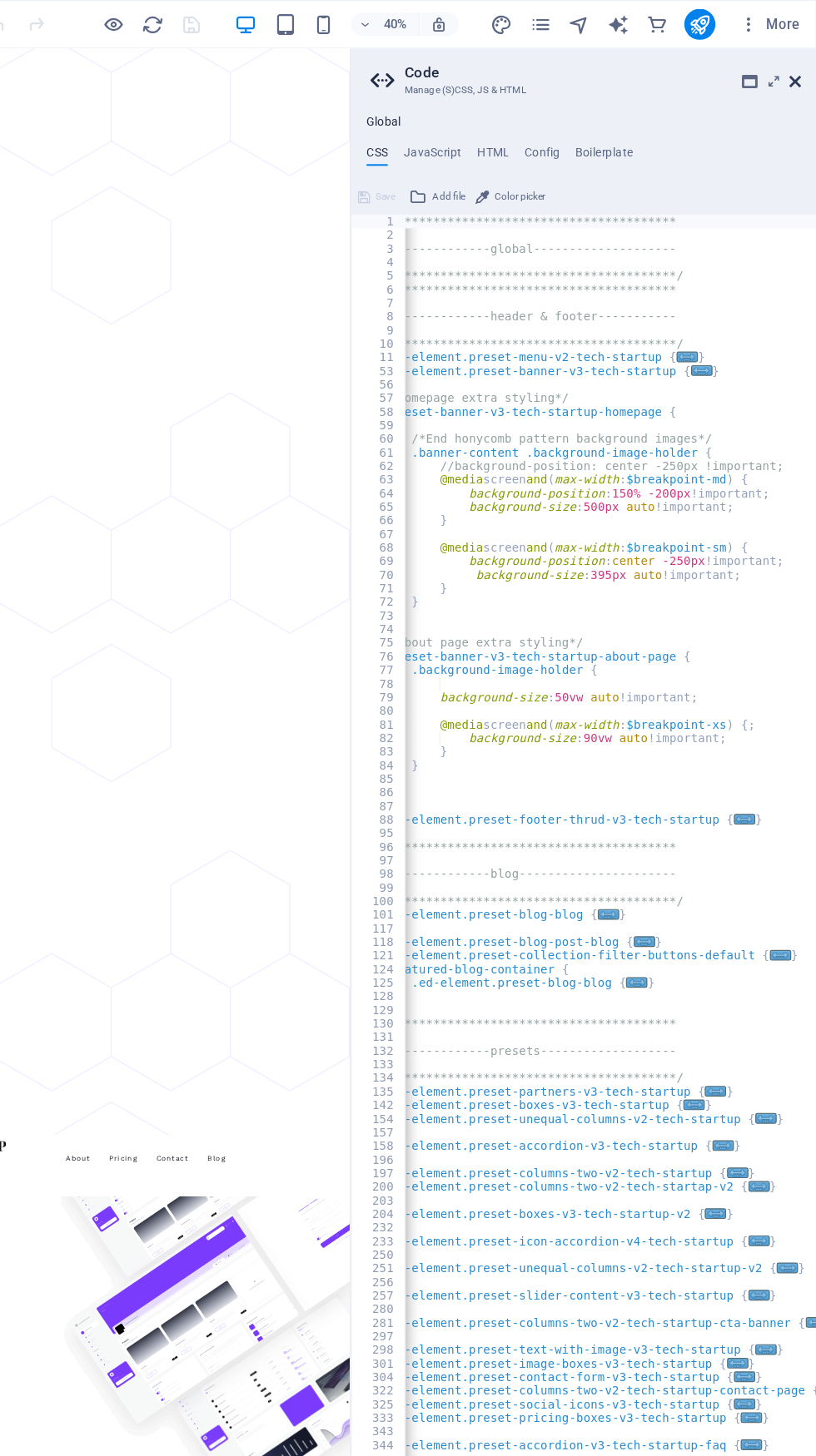
click at [796, 69] on icon at bounding box center [797, 70] width 10 height 14
